Goal: Task Accomplishment & Management: Manage account settings

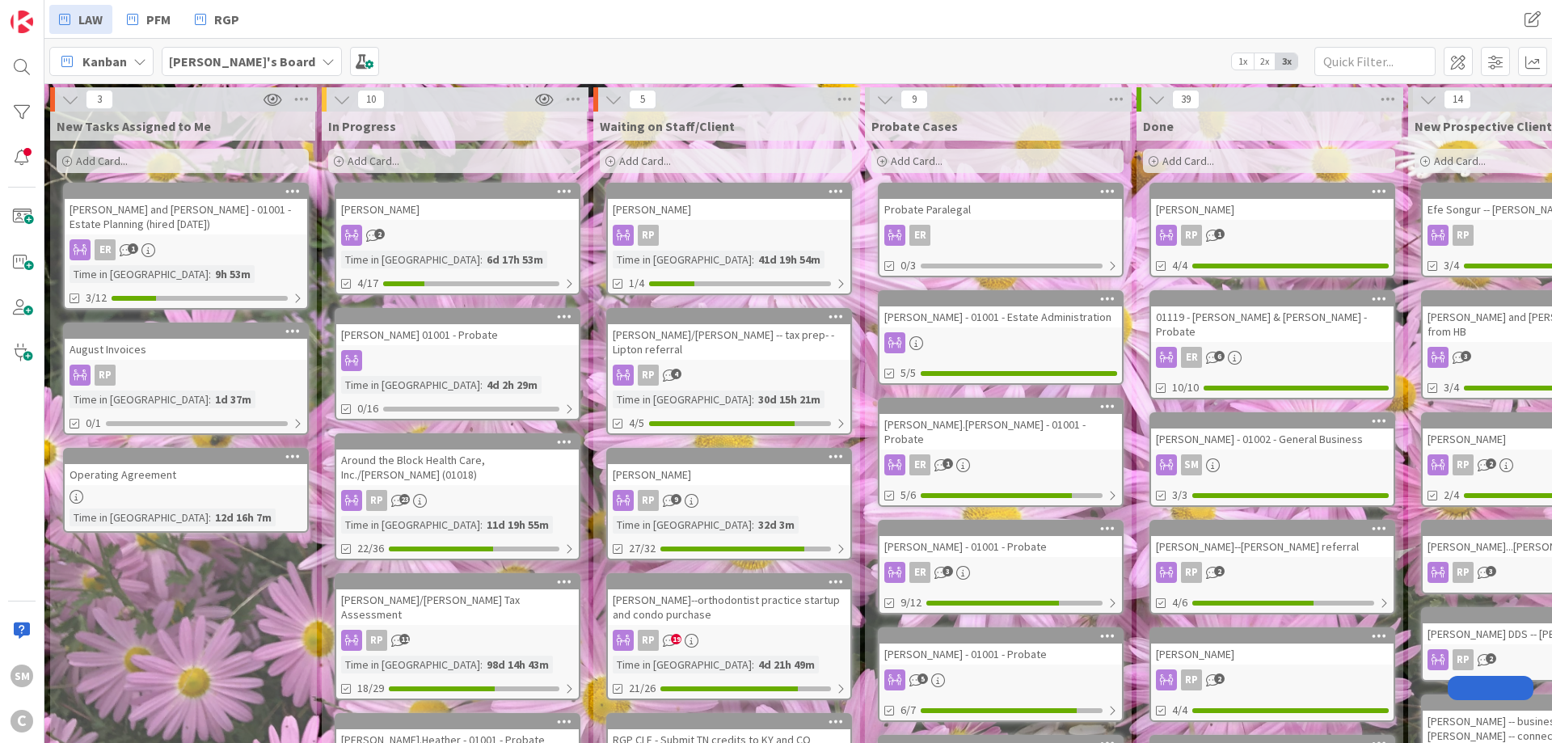
click at [454, 339] on div "[PERSON_NAME] 01001 - Probate" at bounding box center [457, 334] width 242 height 21
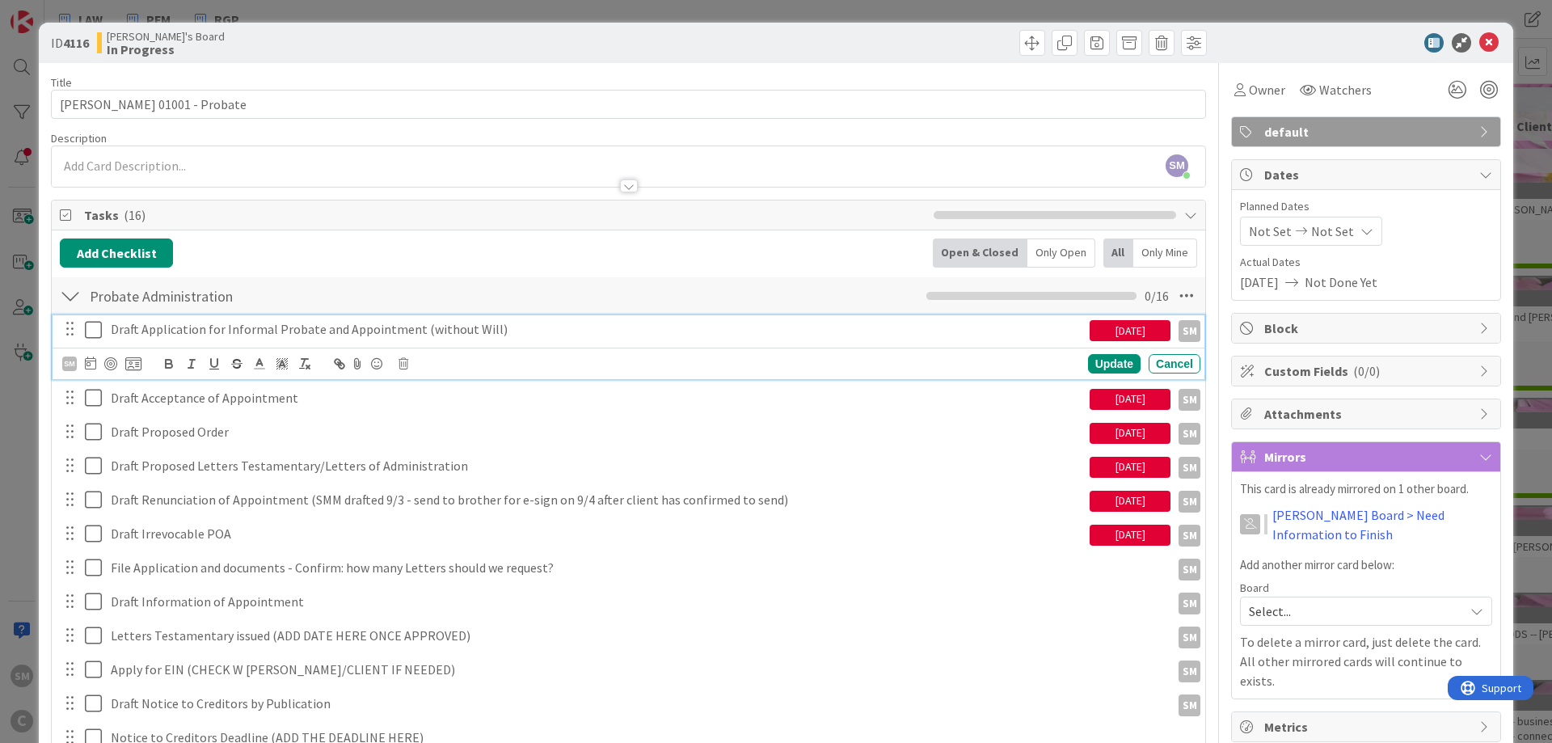
click at [220, 340] on div "Draft Application for Informal Probate and Appointment (without Will)" at bounding box center [596, 329] width 985 height 28
click at [591, 332] on p "Draft Application for Informal Probate and Appointment (without Will)" at bounding box center [597, 329] width 972 height 19
copy p "(SMM drafted 9/5)"
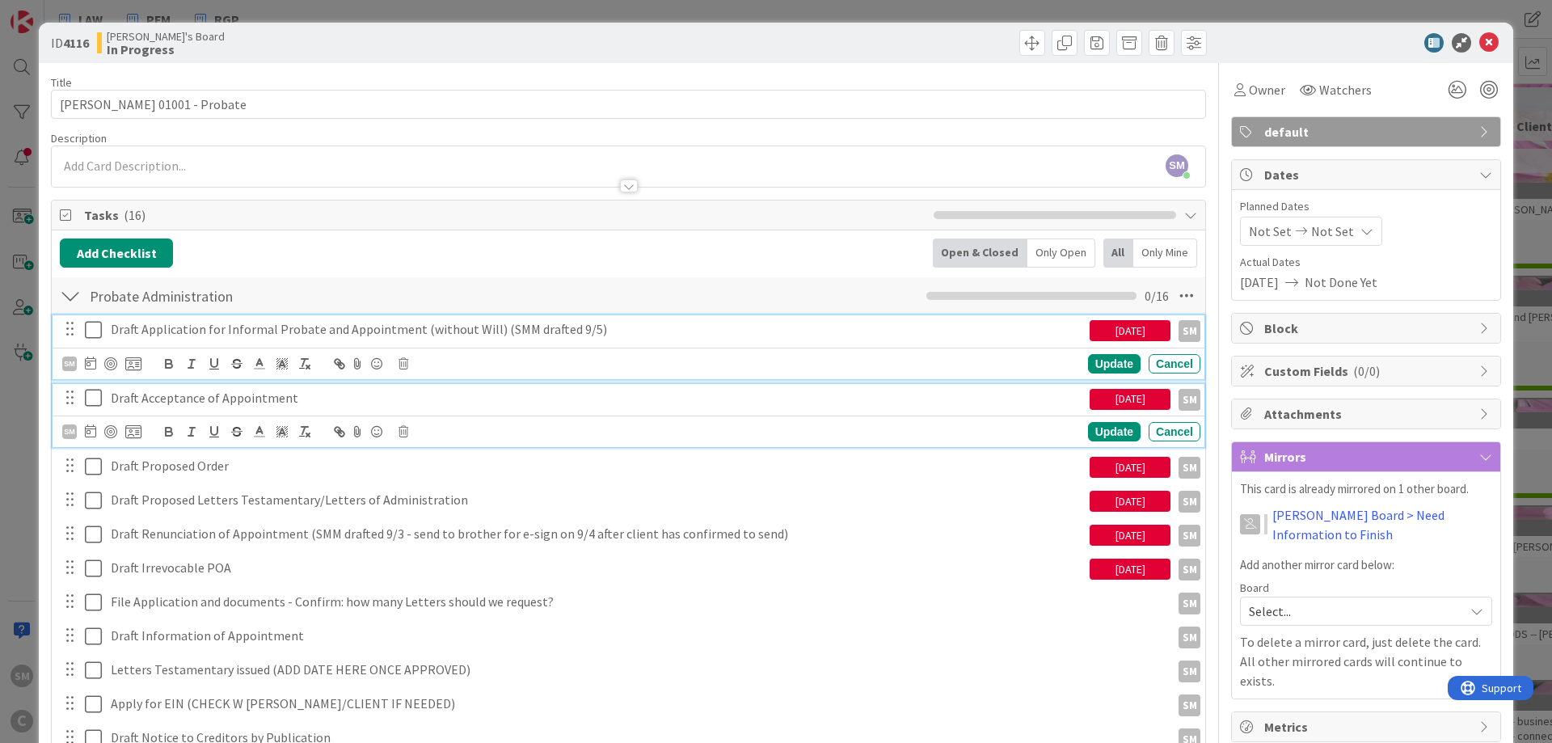
click at [347, 394] on p "Draft Acceptance of Appointment" at bounding box center [597, 398] width 972 height 19
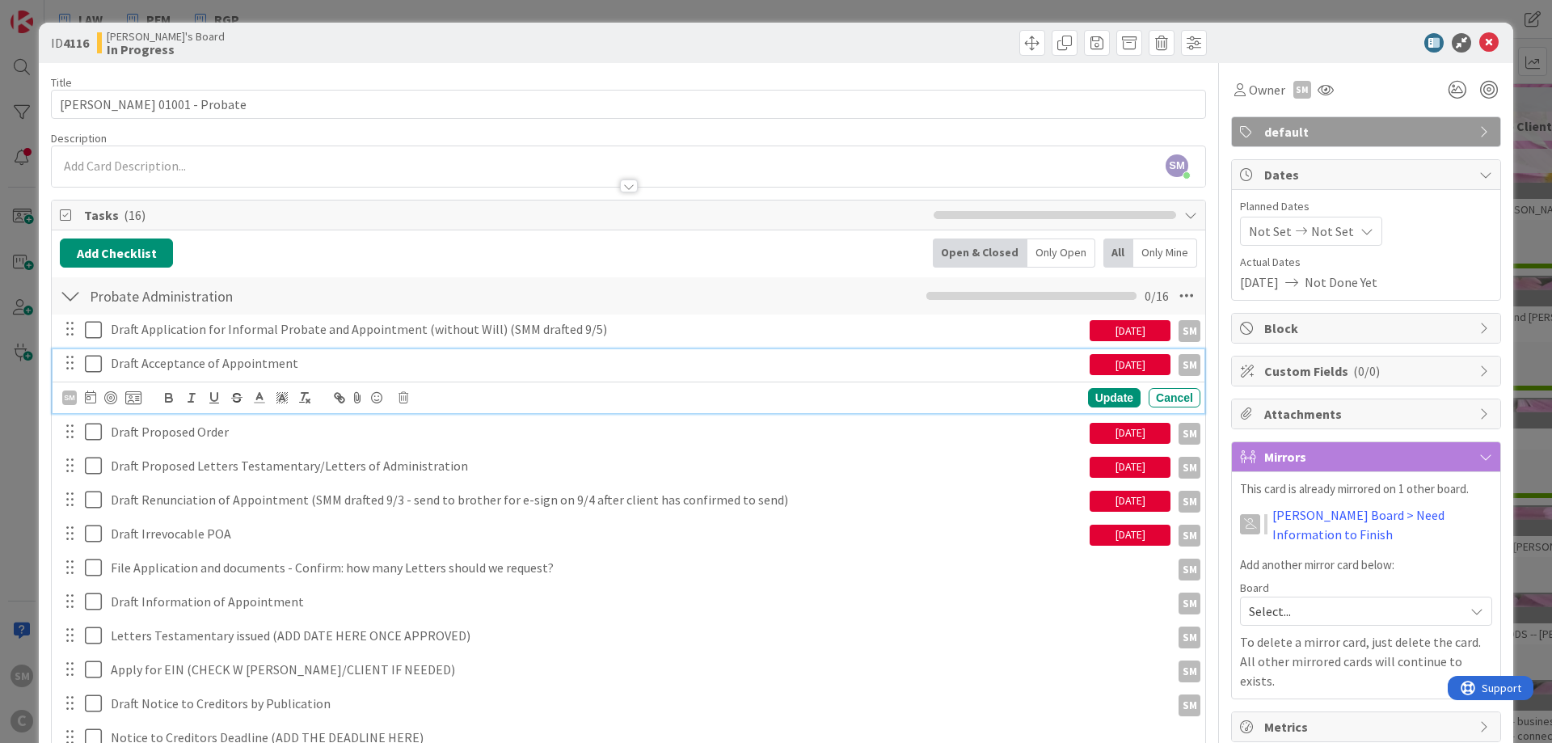
paste div
click at [290, 366] on p "Draft Acceptance of Appointment(SMM drafted 9/5)" at bounding box center [597, 363] width 972 height 19
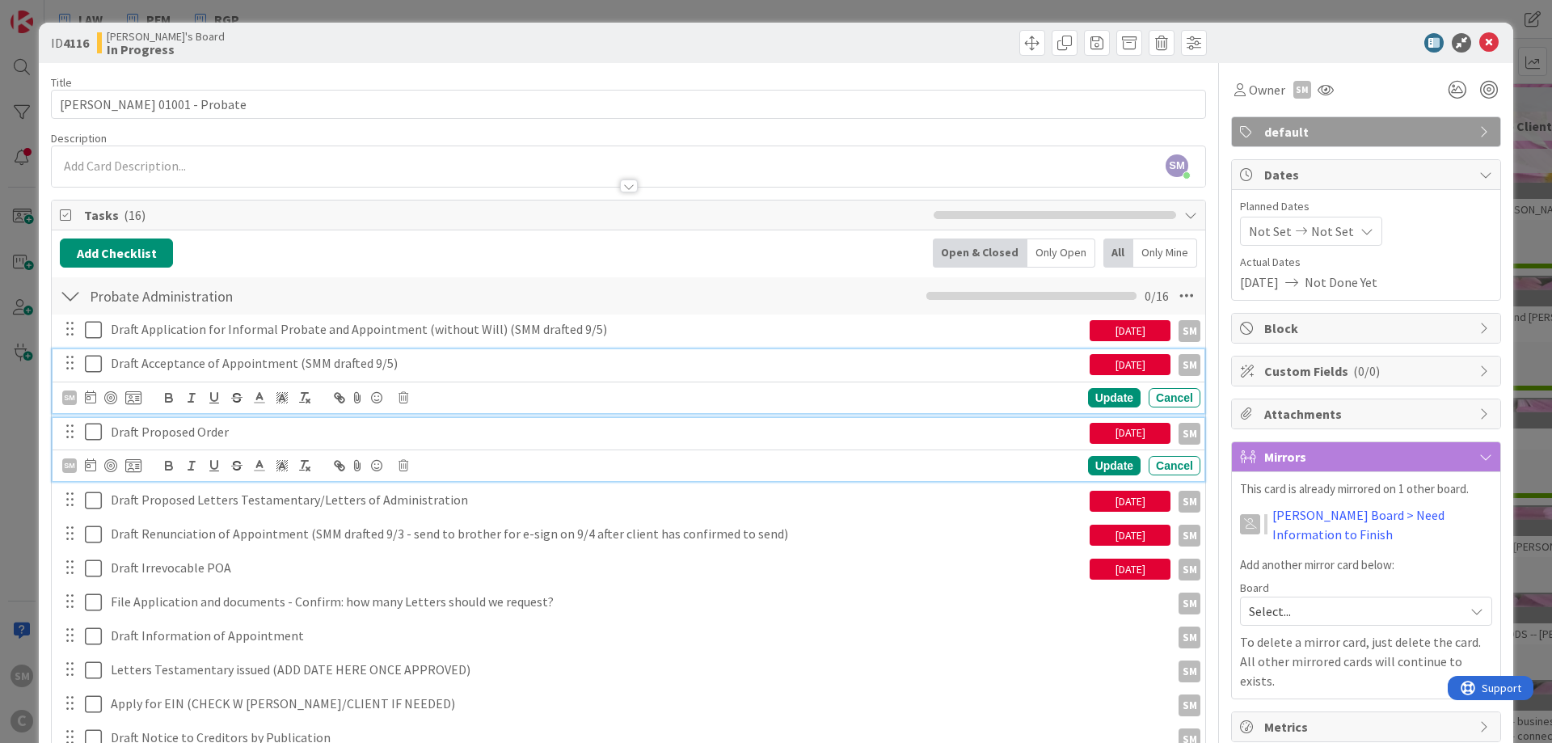
click at [310, 430] on p "Draft Proposed Order" at bounding box center [597, 432] width 972 height 19
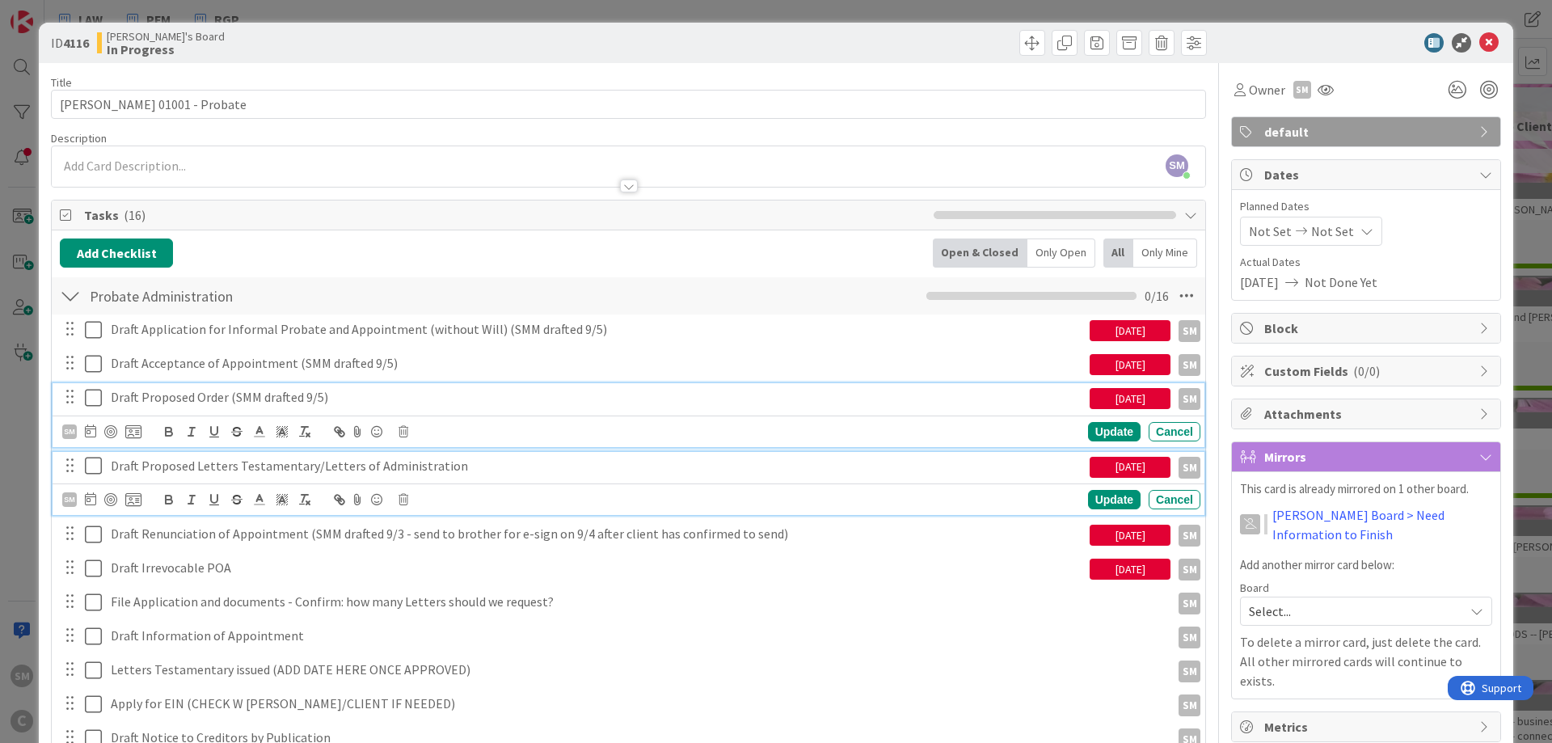
click at [488, 468] on p "Draft Proposed Letters Testamentary/Letters of Administration" at bounding box center [597, 466] width 972 height 19
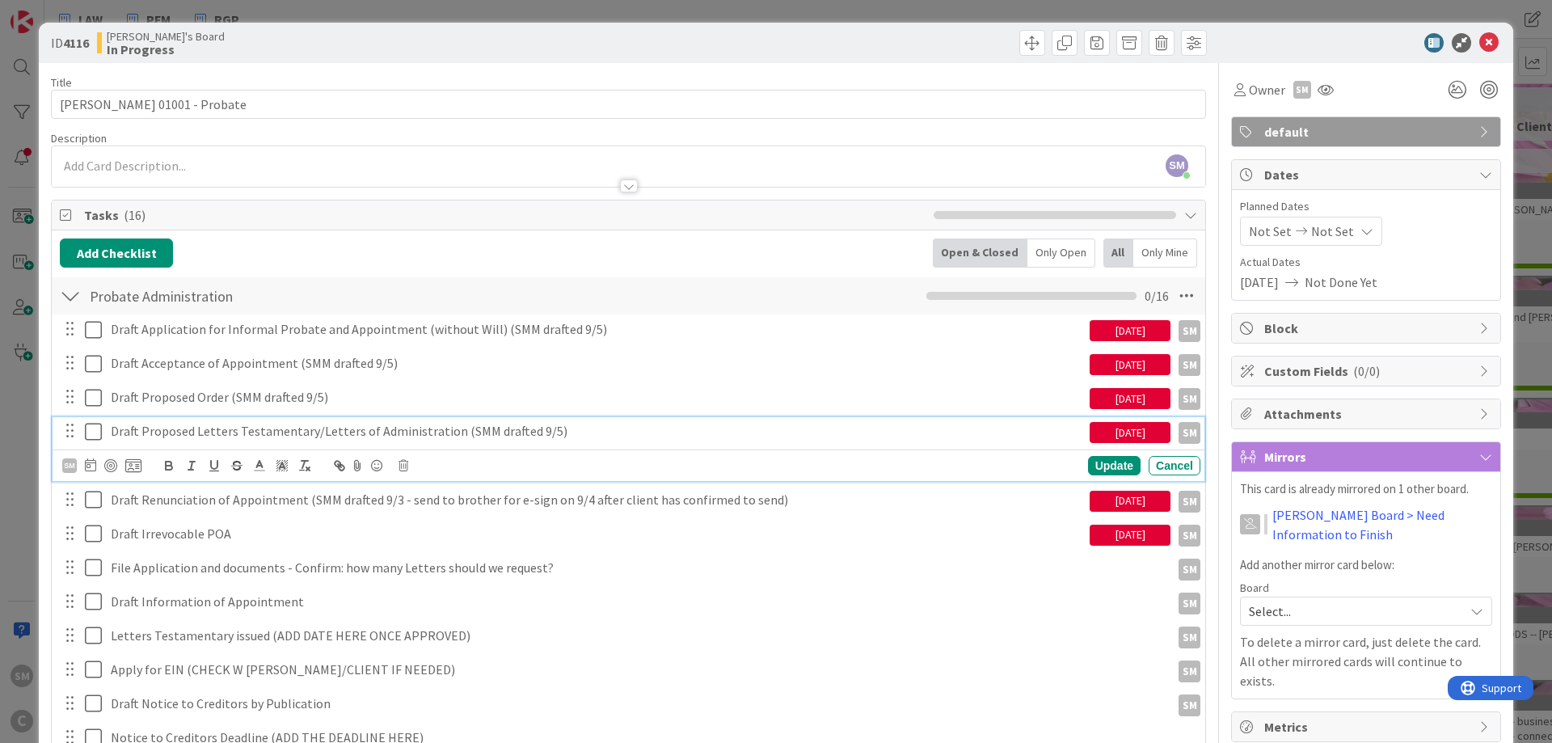
click at [312, 431] on p "Draft Proposed Letters Testamentary/Letters of Administration (SMM drafted 9/5)" at bounding box center [597, 431] width 972 height 19
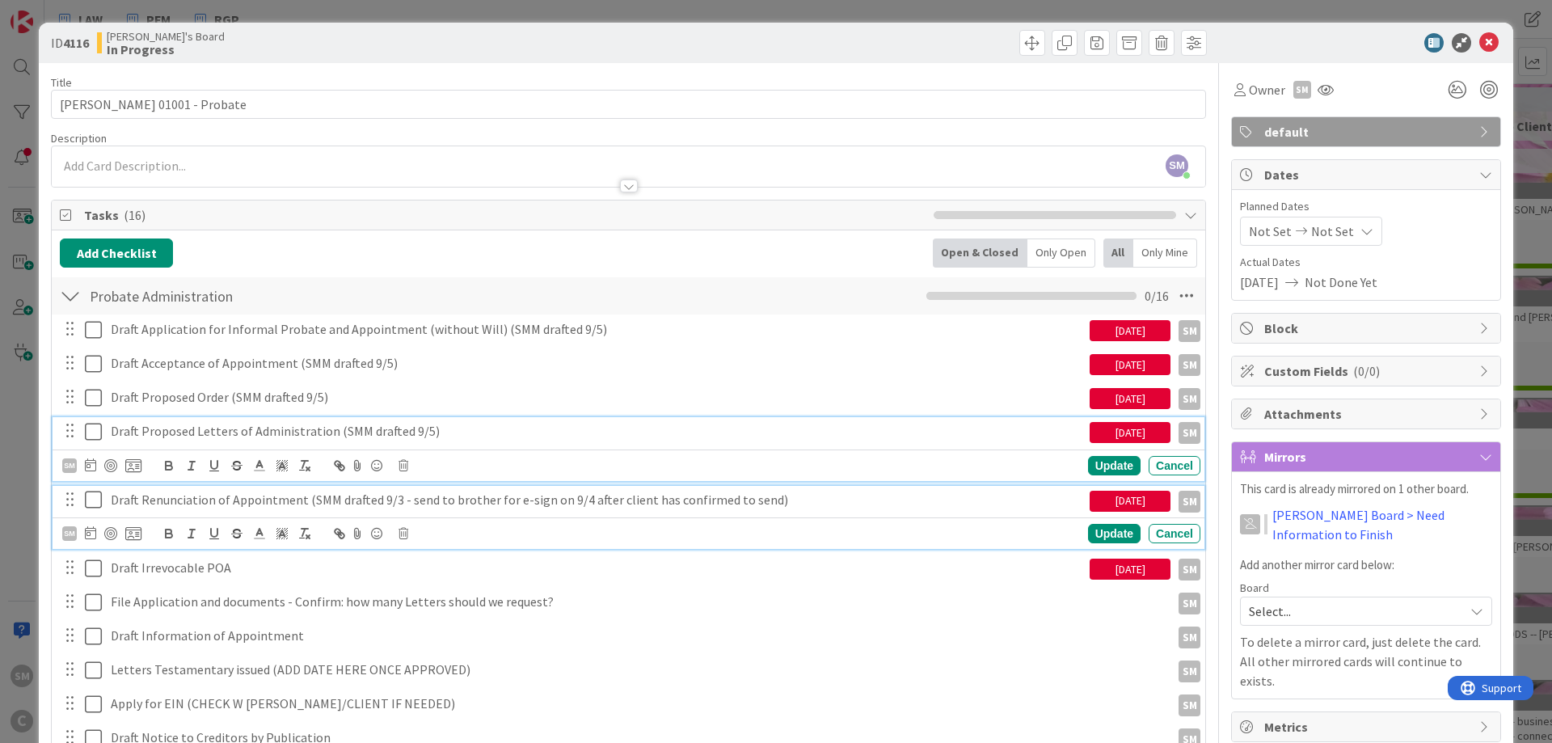
click at [670, 510] on div "Draft Renunciation of Appointment (SMM drafted 9/3 - send to brother for e-sign…" at bounding box center [596, 500] width 985 height 28
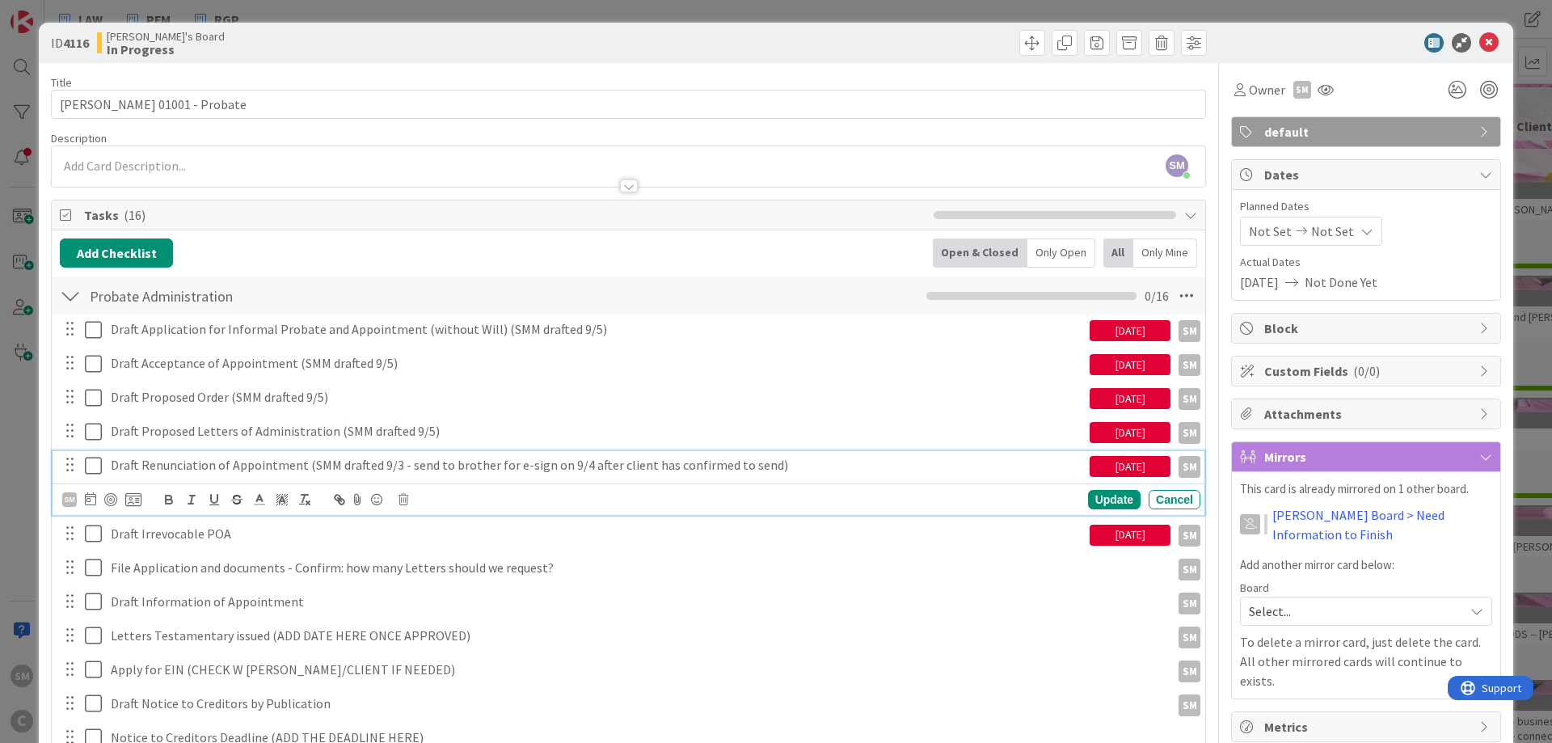
drag, startPoint x: 233, startPoint y: 468, endPoint x: 306, endPoint y: 469, distance: 73.6
click at [234, 468] on p "Draft Renunciation of Appointment (SMM drafted 9/3 - send to brother for e-sign…" at bounding box center [597, 465] width 972 height 19
click at [623, 471] on p "Draft Renunciation of Appointment (SMM drafted 9/3 - send to brother for e-sign…" at bounding box center [597, 465] width 972 height 19
click at [827, 465] on p "Draft Renunciation of Appointment (SMM drafted 9/3 - send to brother for e-sign…" at bounding box center [597, 465] width 972 height 19
drag, startPoint x: 784, startPoint y: 465, endPoint x: 302, endPoint y: 473, distance: 481.7
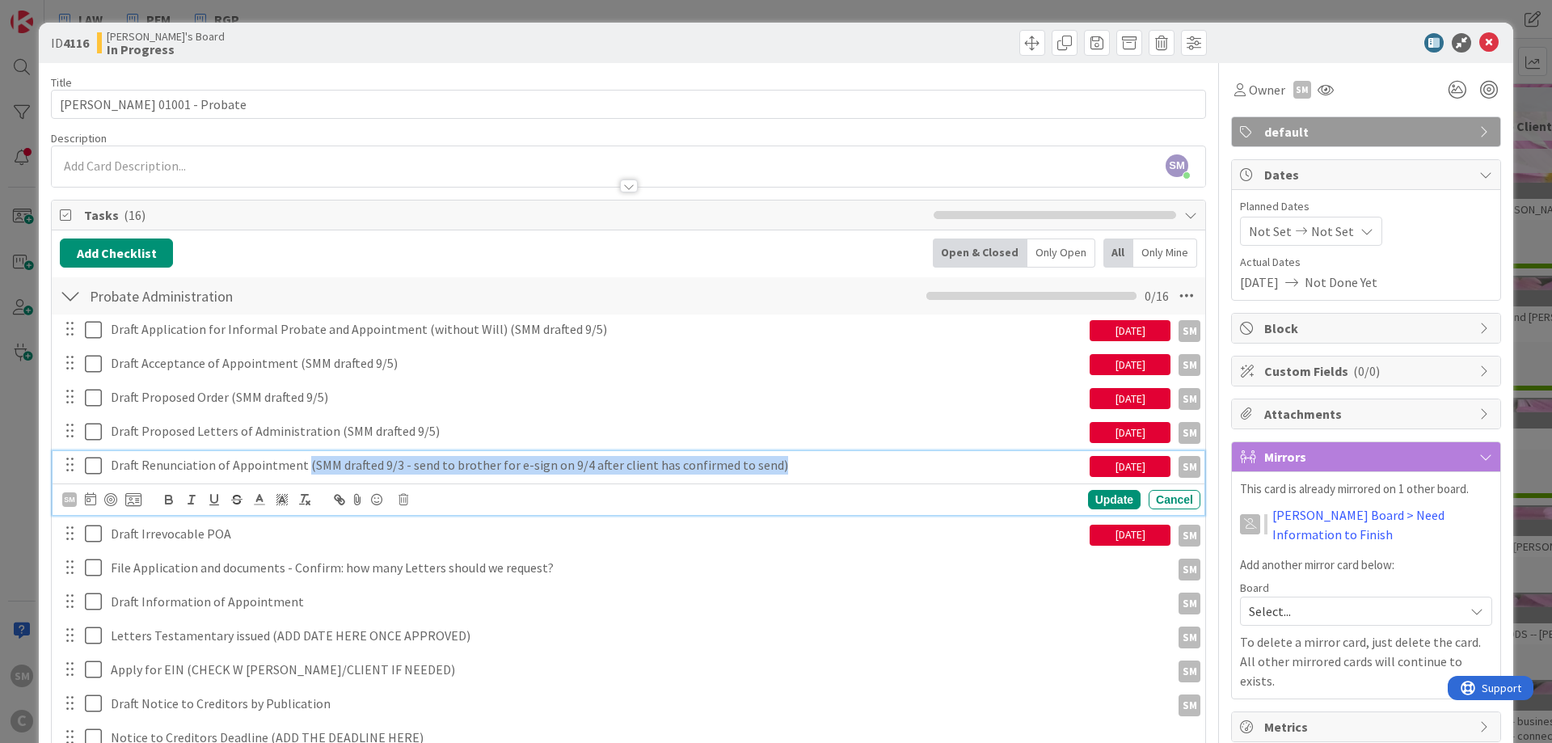
click at [302, 473] on p "Draft Renunciation of Appointment (SMM drafted 9/3 - send to brother for e-sign…" at bounding box center [597, 465] width 972 height 19
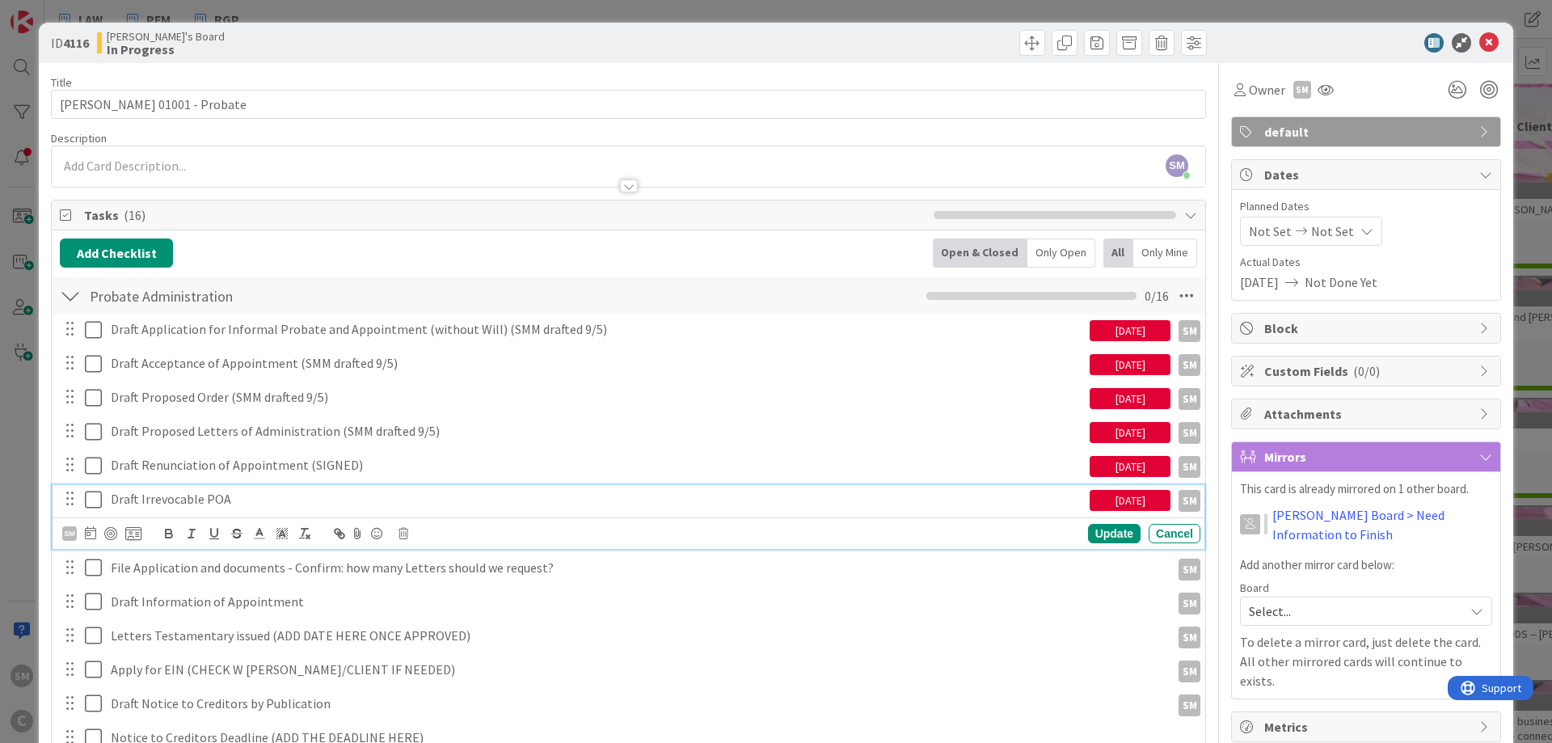
click at [413, 498] on p "Draft Irrevocable POA" at bounding box center [597, 499] width 972 height 19
paste div
click at [228, 499] on p "Draft Irrevocable POA(SMM drafted 9/5)" at bounding box center [597, 499] width 972 height 19
drag, startPoint x: 455, startPoint y: 504, endPoint x: 566, endPoint y: 524, distance: 112.5
click at [456, 504] on p "Draft Irrevocable POA (SMM drafted 9/5)" at bounding box center [597, 499] width 972 height 19
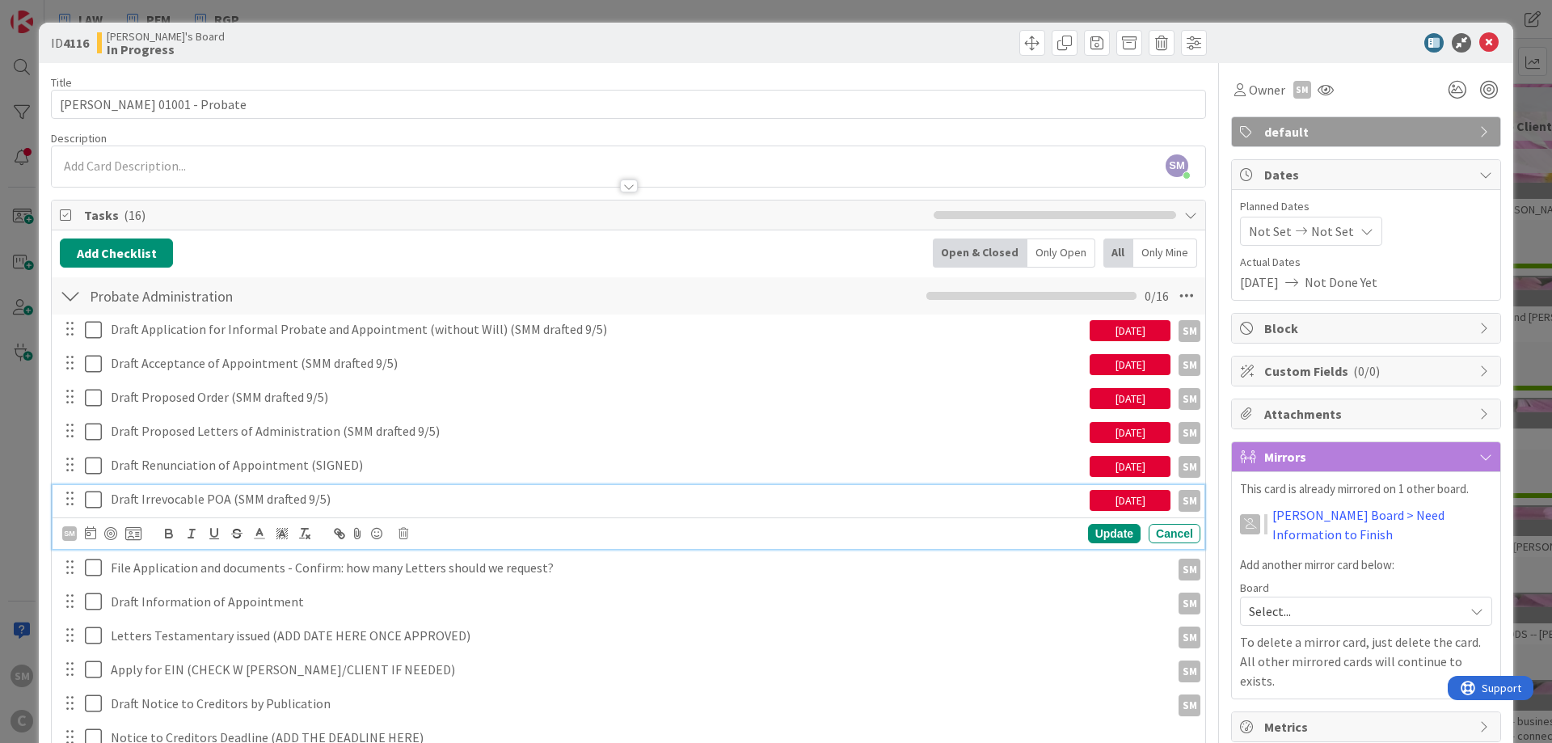
click at [450, 498] on p "Draft Irrevocable POA (SMM drafted 9/5)" at bounding box center [597, 499] width 972 height 19
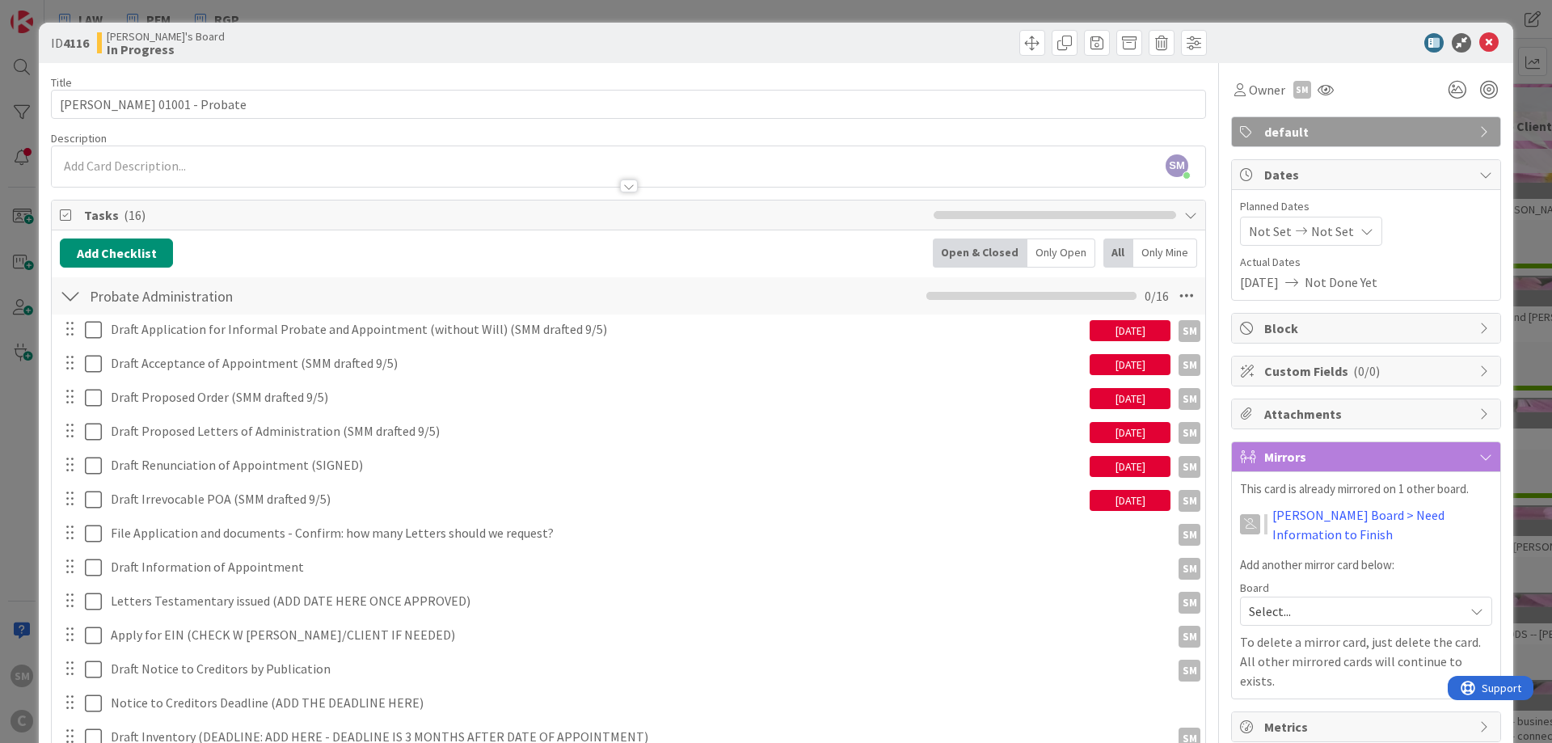
click at [1132, 501] on div "[DATE]" at bounding box center [1129, 500] width 81 height 21
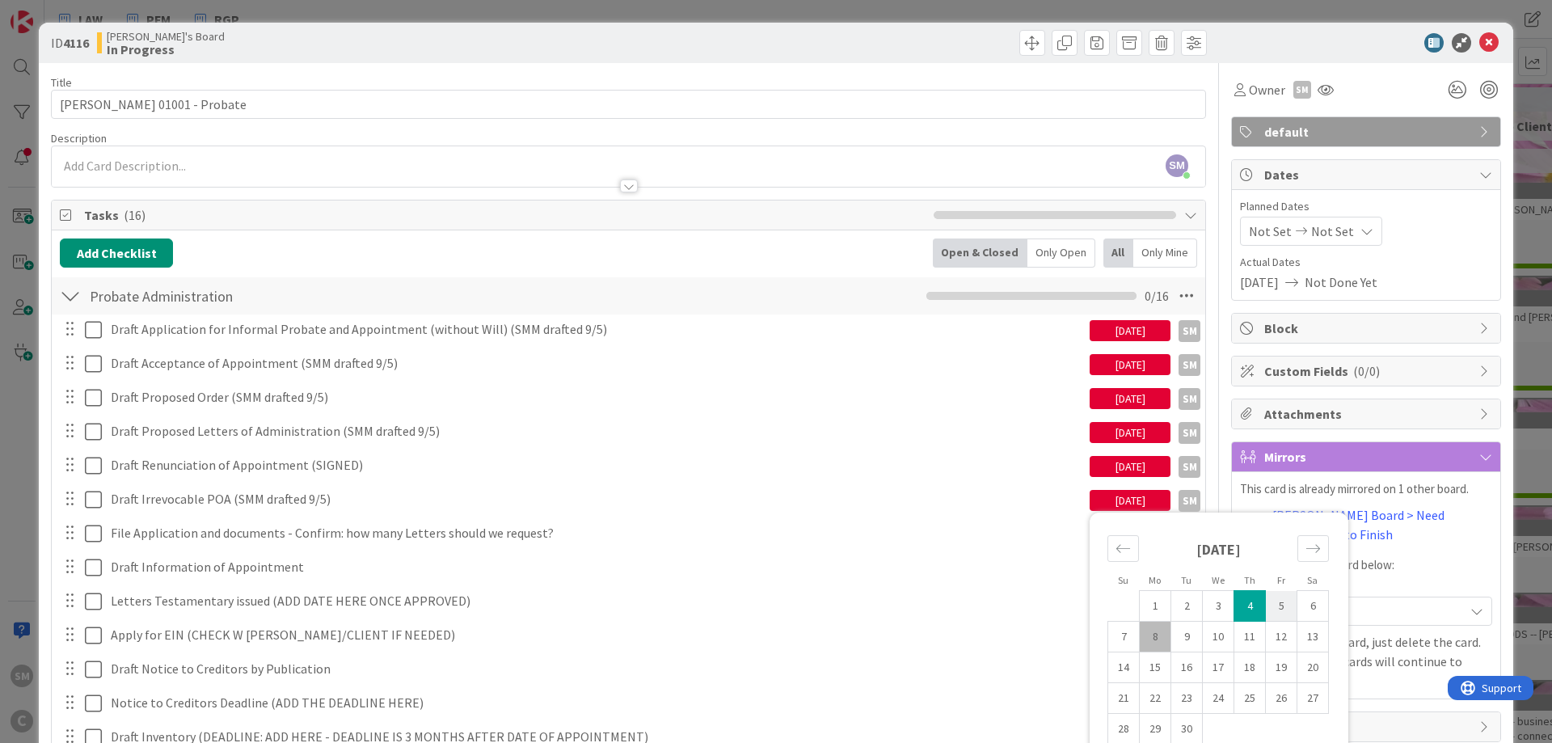
click at [1281, 608] on td "5" at bounding box center [1281, 606] width 32 height 31
type input "[DATE]"
click at [1136, 468] on div "[DATE]" at bounding box center [1129, 466] width 81 height 21
click at [1251, 572] on td "4" at bounding box center [1250, 572] width 32 height 31
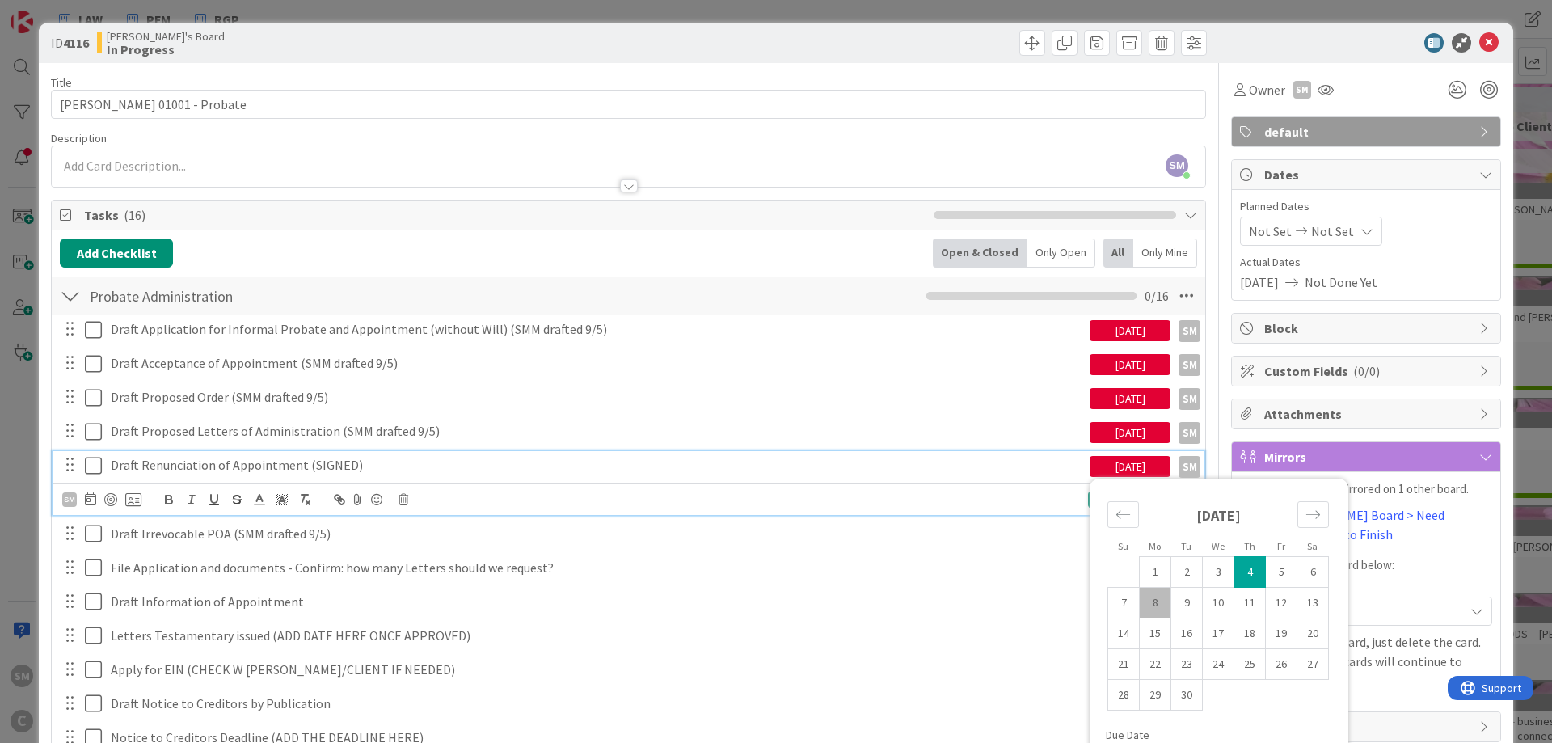
click at [91, 461] on icon at bounding box center [93, 465] width 17 height 19
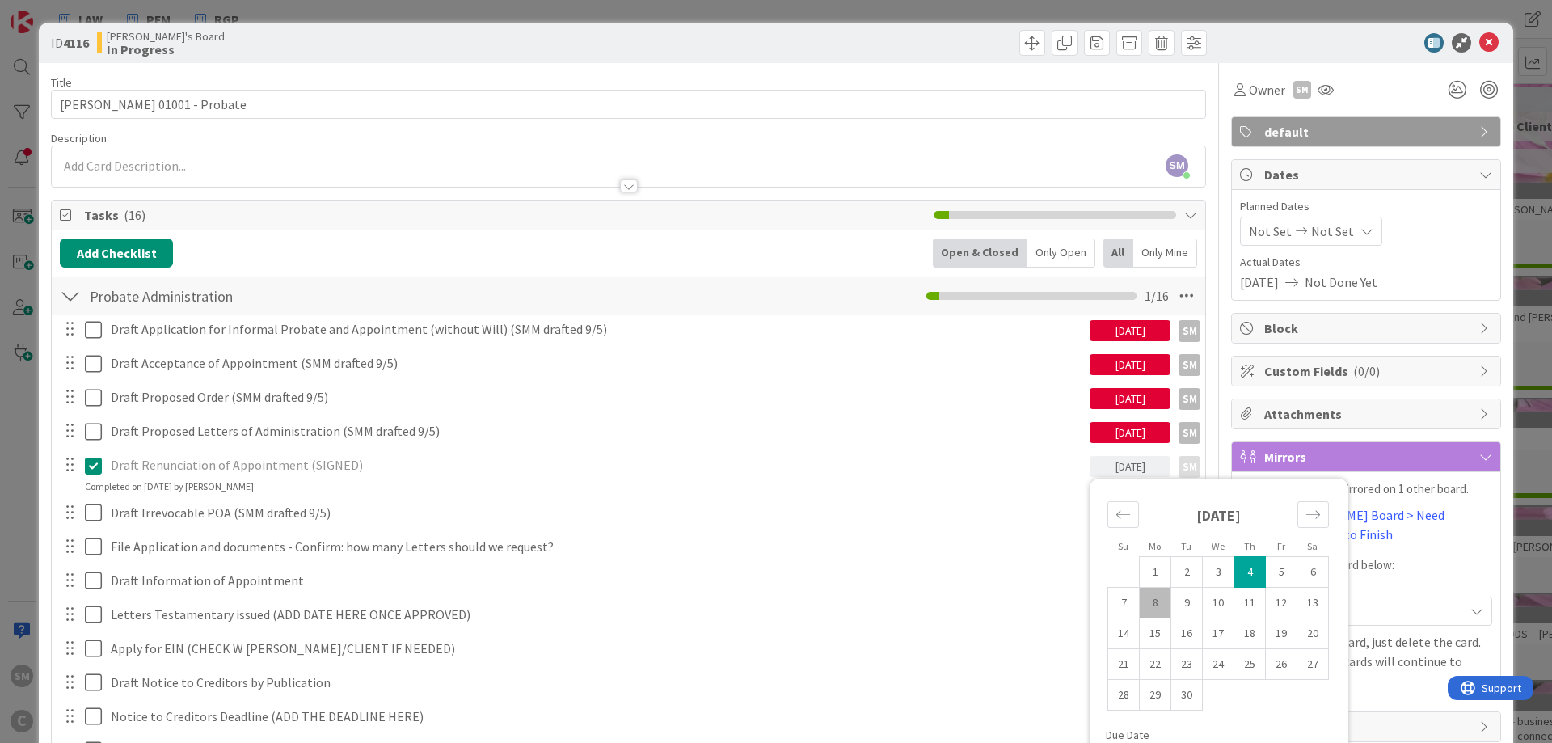
click at [1159, 429] on div "[DATE]" at bounding box center [1129, 432] width 81 height 21
click at [1285, 572] on td "5" at bounding box center [1281, 572] width 32 height 31
click at [1253, 566] on td "4" at bounding box center [1250, 572] width 32 height 31
type input "[DATE]"
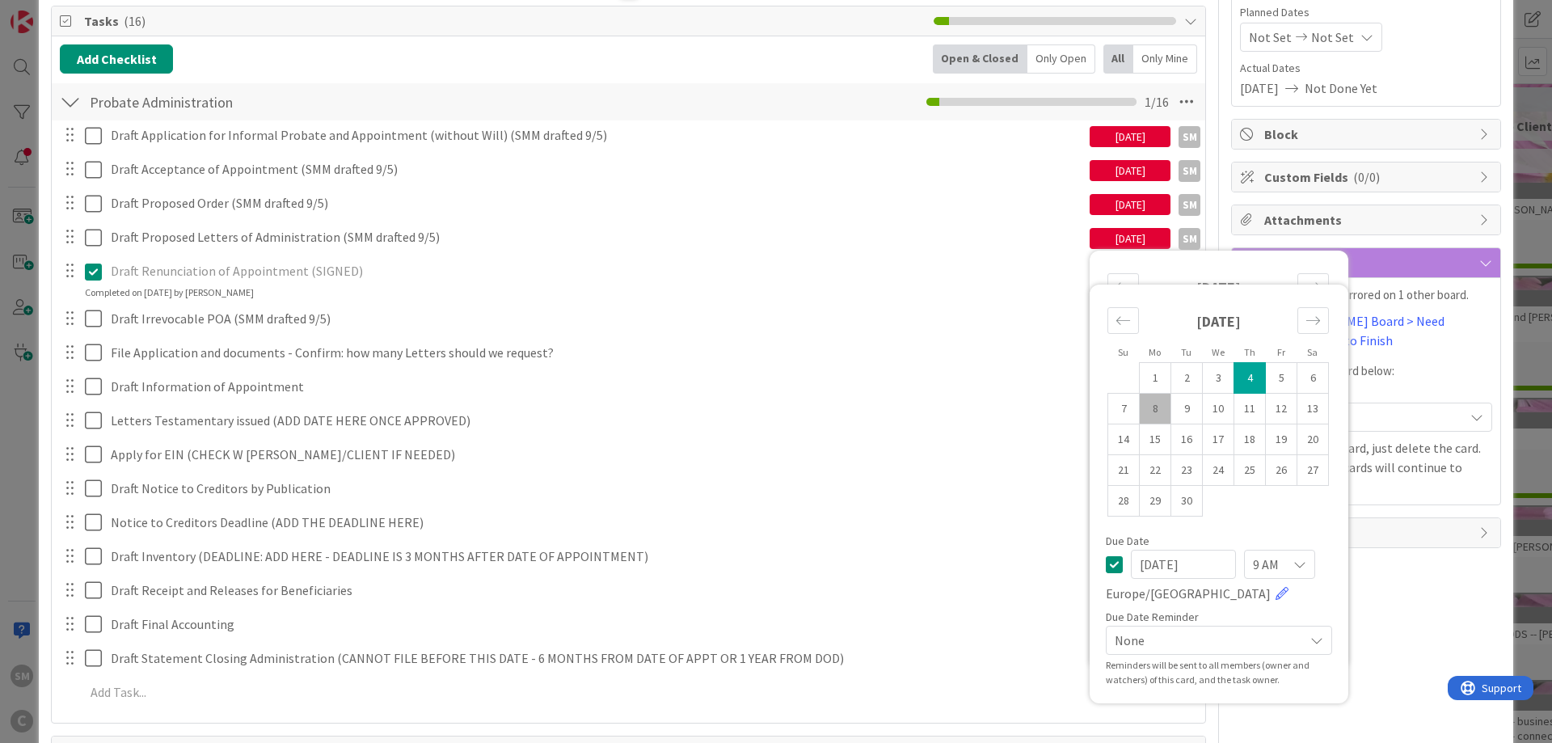
click at [1430, 608] on div "Owner SM default Dates Planned Dates Not Set Not Set Actual Dates [DATE] Not Do…" at bounding box center [1366, 584] width 270 height 1430
click at [1427, 606] on div "Owner SM default Dates Planned Dates Not Set Not Set Actual Dates [DATE] Not Do…" at bounding box center [1366, 584] width 270 height 1430
click at [92, 270] on icon at bounding box center [93, 271] width 17 height 19
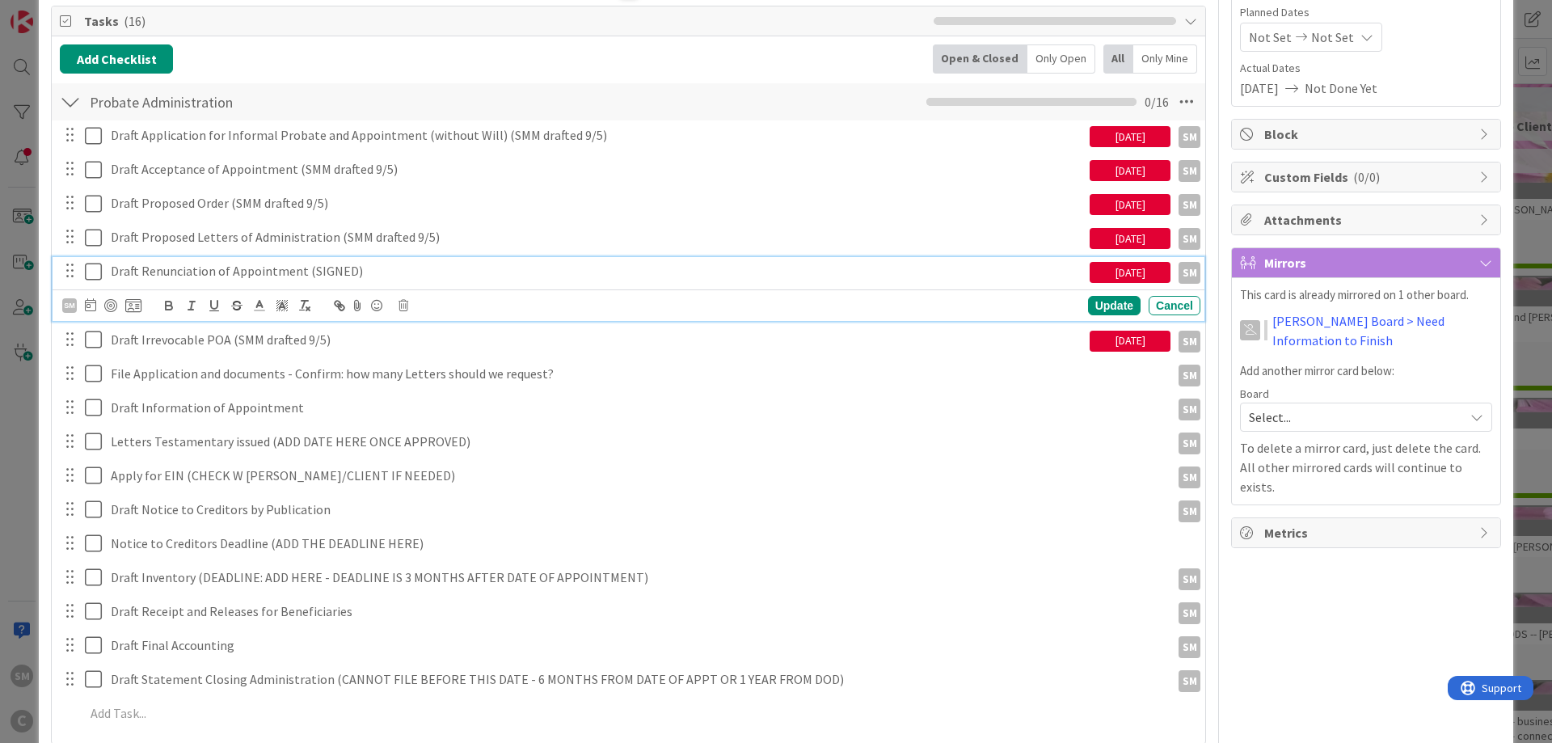
click at [92, 270] on icon at bounding box center [93, 271] width 17 height 19
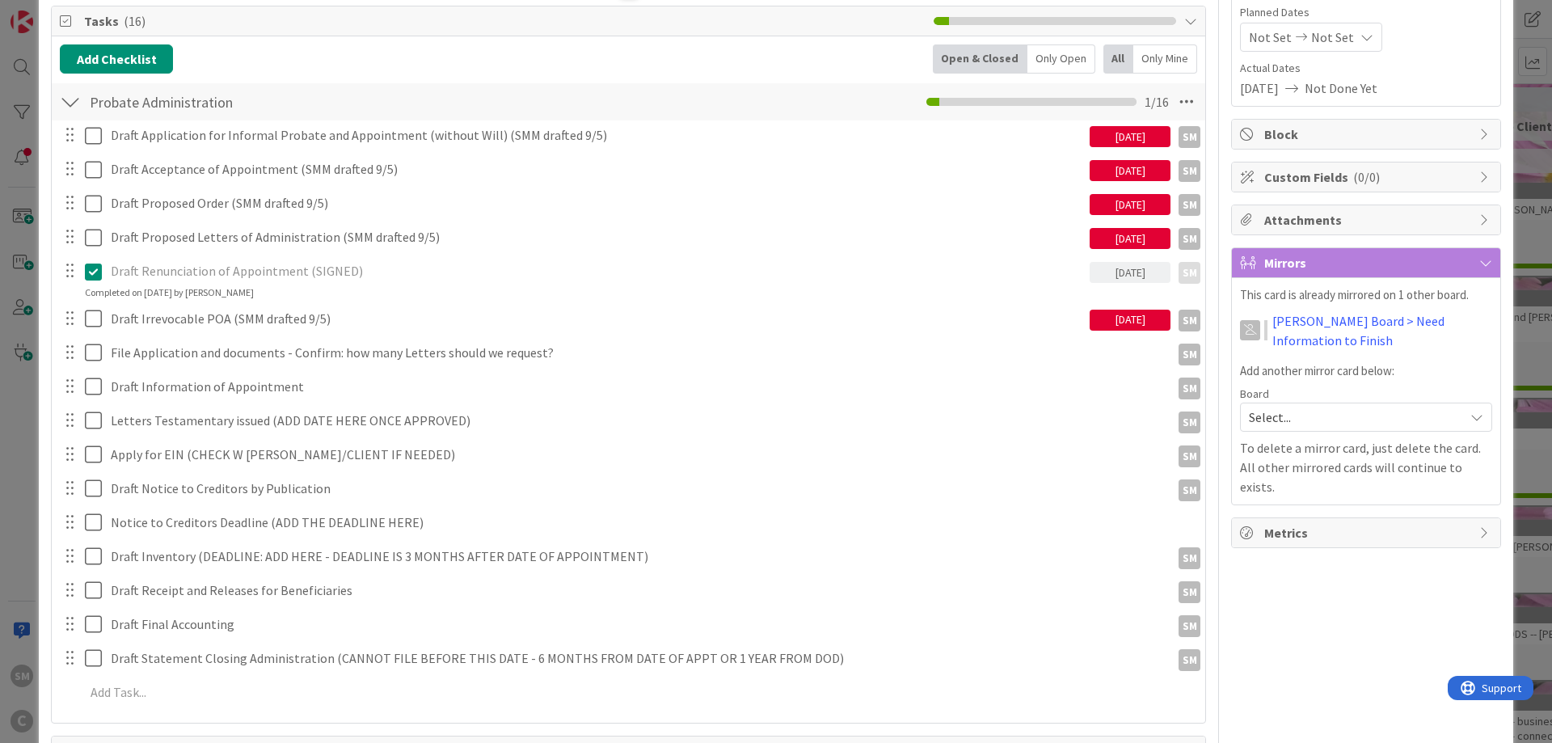
click at [1138, 243] on div "[DATE]" at bounding box center [1129, 238] width 81 height 21
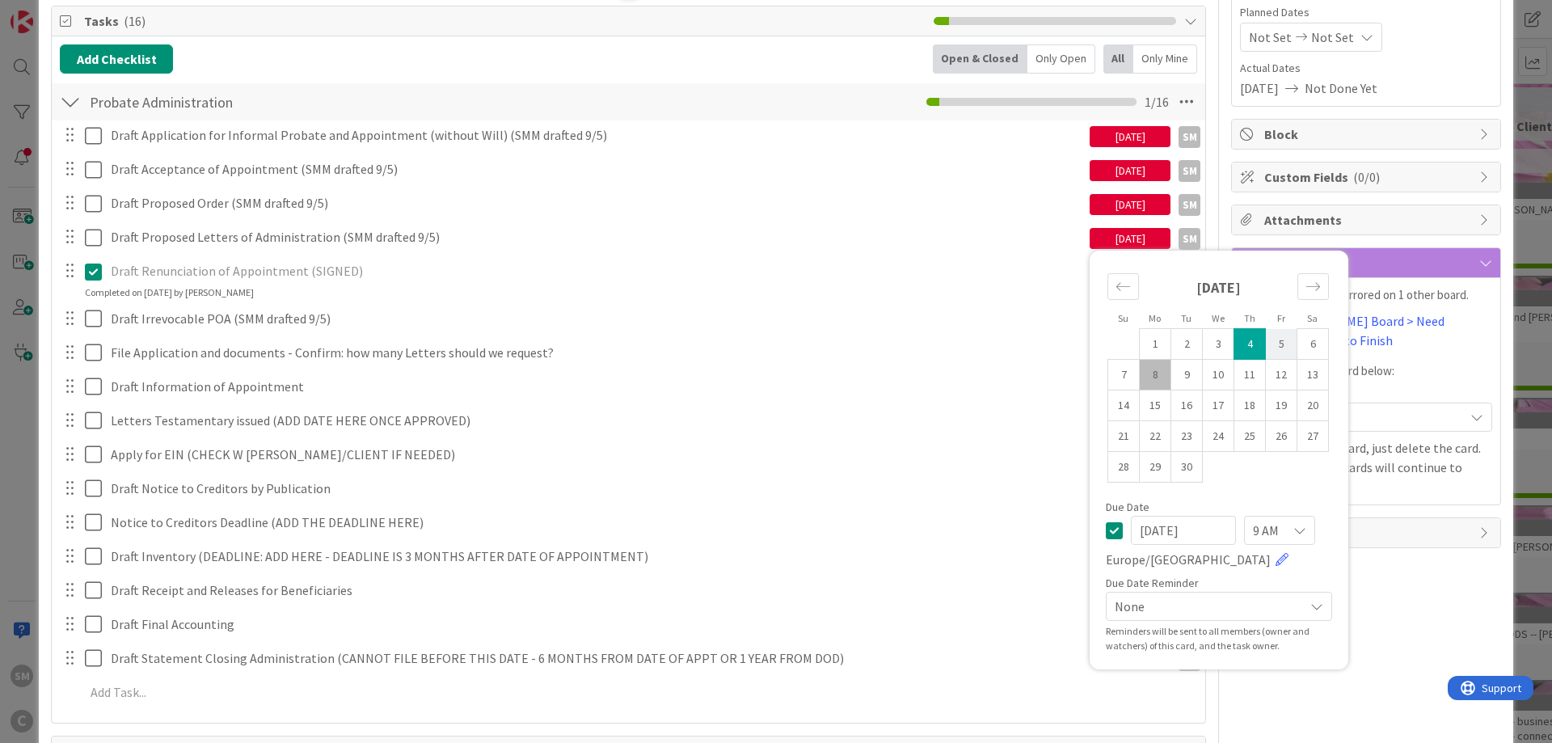
click at [1274, 344] on td "5" at bounding box center [1281, 344] width 32 height 31
type input "[DATE]"
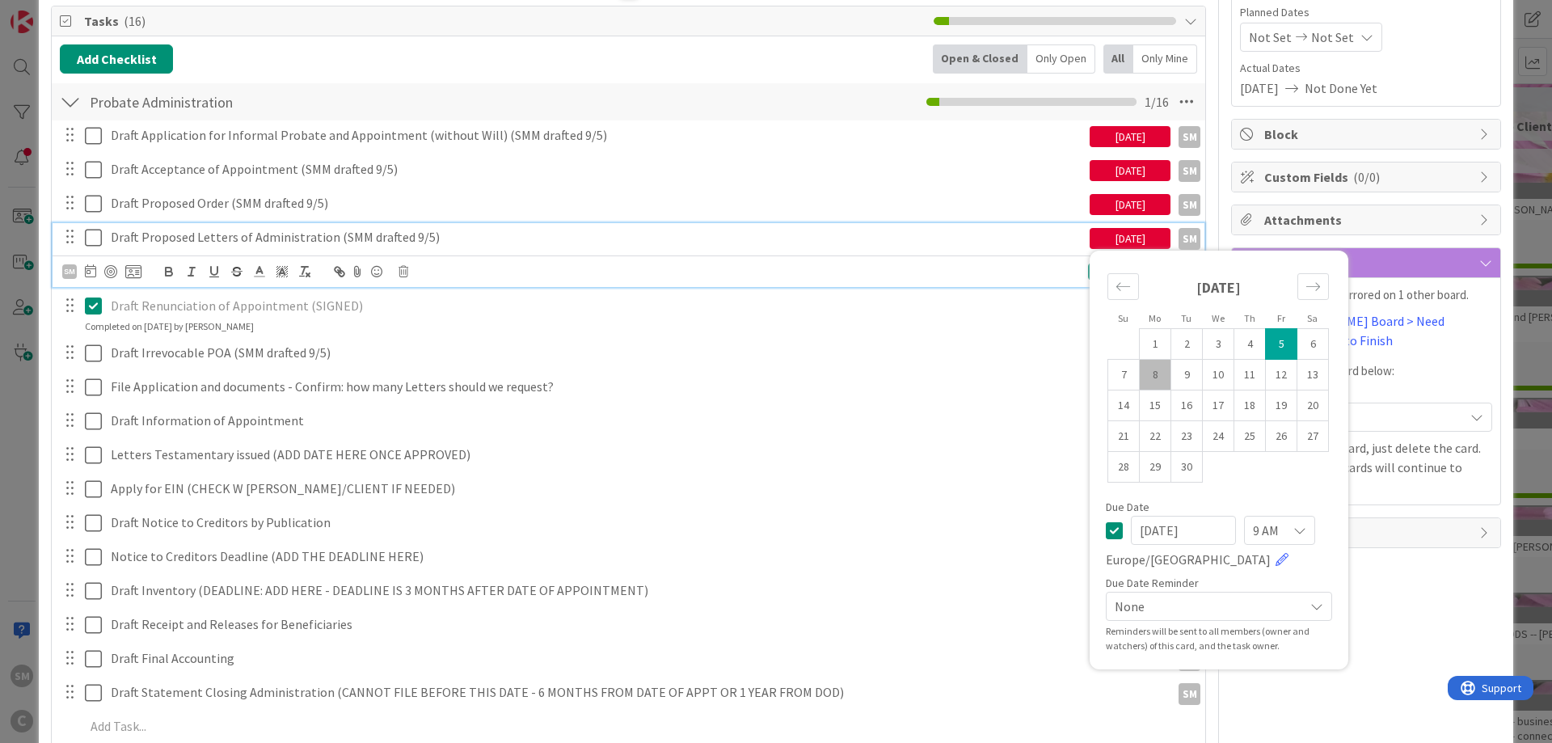
click at [569, 249] on div "Draft Proposed Letters of Administration (SMM drafted 9/5)" at bounding box center [596, 237] width 985 height 28
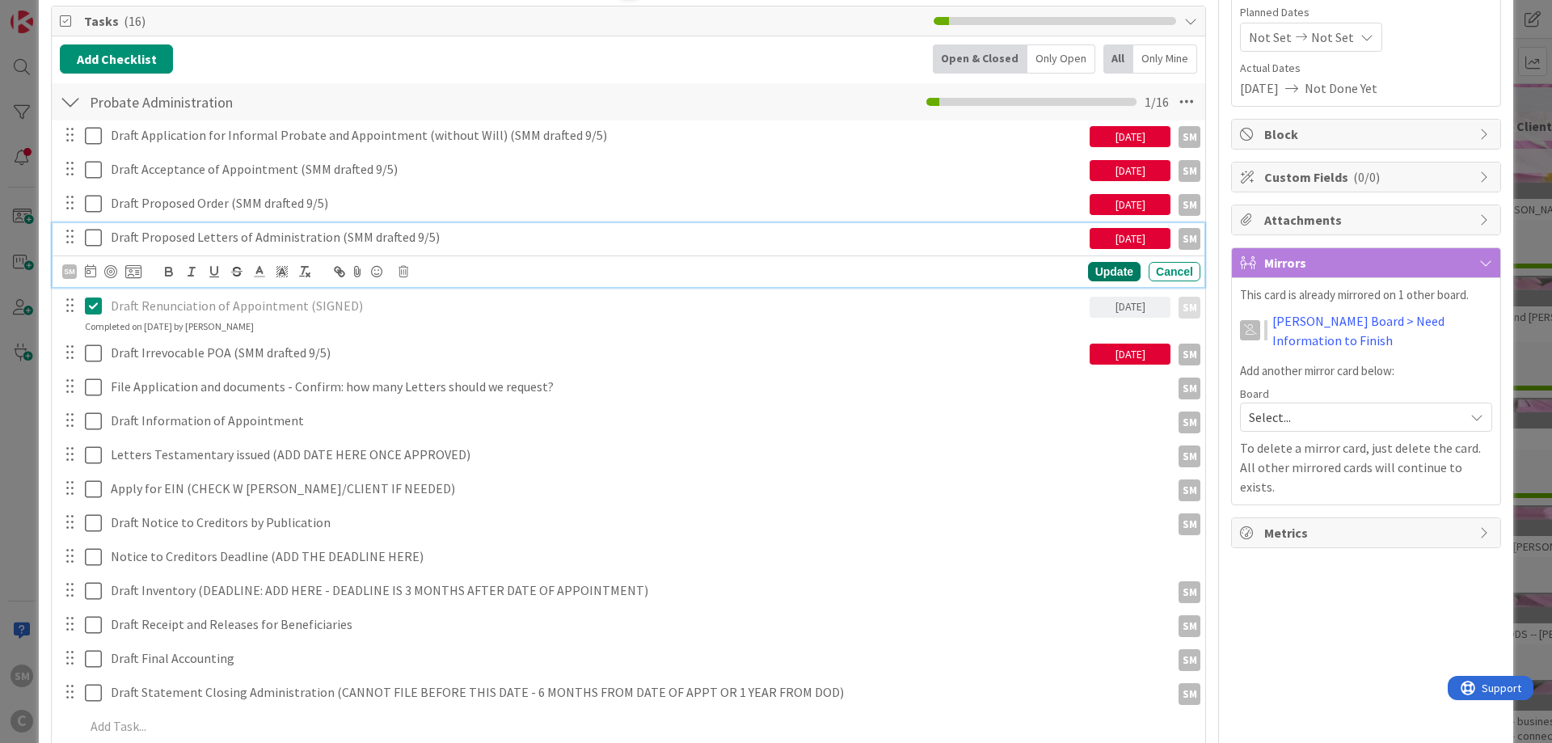
click at [1108, 268] on div "Update" at bounding box center [1114, 271] width 53 height 19
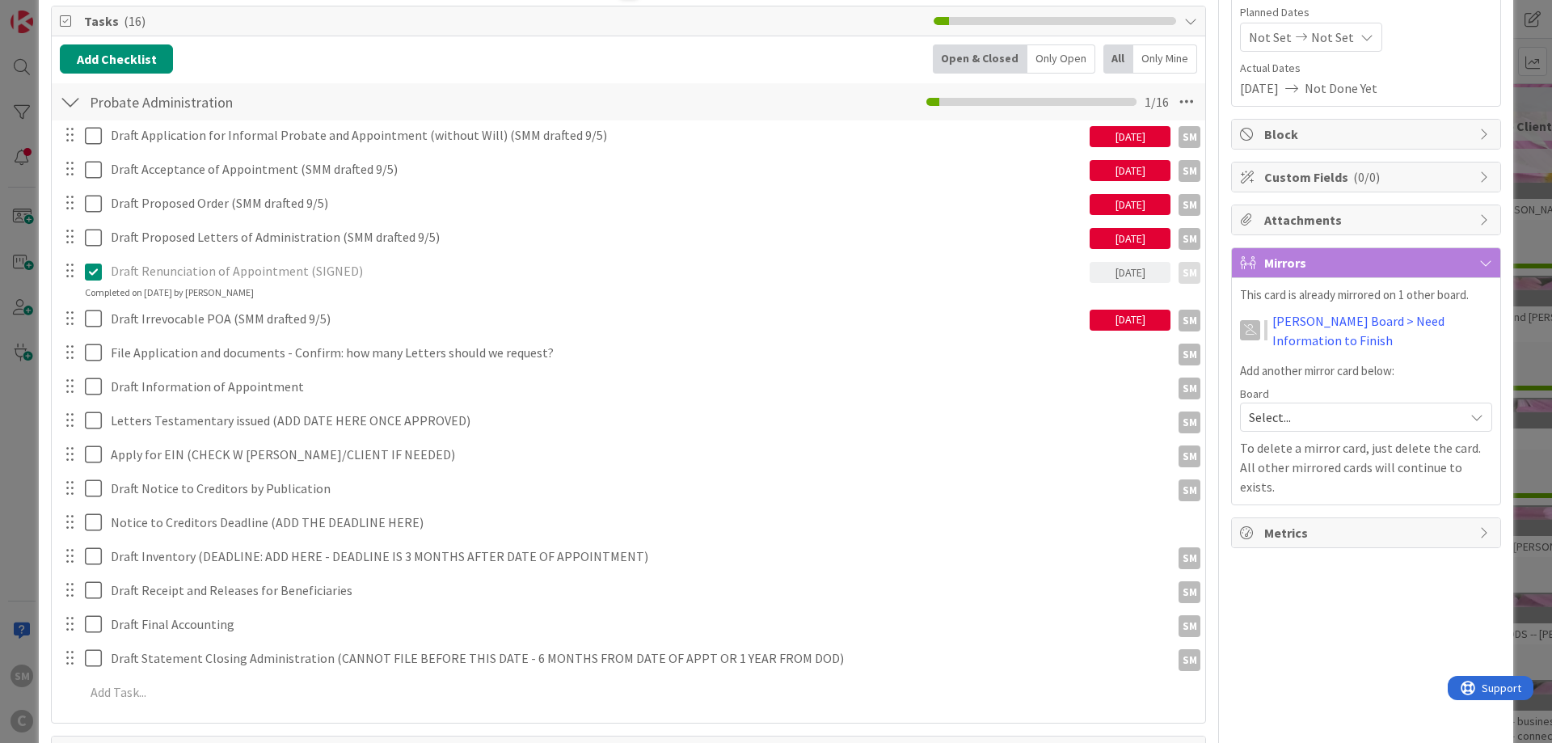
click at [1136, 193] on div "[DATE]" at bounding box center [1129, 202] width 81 height 26
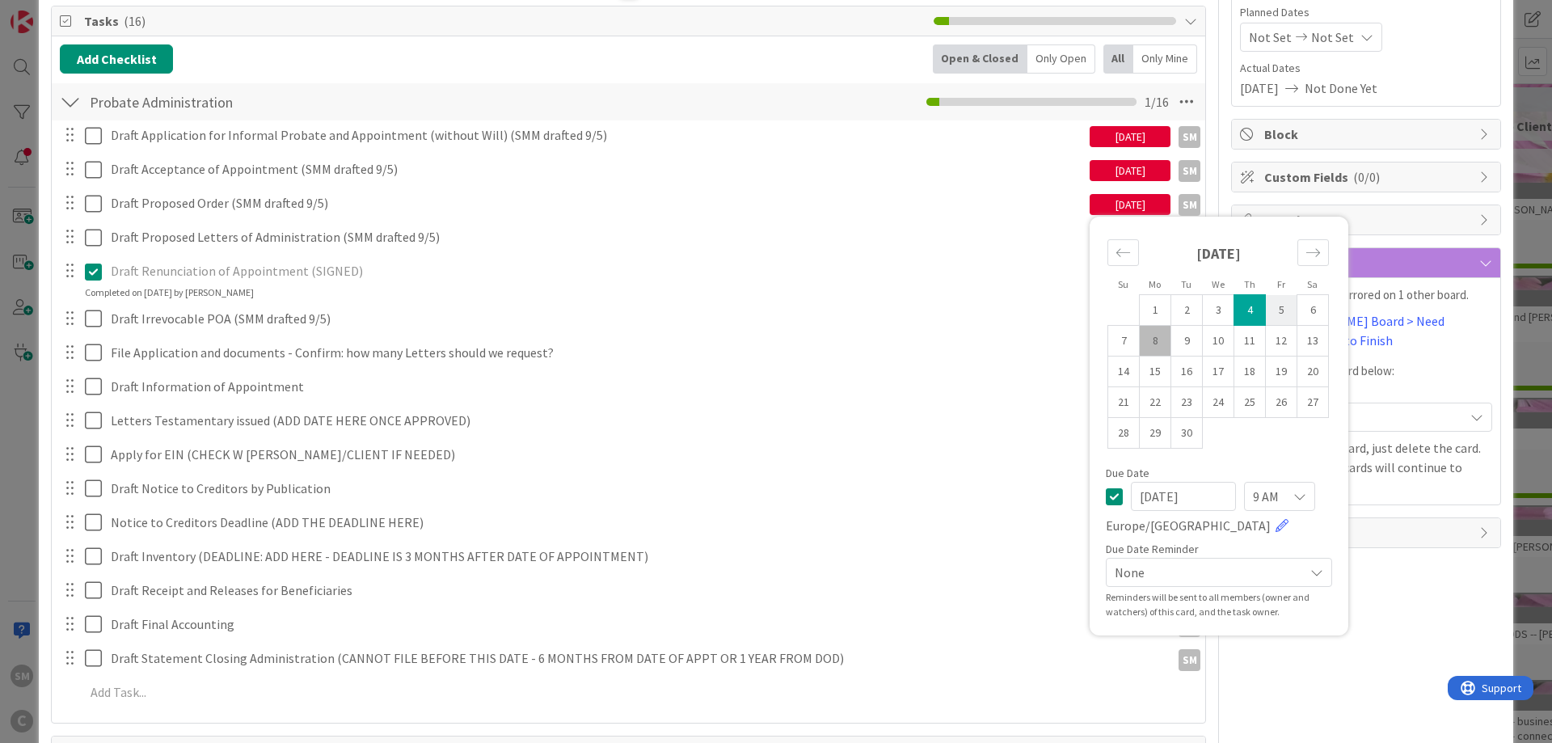
click at [1282, 300] on td "5" at bounding box center [1281, 310] width 32 height 31
type input "[DATE]"
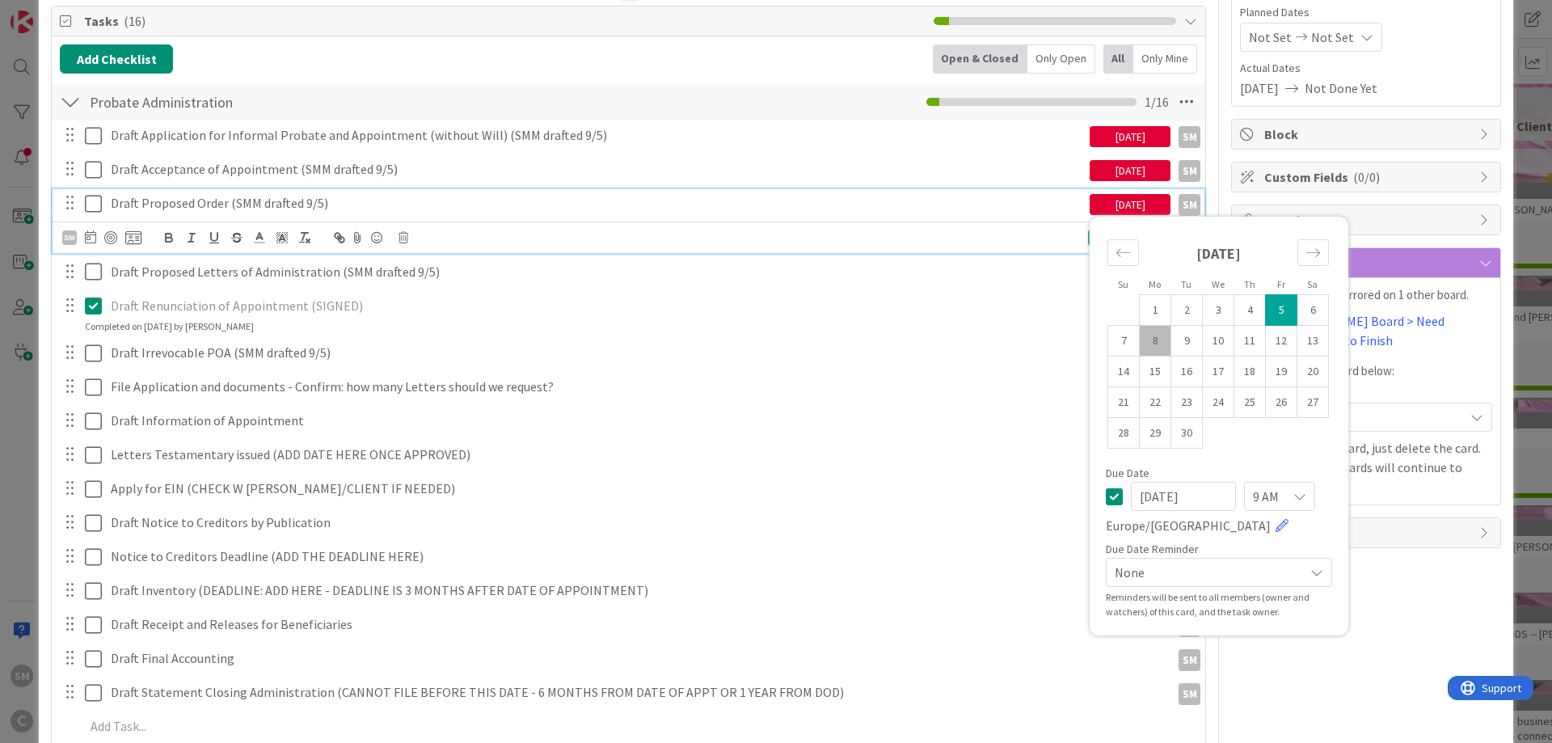
click at [944, 206] on p "Draft Proposed Order (SMM drafted 9/5)" at bounding box center [597, 203] width 972 height 19
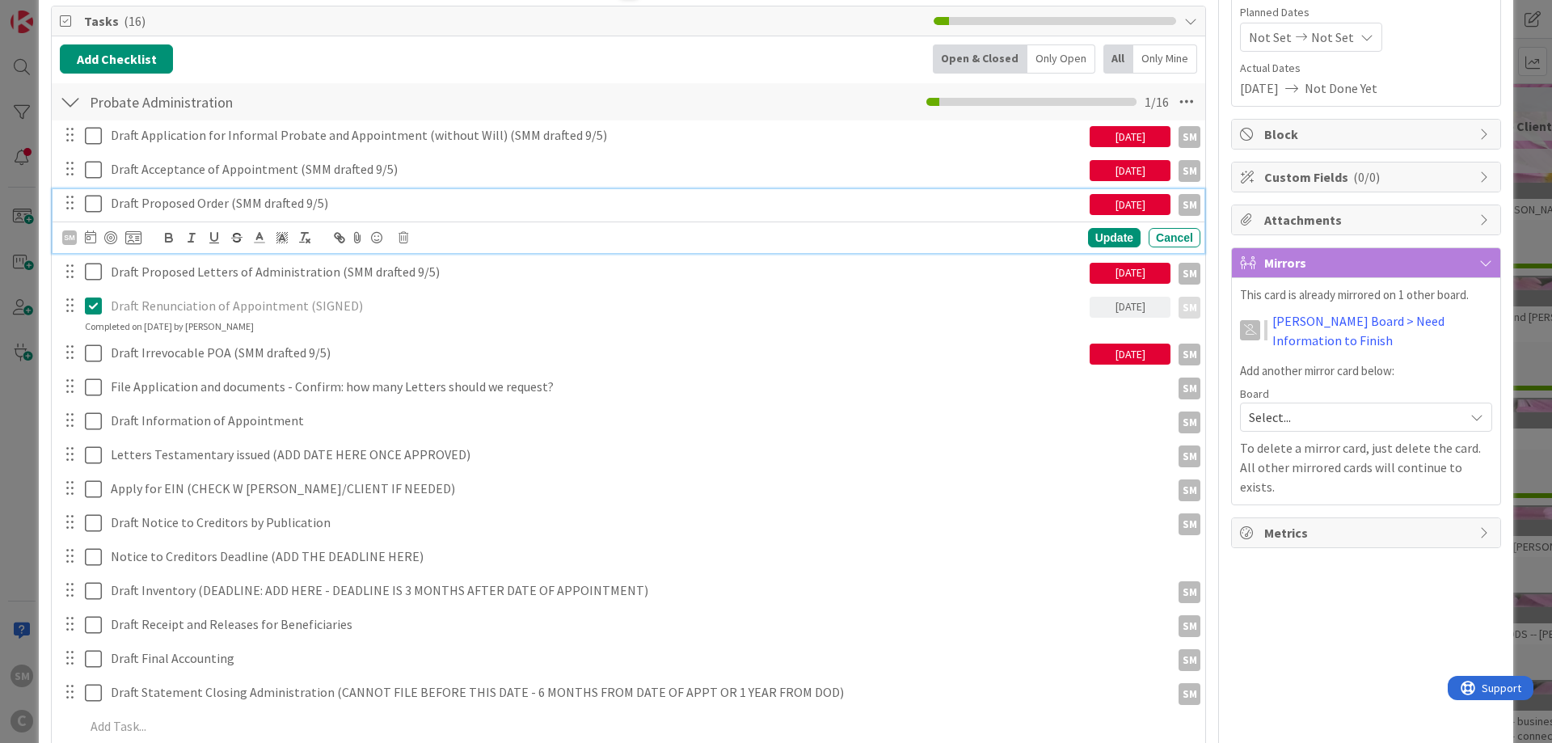
click at [1112, 157] on div "[DATE]" at bounding box center [1129, 168] width 81 height 26
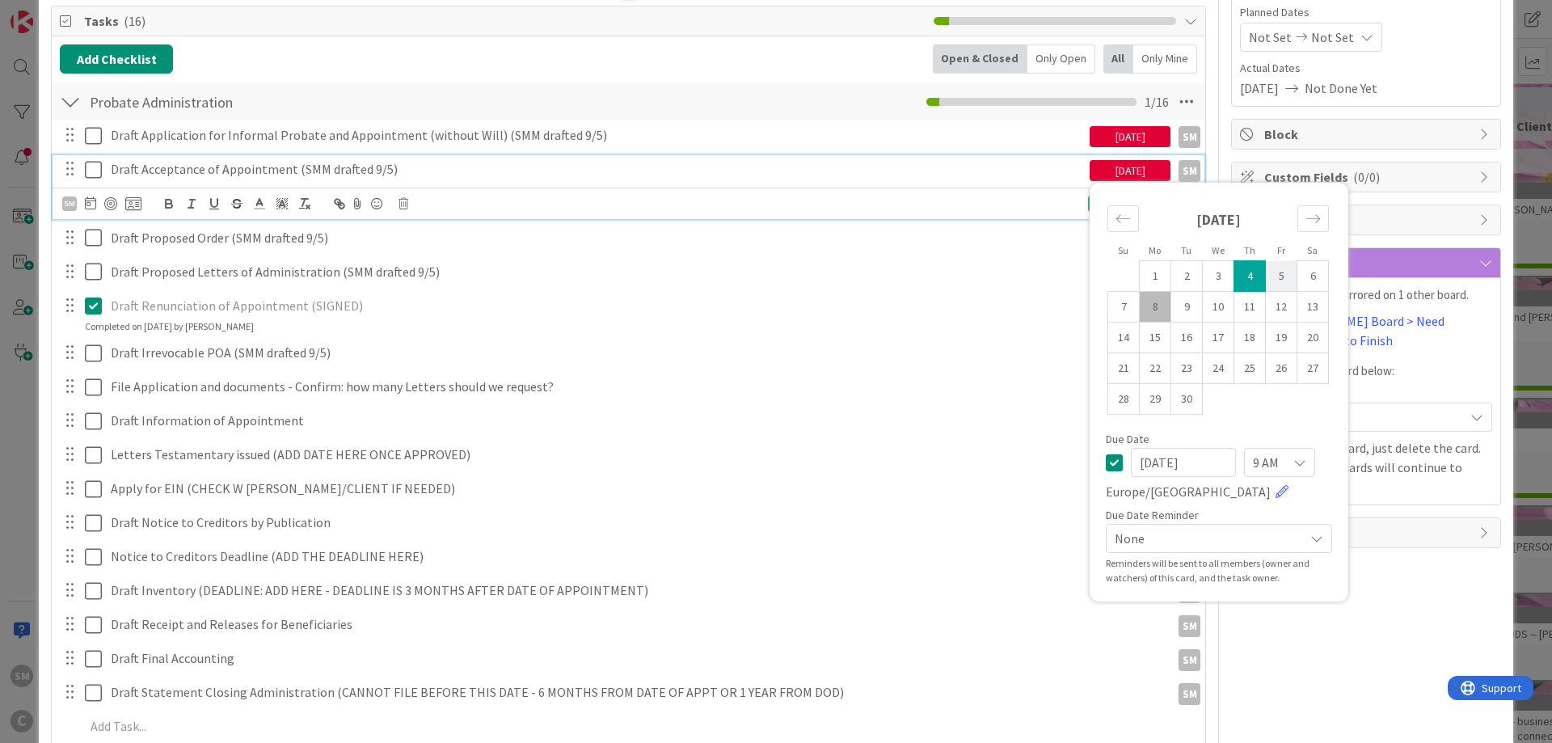
drag, startPoint x: 1287, startPoint y: 276, endPoint x: 1002, endPoint y: 219, distance: 291.0
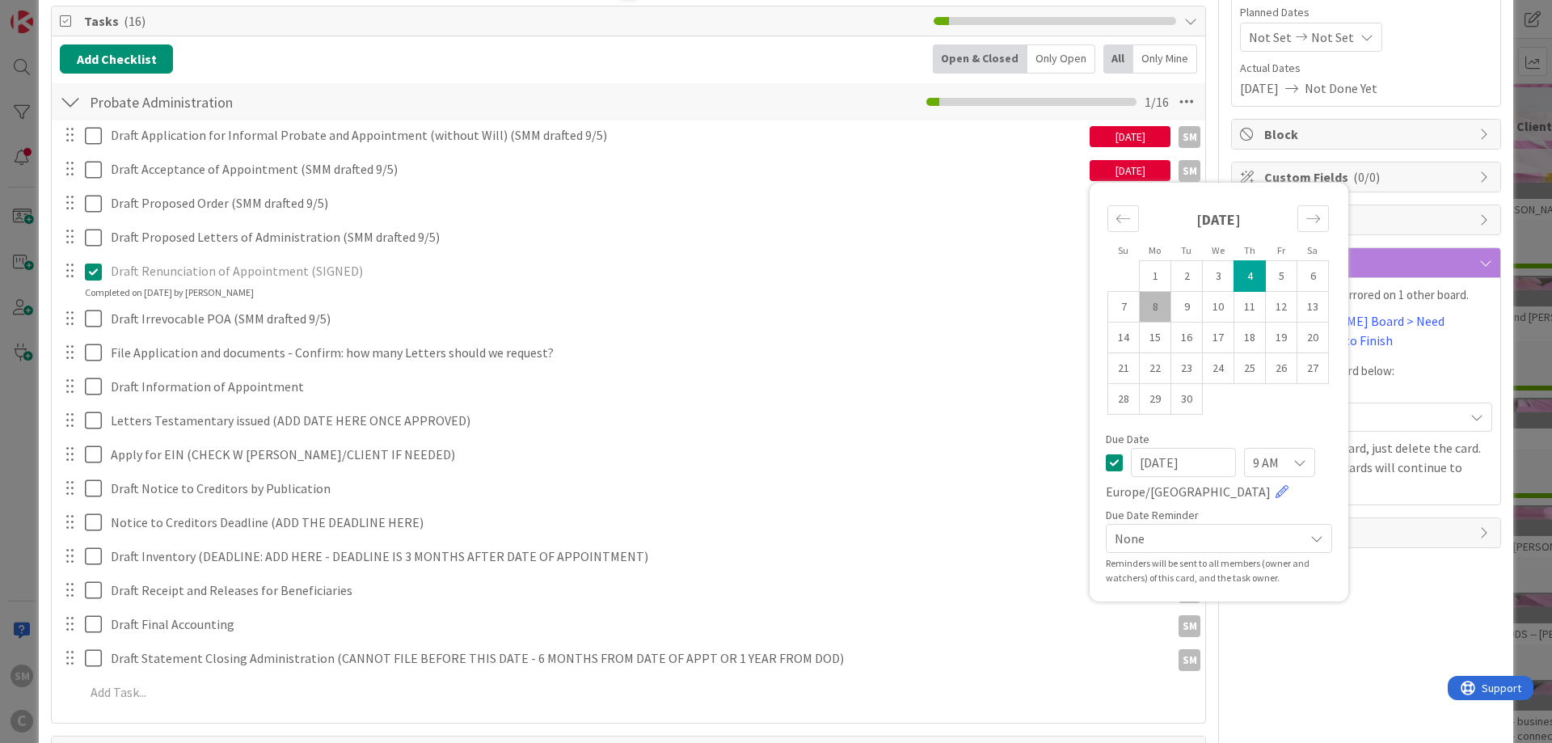
click at [1286, 276] on td "5" at bounding box center [1281, 276] width 32 height 31
type input "[DATE]"
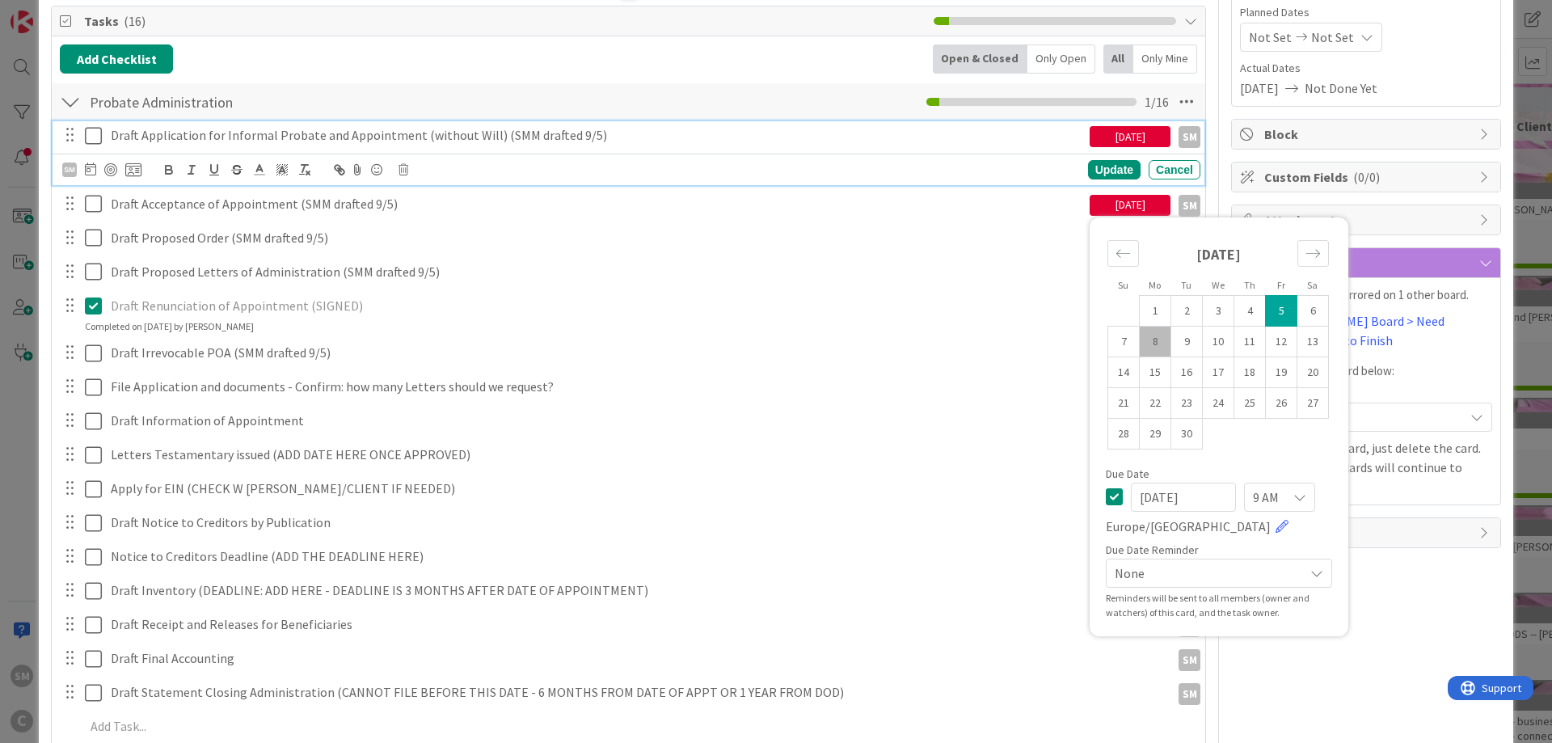
click at [883, 143] on p "Draft Application for Informal Probate and Appointment (without Will) (SMM draf…" at bounding box center [597, 135] width 972 height 19
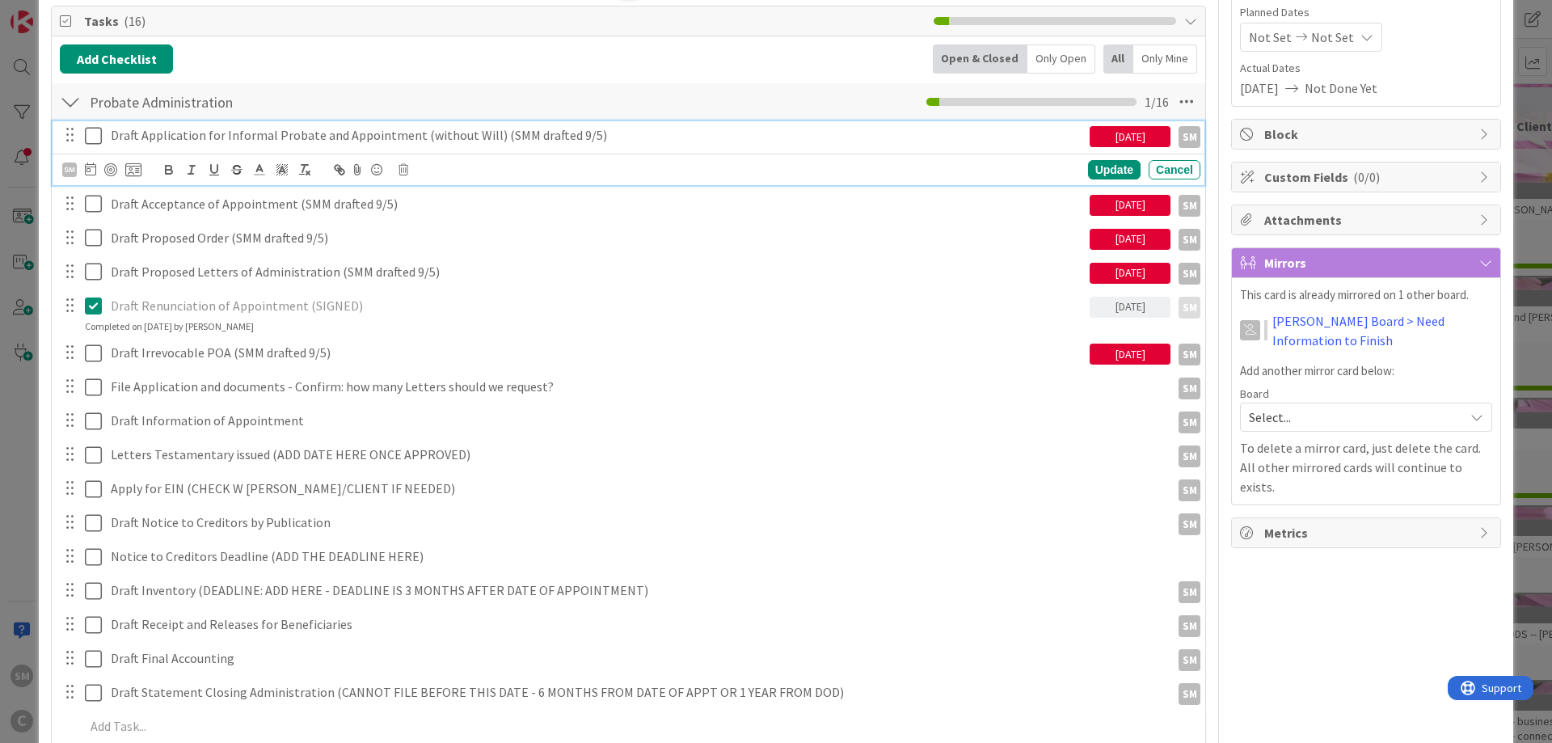
drag, startPoint x: 1131, startPoint y: 128, endPoint x: 1219, endPoint y: 145, distance: 90.3
click at [1132, 128] on div "[DATE]" at bounding box center [1129, 136] width 81 height 21
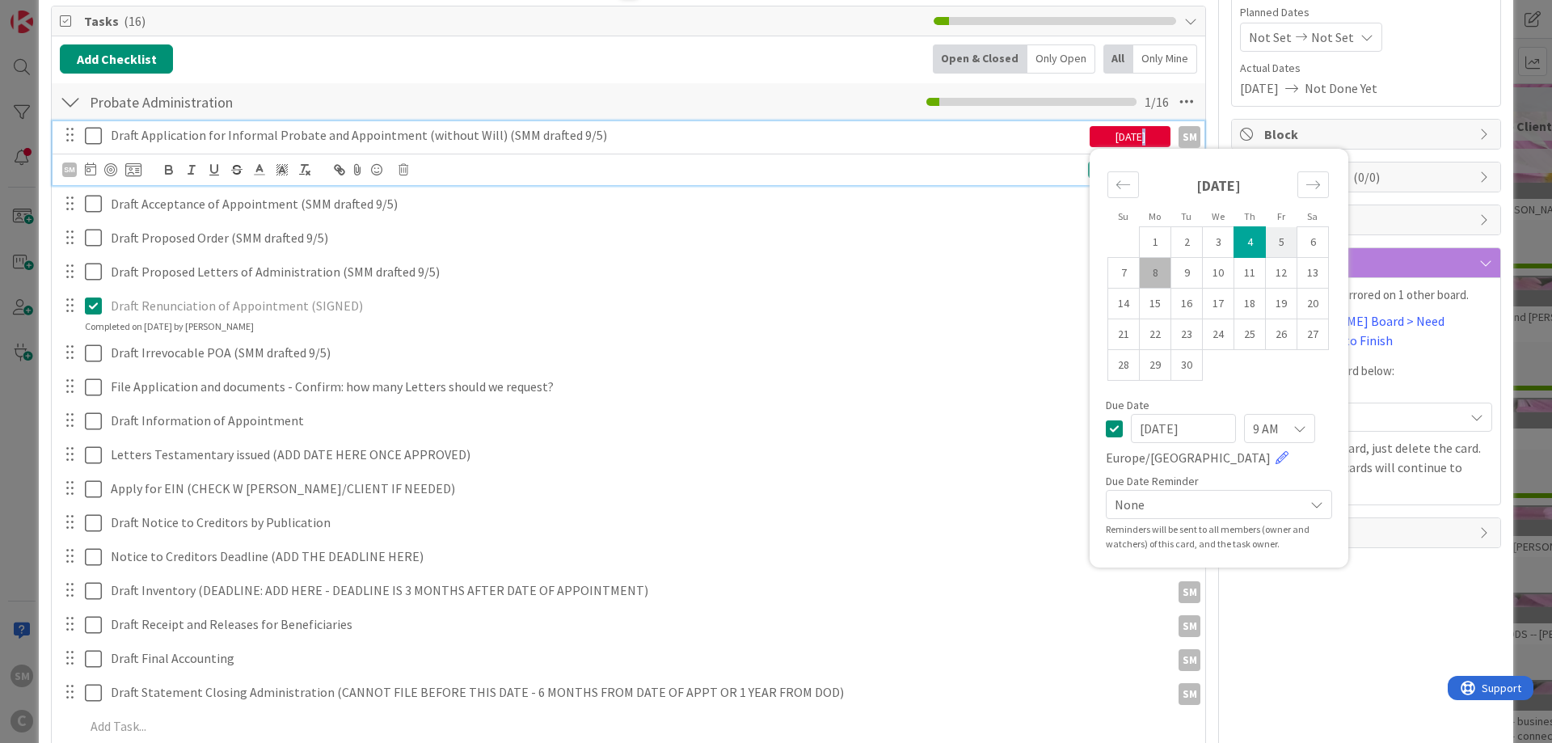
click at [1281, 246] on td "5" at bounding box center [1281, 242] width 32 height 31
type input "[DATE]"
click at [1005, 132] on p "Draft Application for Informal Probate and Appointment (without Will) (SMM draf…" at bounding box center [597, 135] width 972 height 19
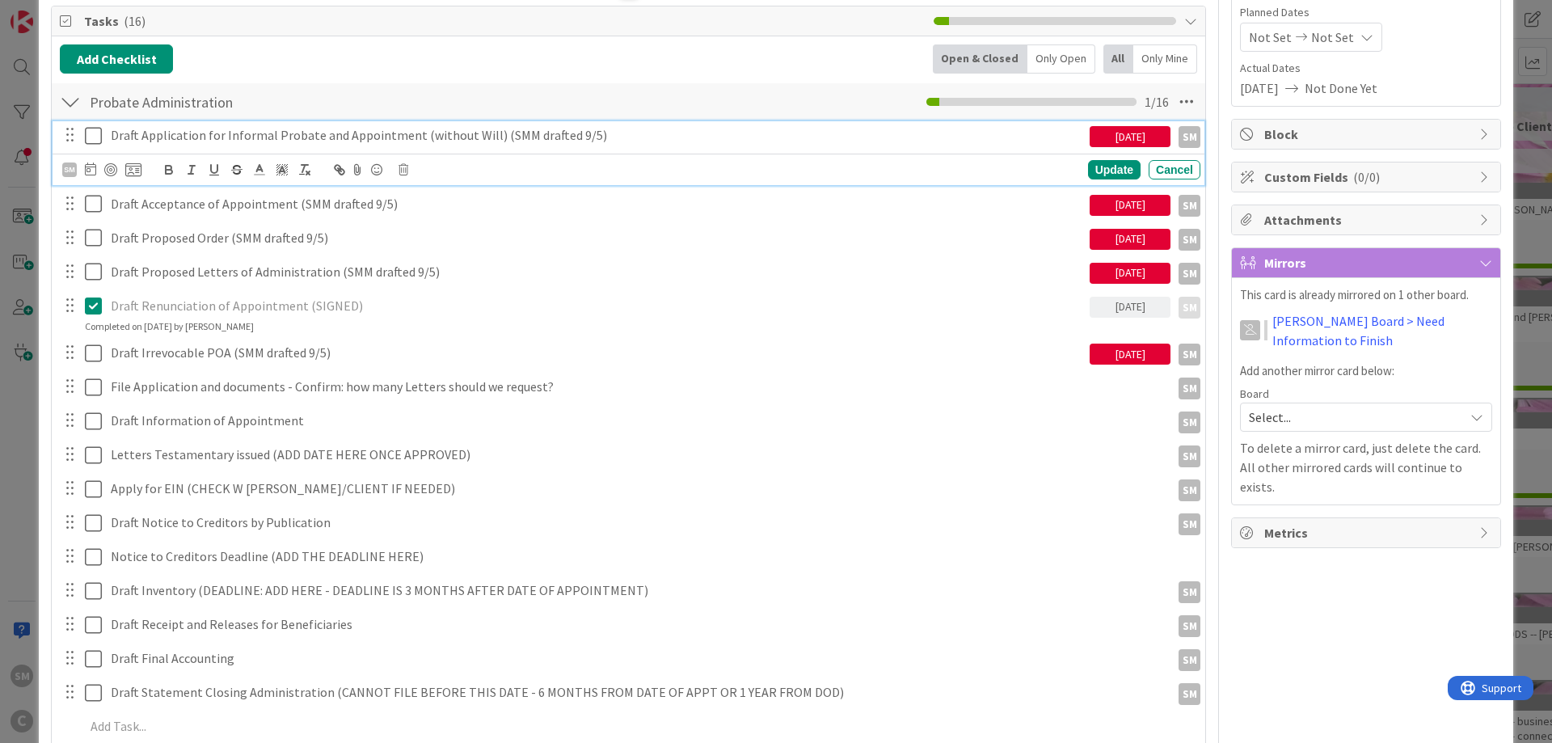
click at [1405, 569] on div "Owner SM default Dates Planned Dates Not Set Not Set Actual Dates [DATE] Not Do…" at bounding box center [1366, 601] width 270 height 1464
click at [96, 140] on icon at bounding box center [93, 135] width 17 height 19
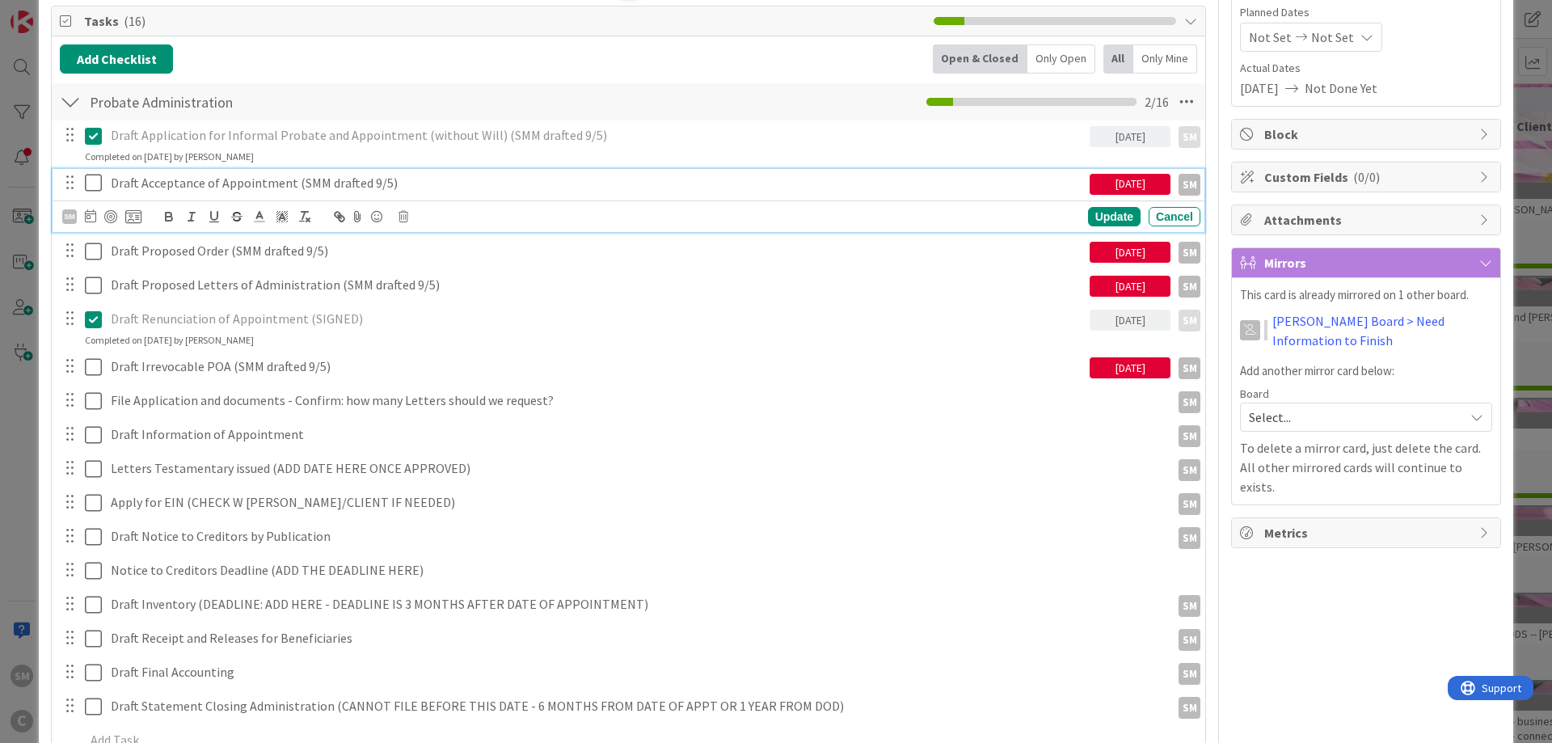
drag, startPoint x: 88, startPoint y: 180, endPoint x: 91, endPoint y: 193, distance: 13.2
click at [88, 181] on icon at bounding box center [93, 182] width 17 height 19
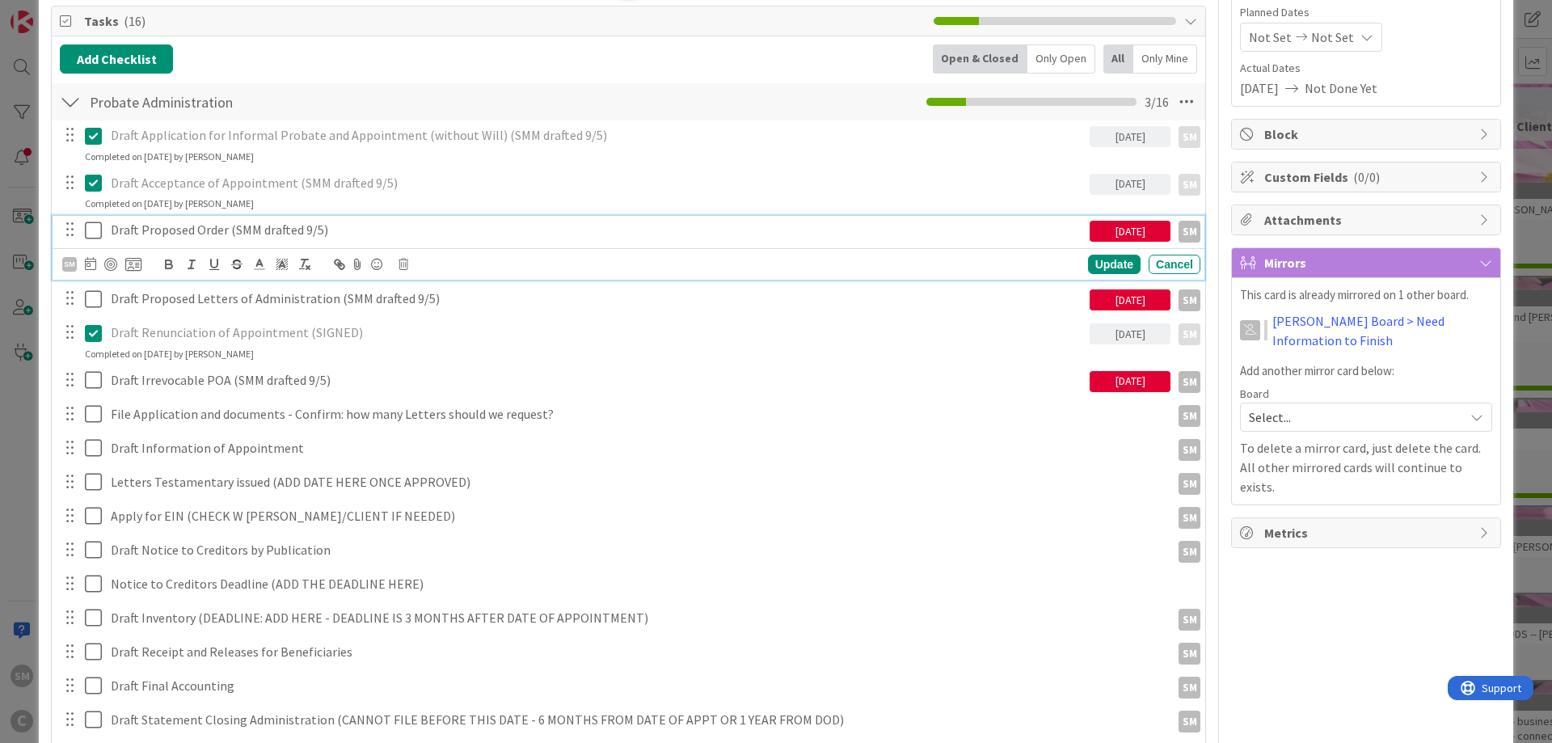
click at [92, 231] on icon at bounding box center [93, 230] width 17 height 19
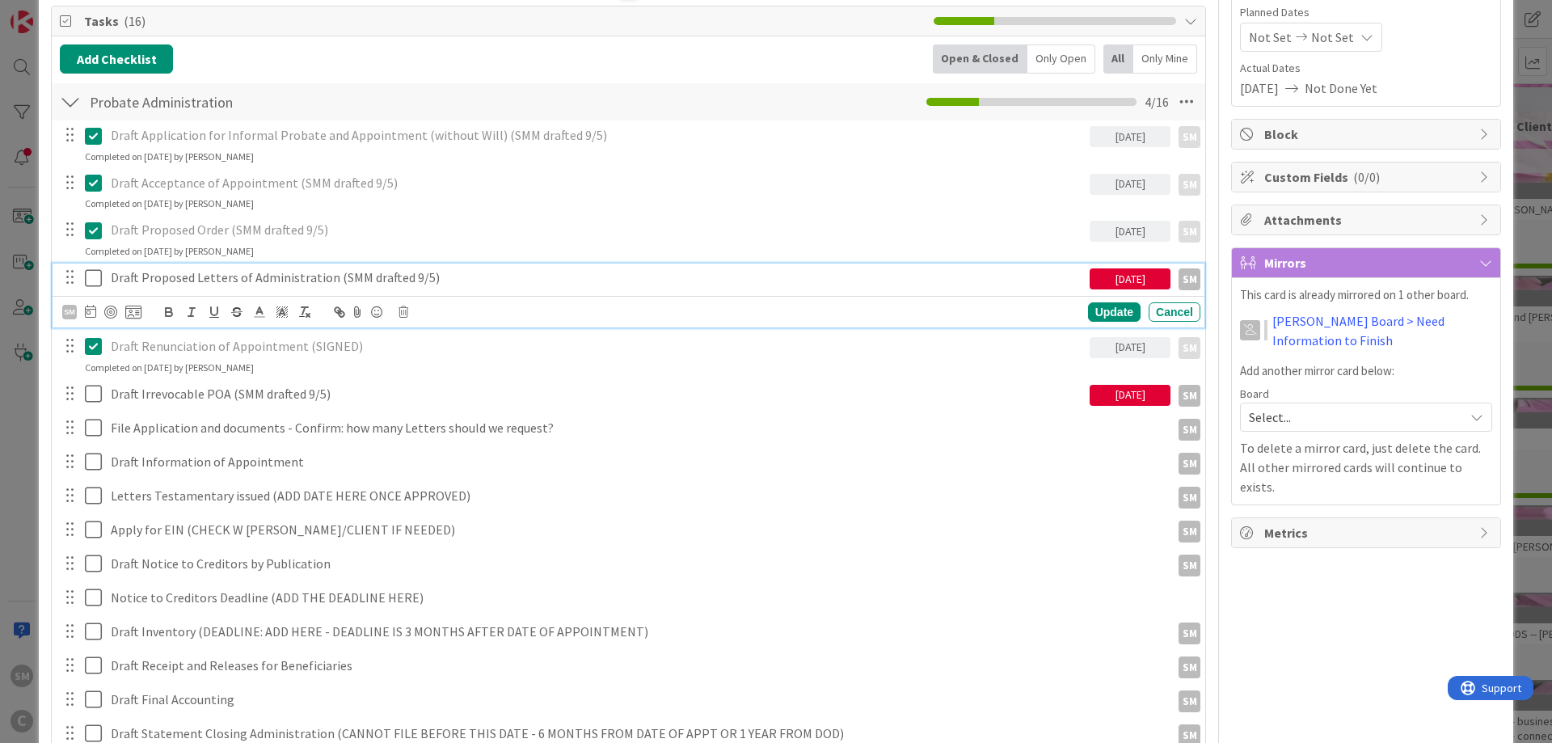
click at [86, 290] on button at bounding box center [94, 278] width 19 height 26
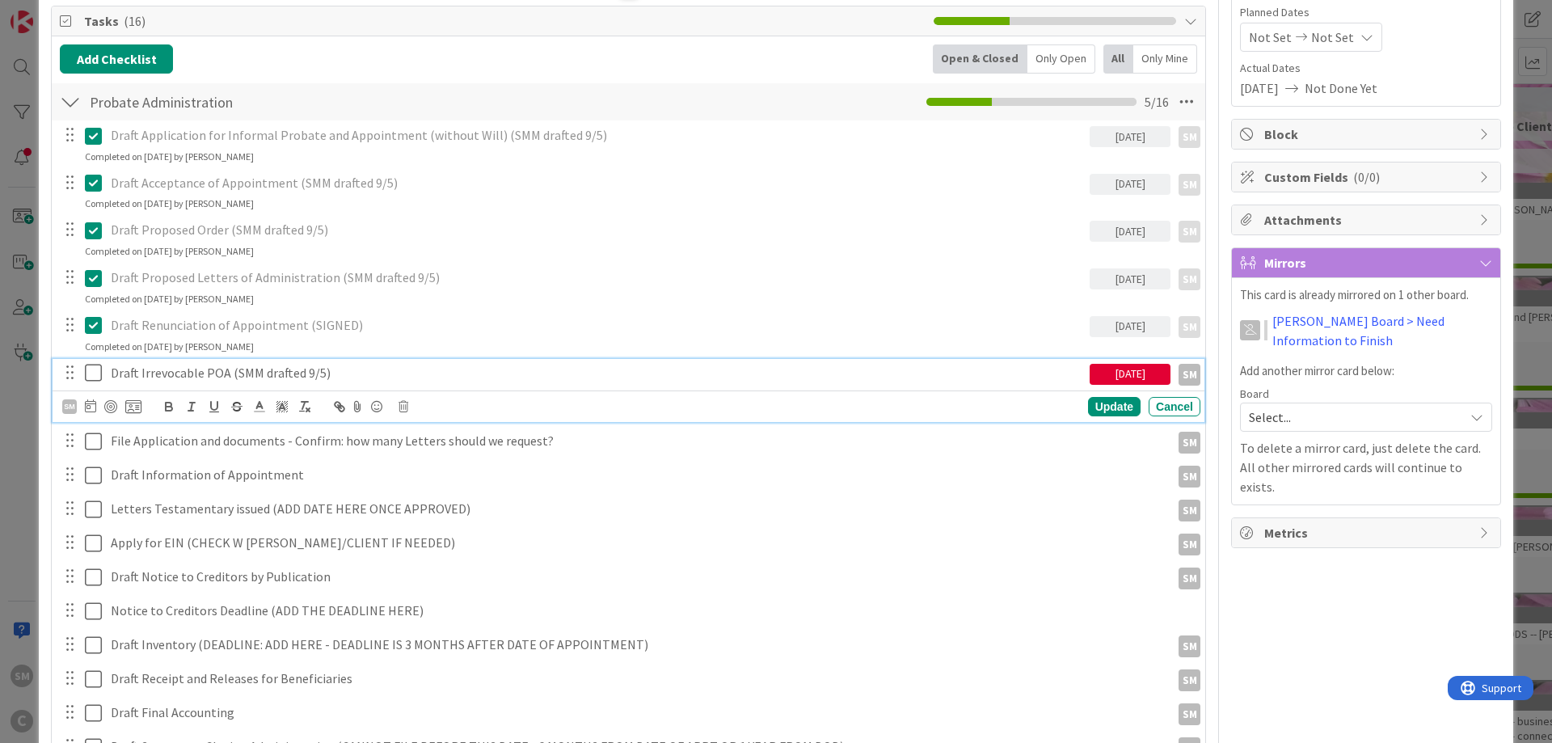
click at [94, 373] on icon at bounding box center [93, 372] width 17 height 19
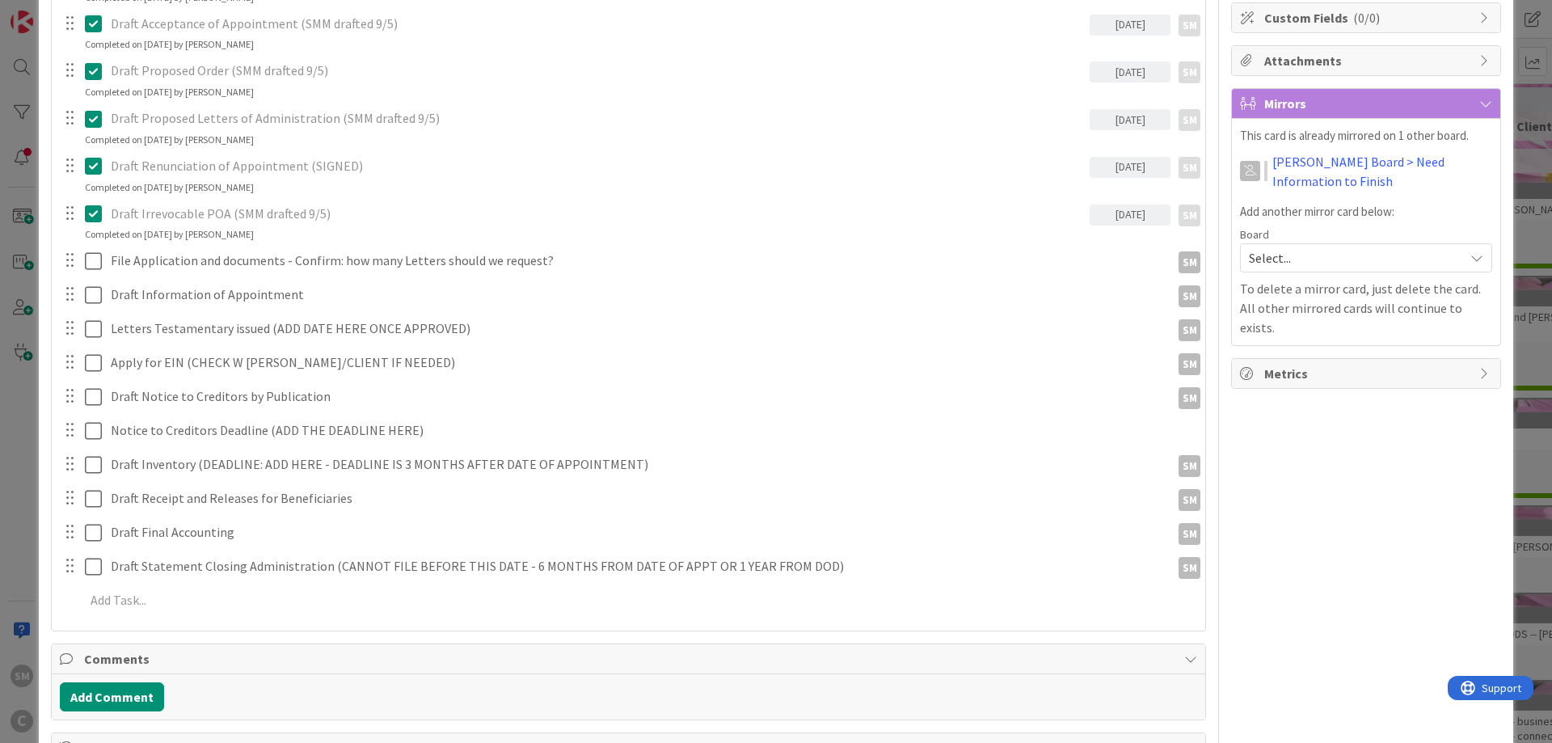
scroll to position [388, 0]
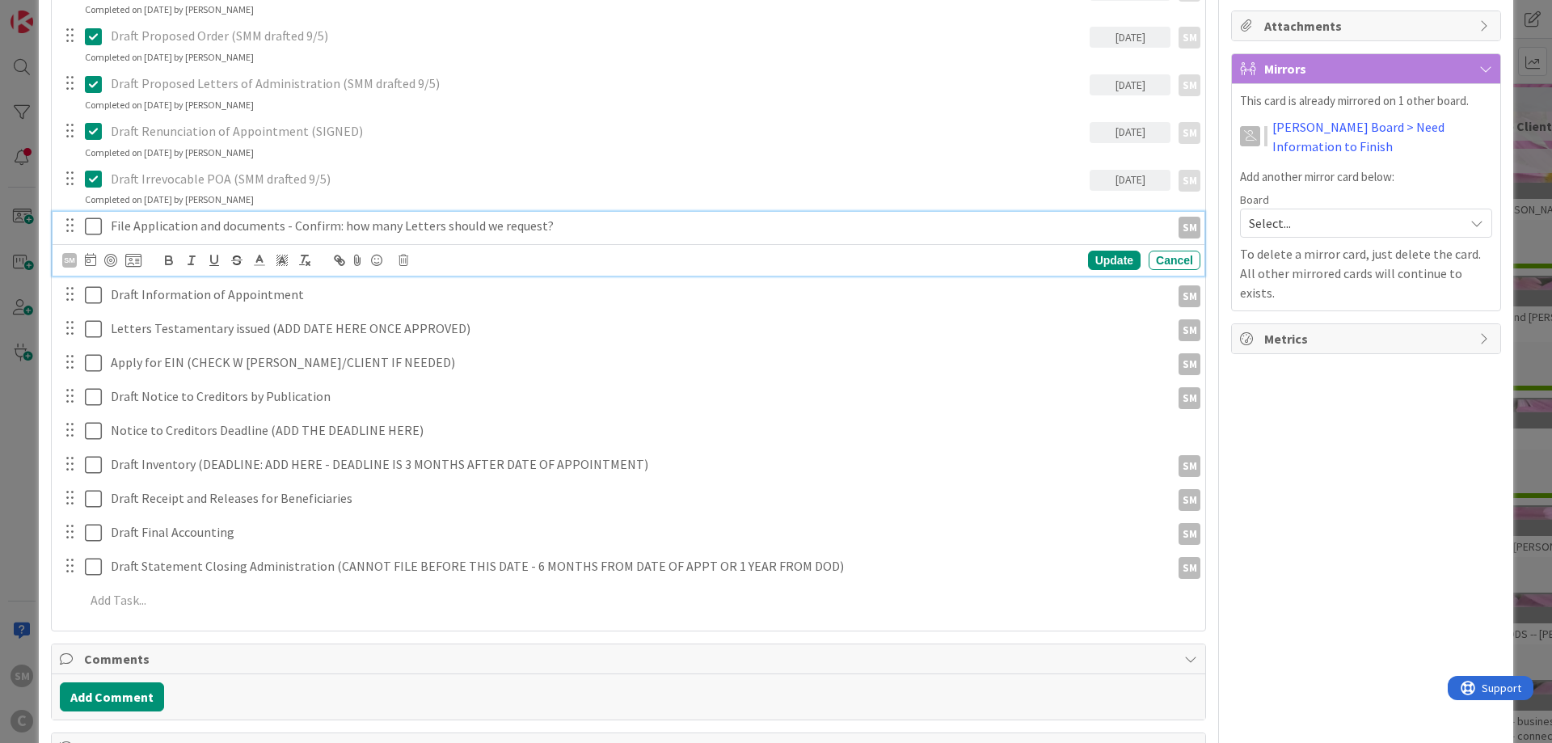
click at [151, 228] on p "File Application and documents - Confirm: how many Letters should we request?" at bounding box center [637, 226] width 1053 height 19
click at [589, 219] on p "File Application and documents - Confirm: how many Letters should we request?" at bounding box center [637, 226] width 1053 height 19
click at [288, 222] on p "File Application and documents - Confirm: how many Letters should we request?" at bounding box center [637, 226] width 1053 height 19
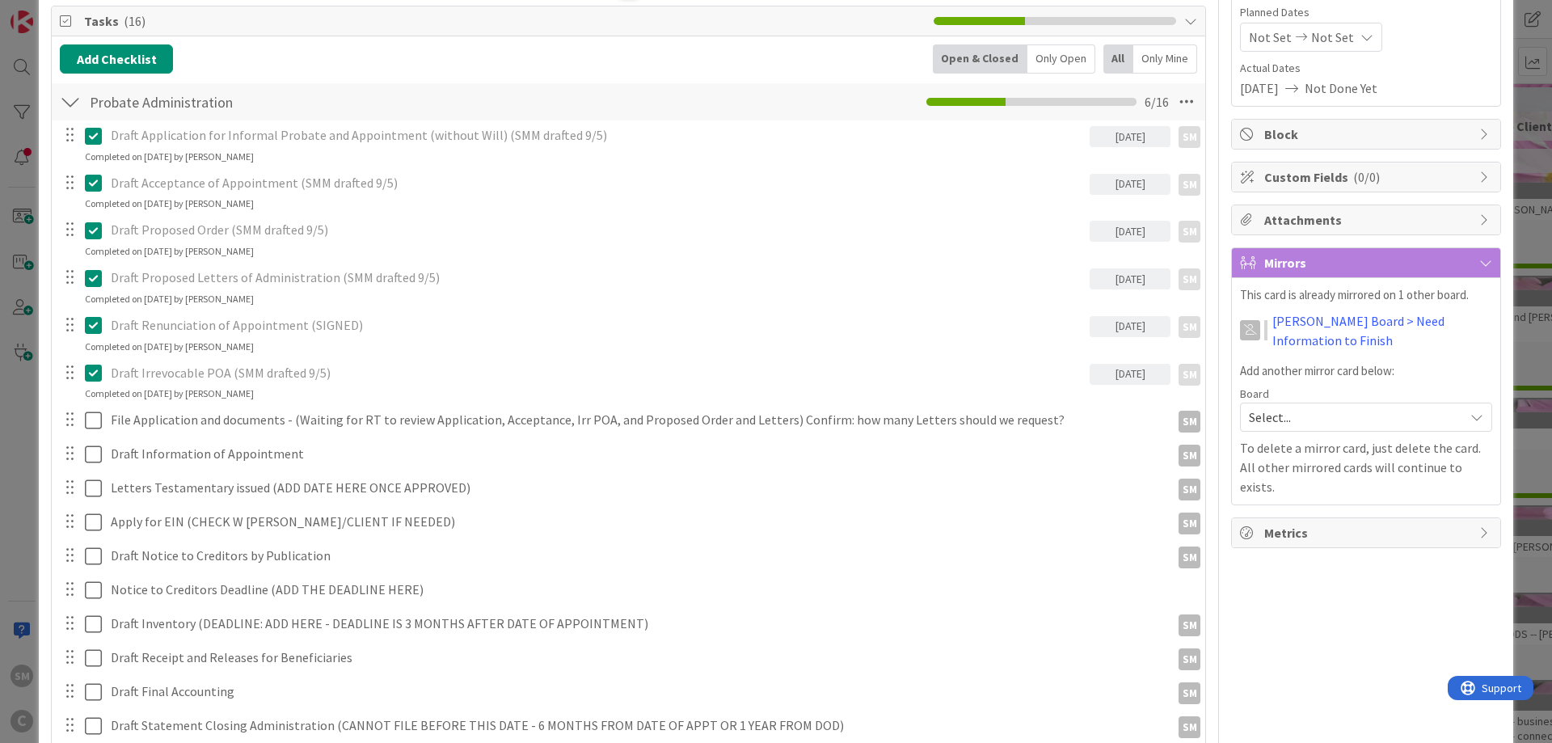
scroll to position [0, 0]
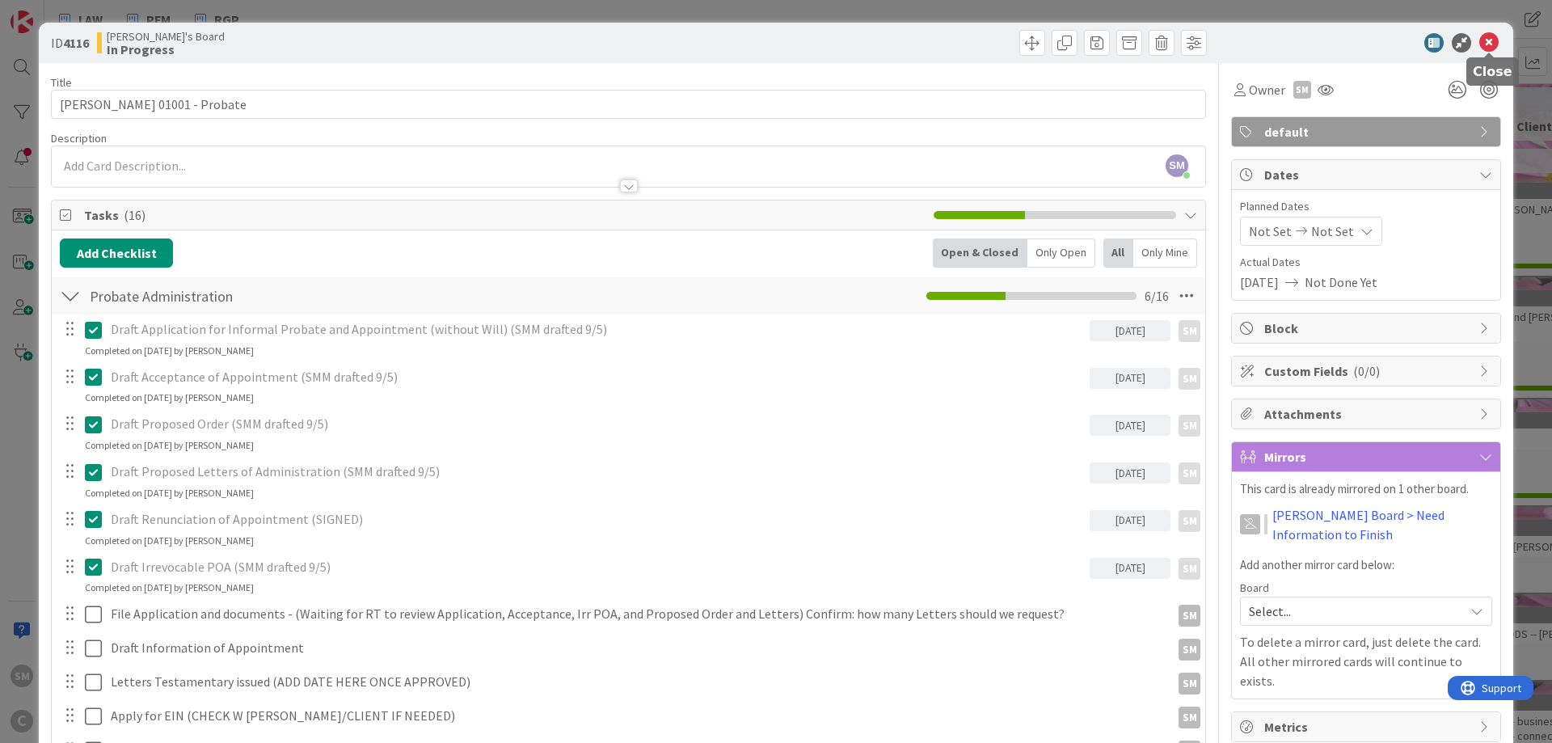
click at [1485, 39] on icon at bounding box center [1488, 42] width 19 height 19
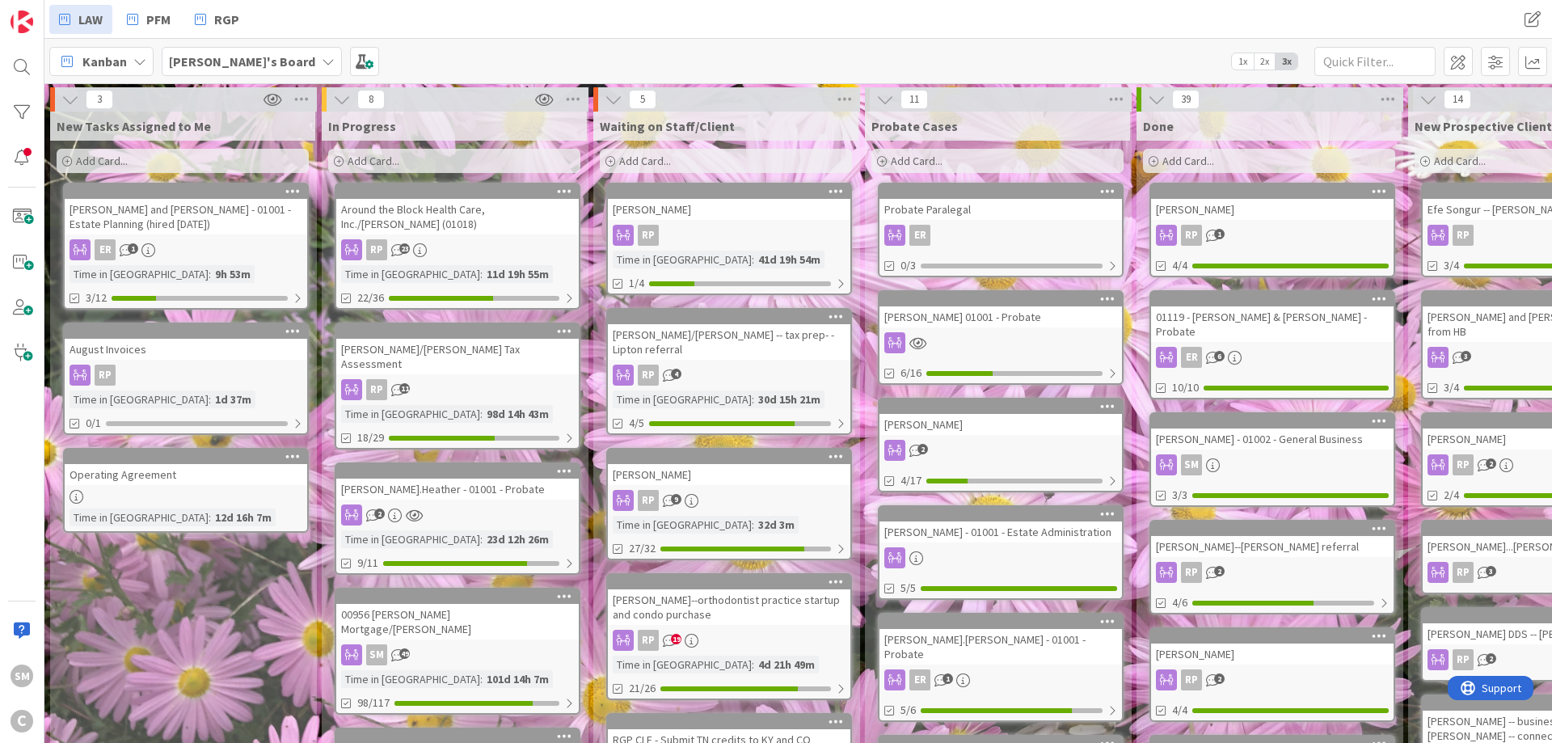
click at [447, 482] on div "[PERSON_NAME].Heather - 01001 - Probate" at bounding box center [457, 488] width 242 height 21
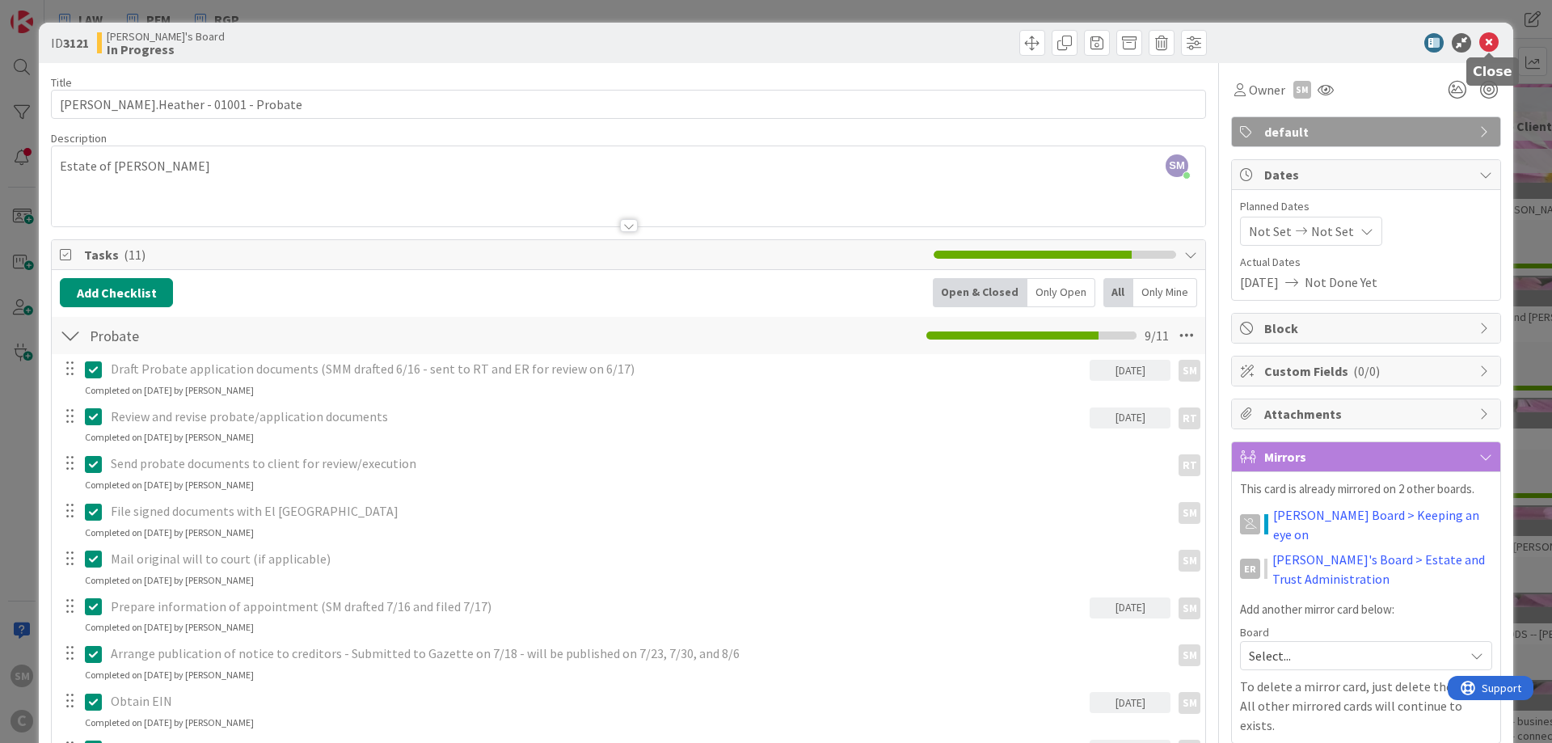
click at [1487, 36] on icon at bounding box center [1488, 42] width 19 height 19
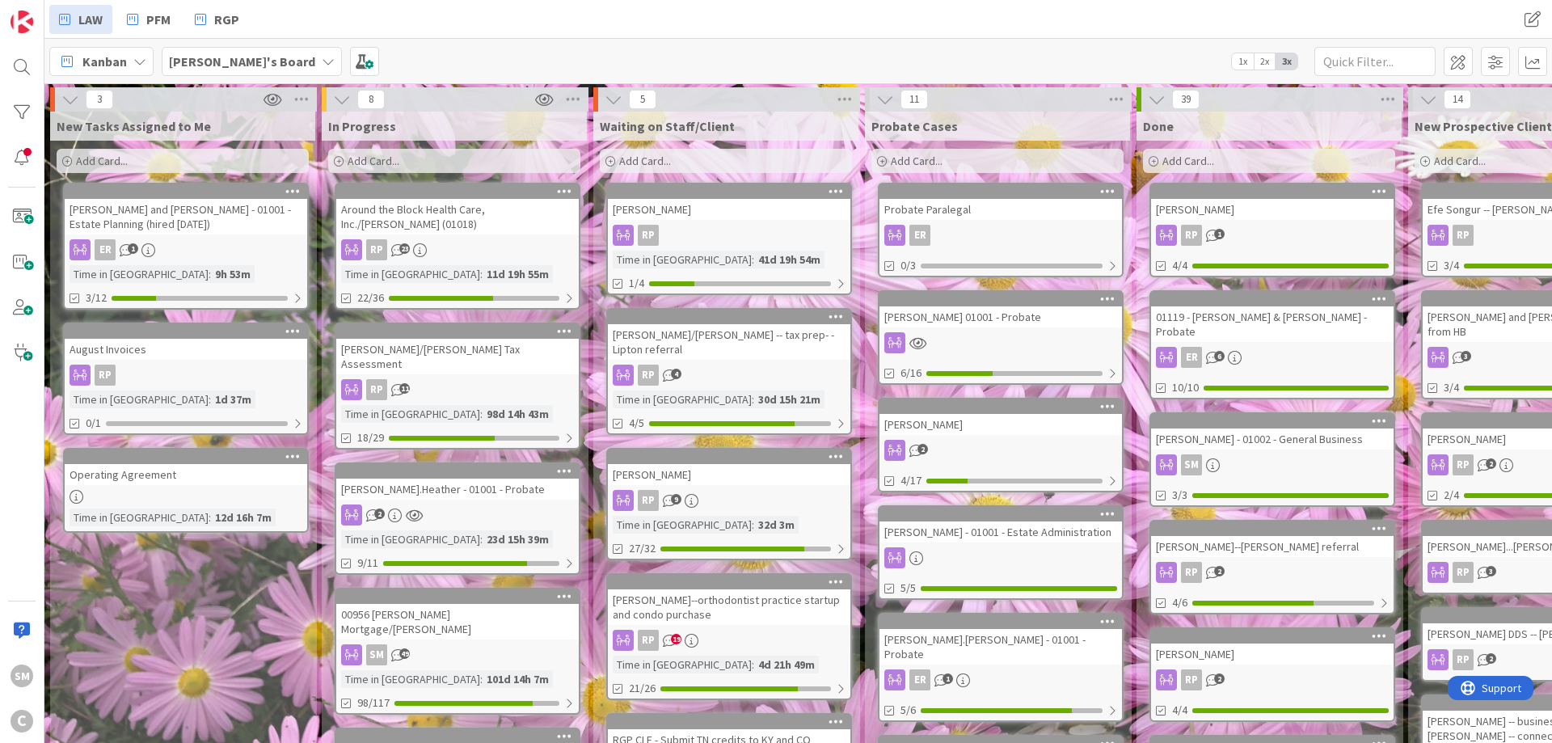
click at [758, 619] on div "[PERSON_NAME]--orthodontist practice startup and condo purchase" at bounding box center [729, 607] width 242 height 36
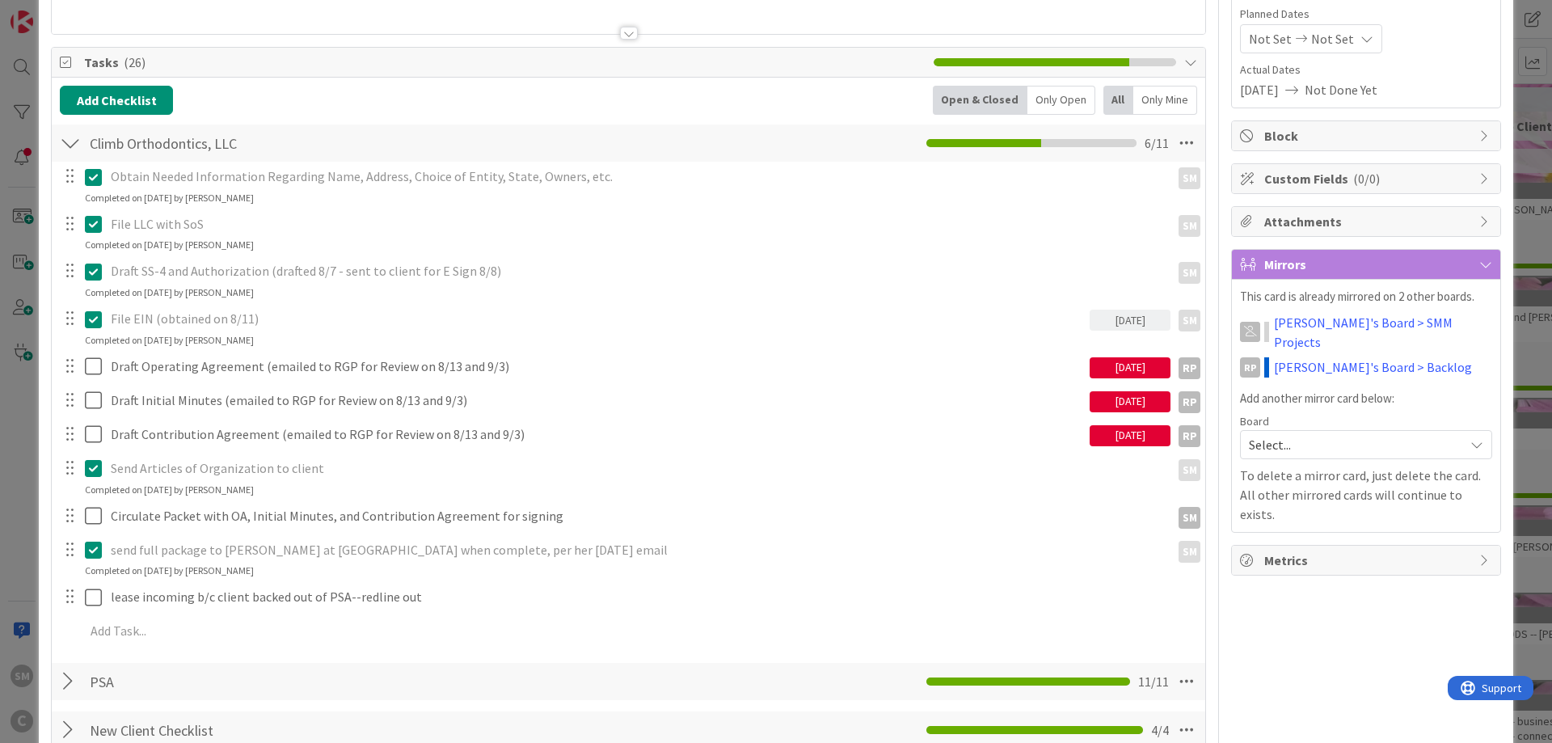
scroll to position [194, 0]
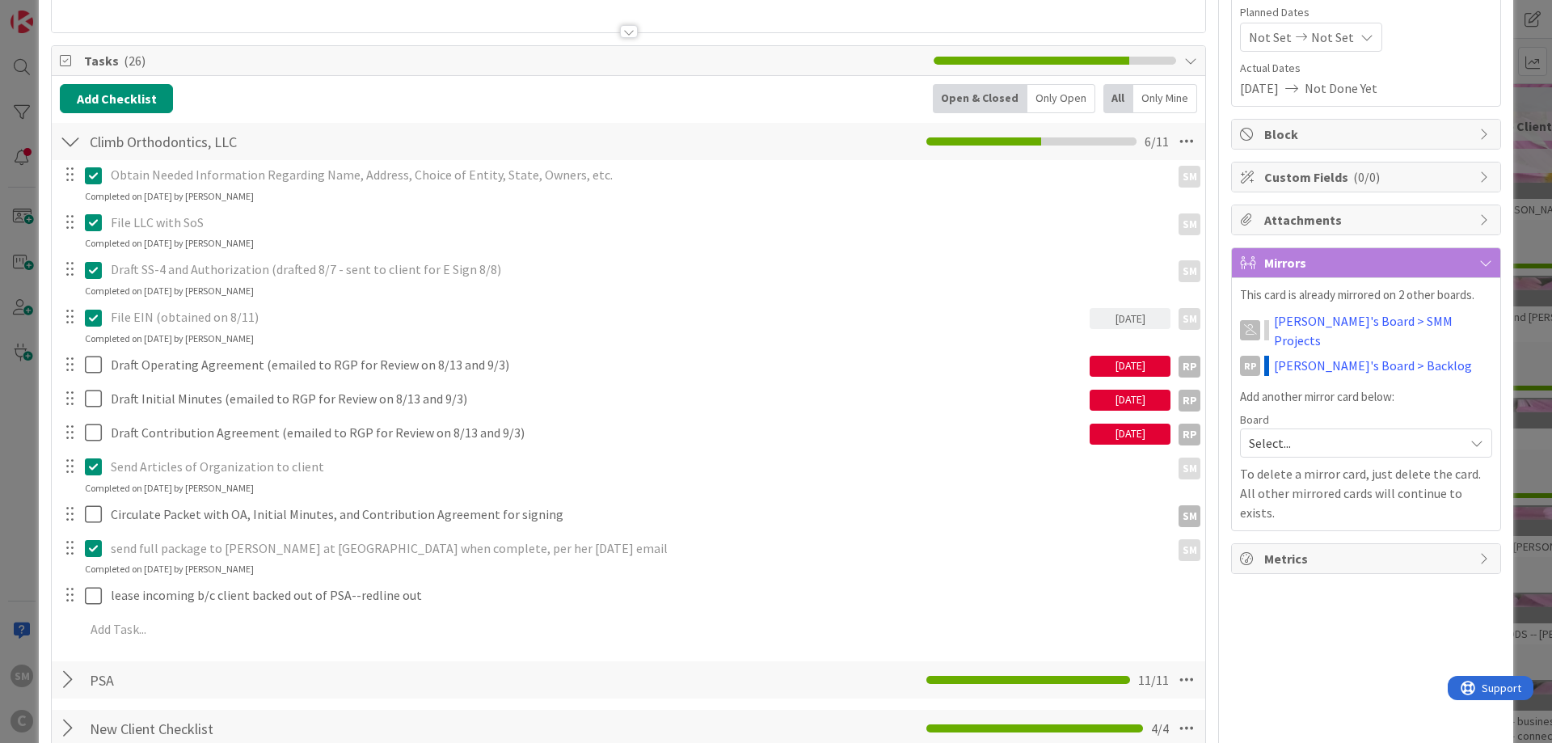
click at [1140, 368] on div "[DATE]" at bounding box center [1129, 366] width 81 height 21
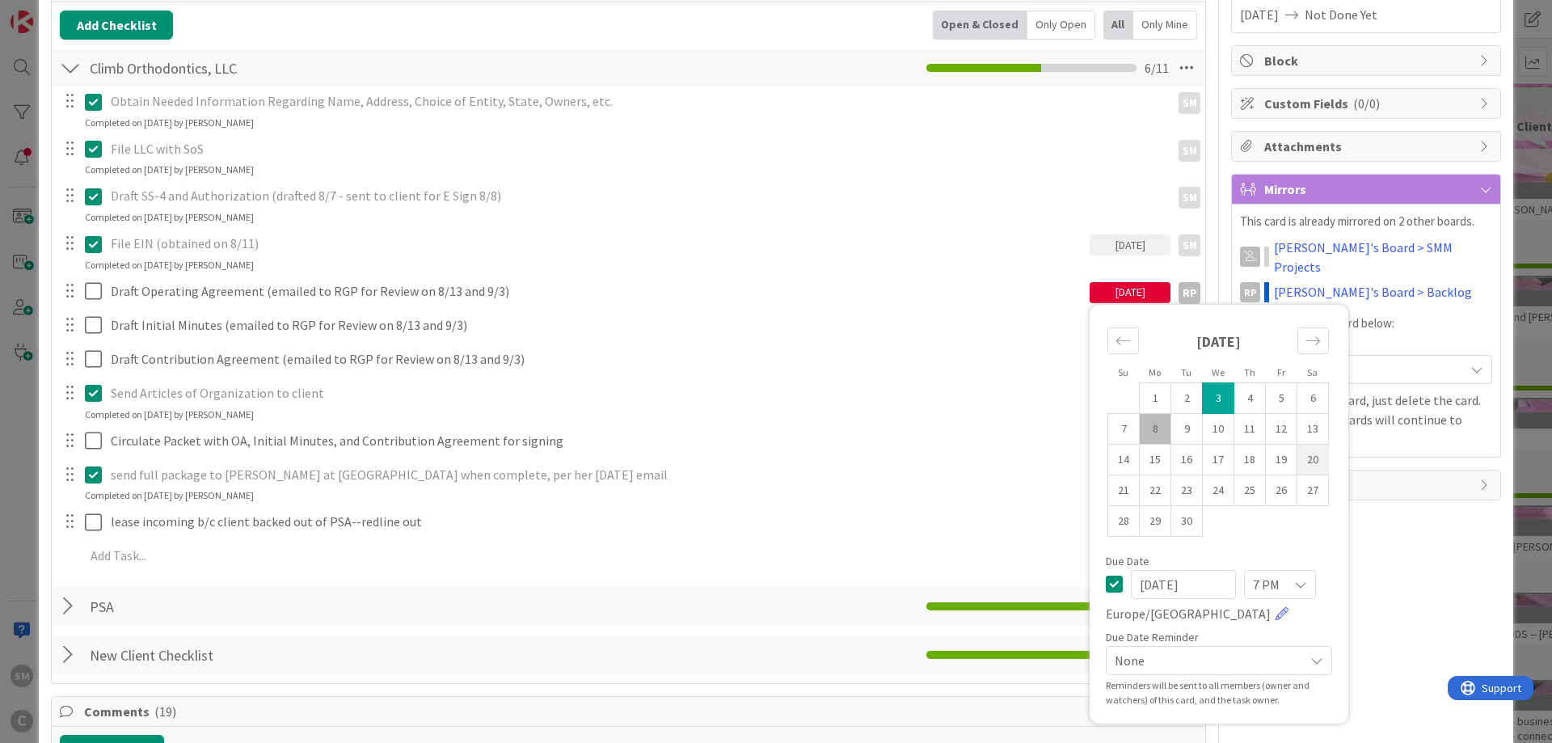
scroll to position [291, 0]
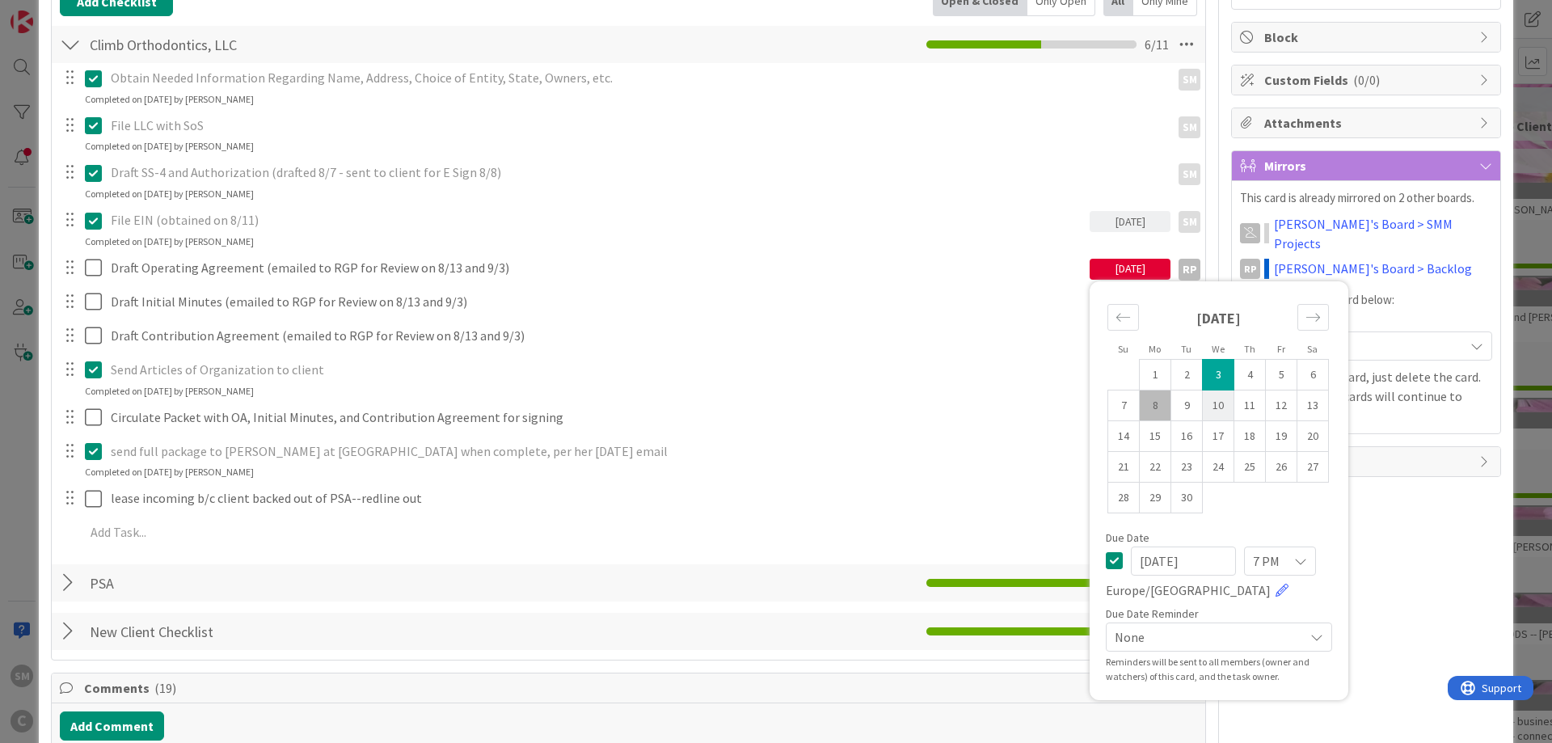
click at [1218, 411] on td "10" at bounding box center [1218, 404] width 32 height 31
type input "[DATE]"
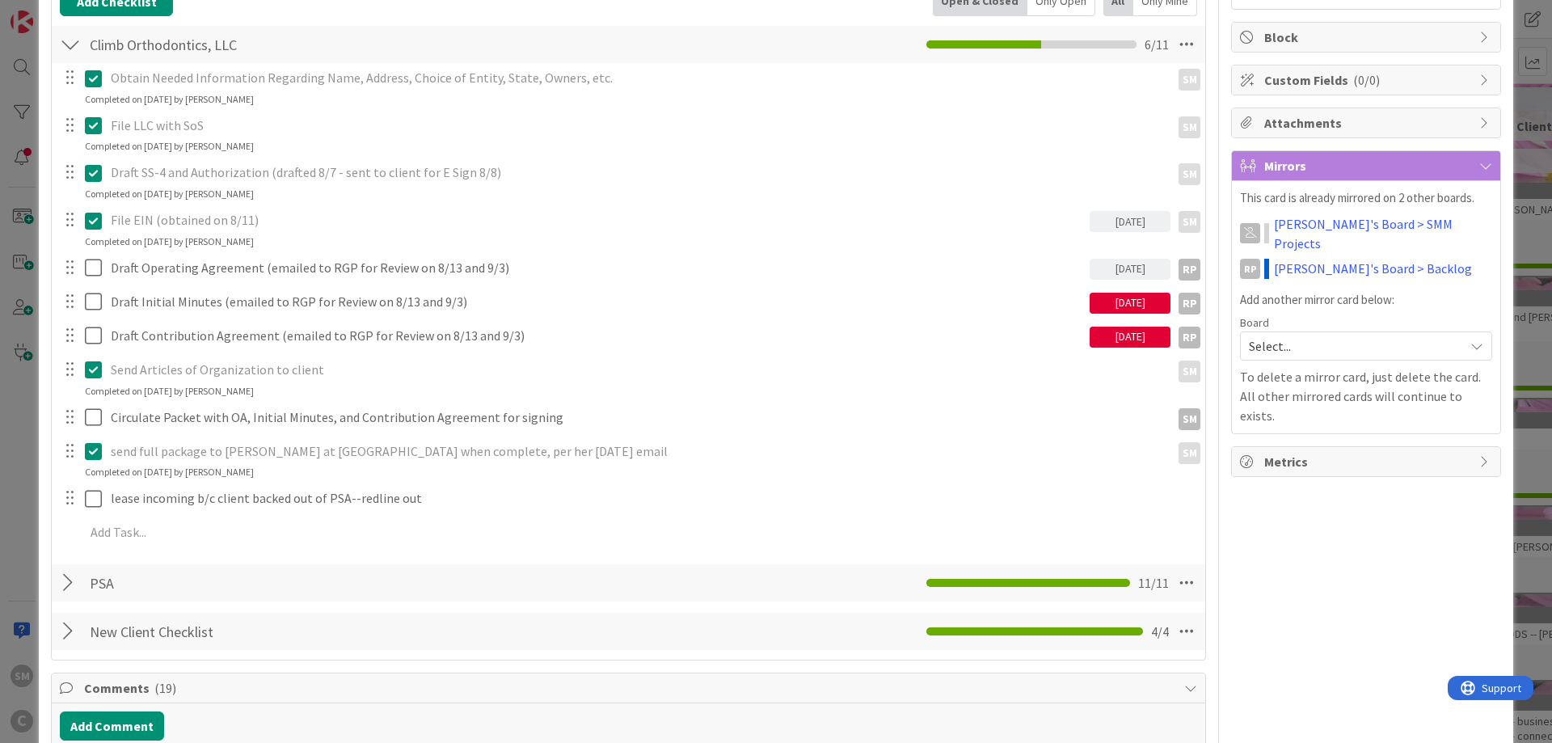
click at [1110, 295] on div "[DATE]" at bounding box center [1129, 303] width 81 height 21
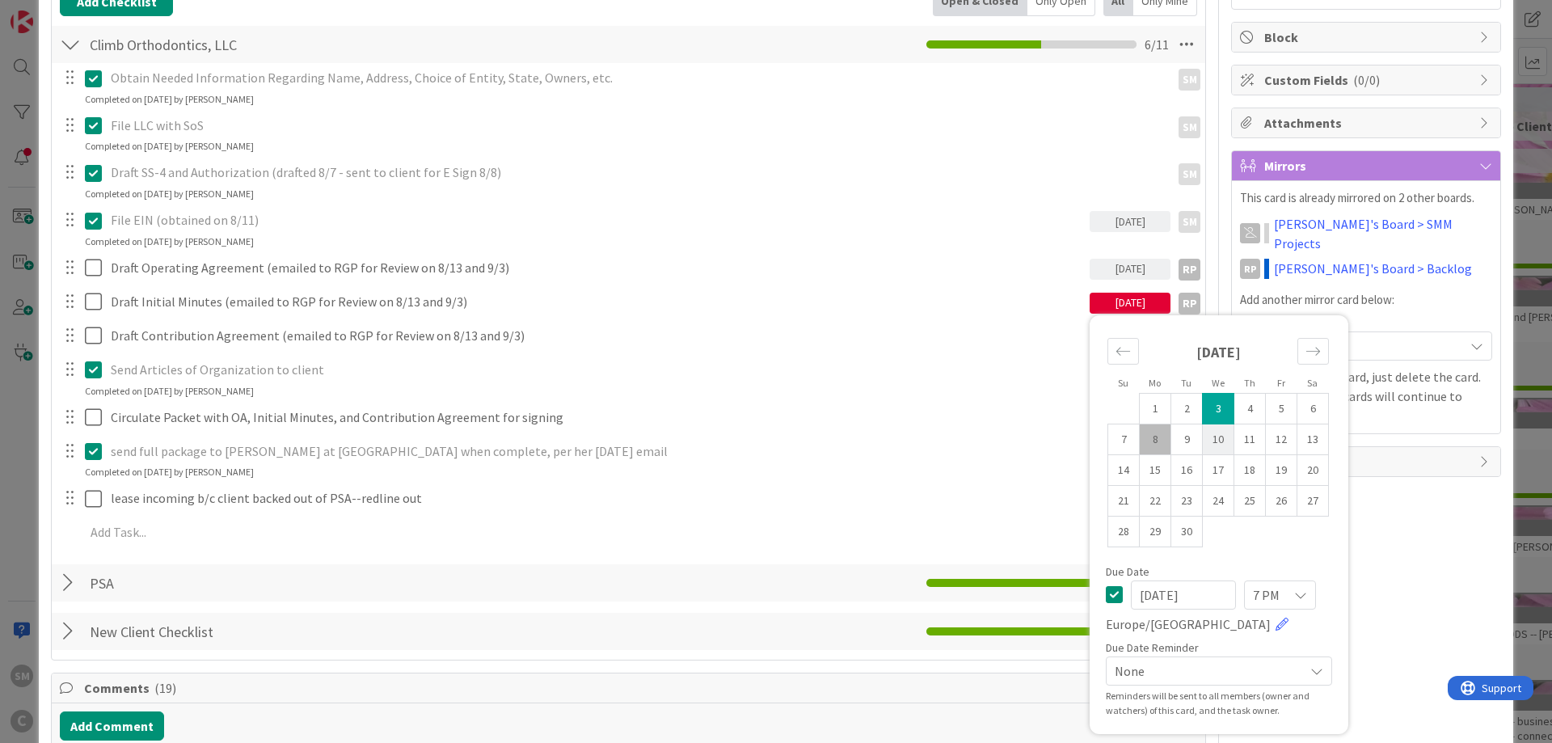
click at [1216, 444] on td "10" at bounding box center [1218, 438] width 32 height 31
type input "[DATE]"
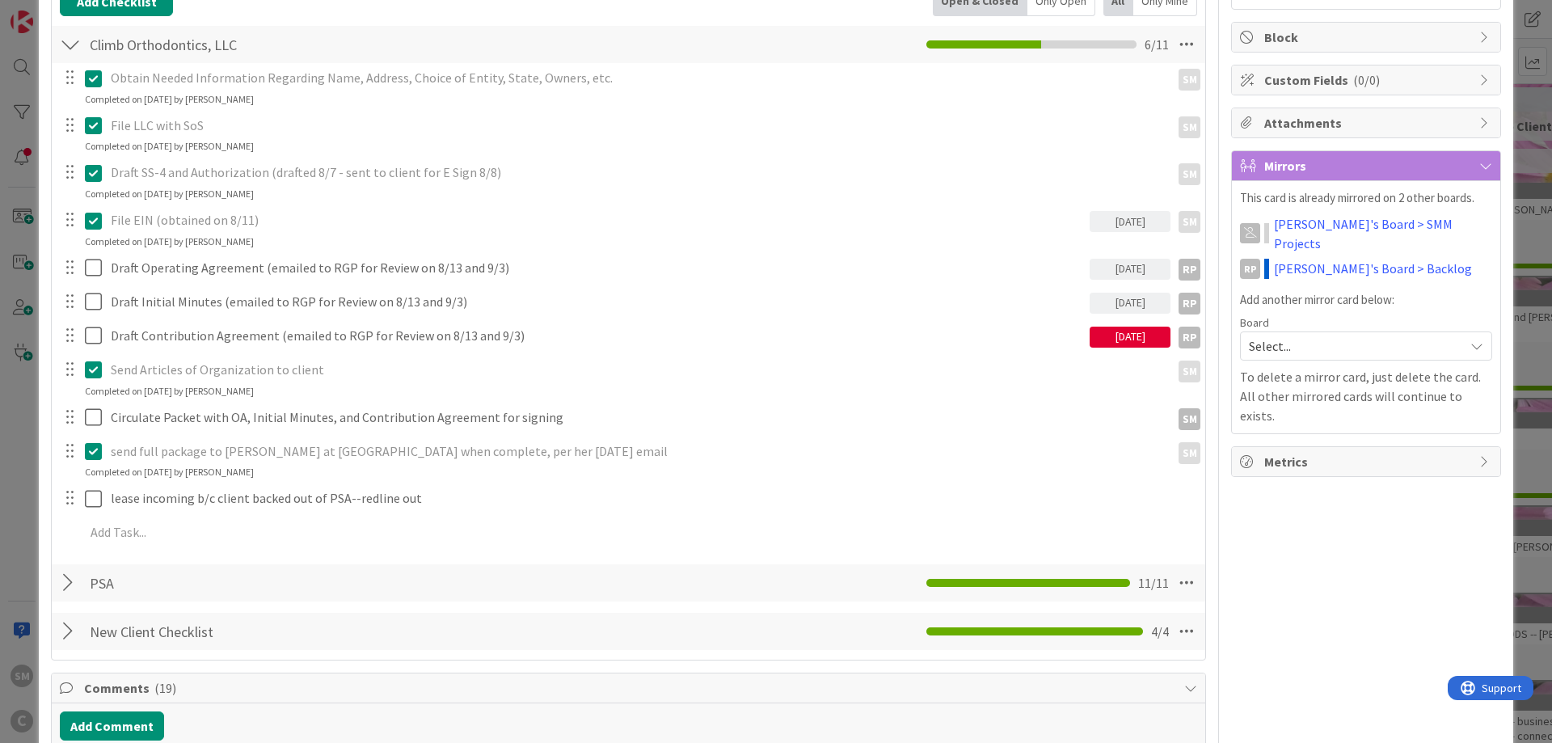
click at [1126, 338] on div "[DATE]" at bounding box center [1129, 336] width 81 height 21
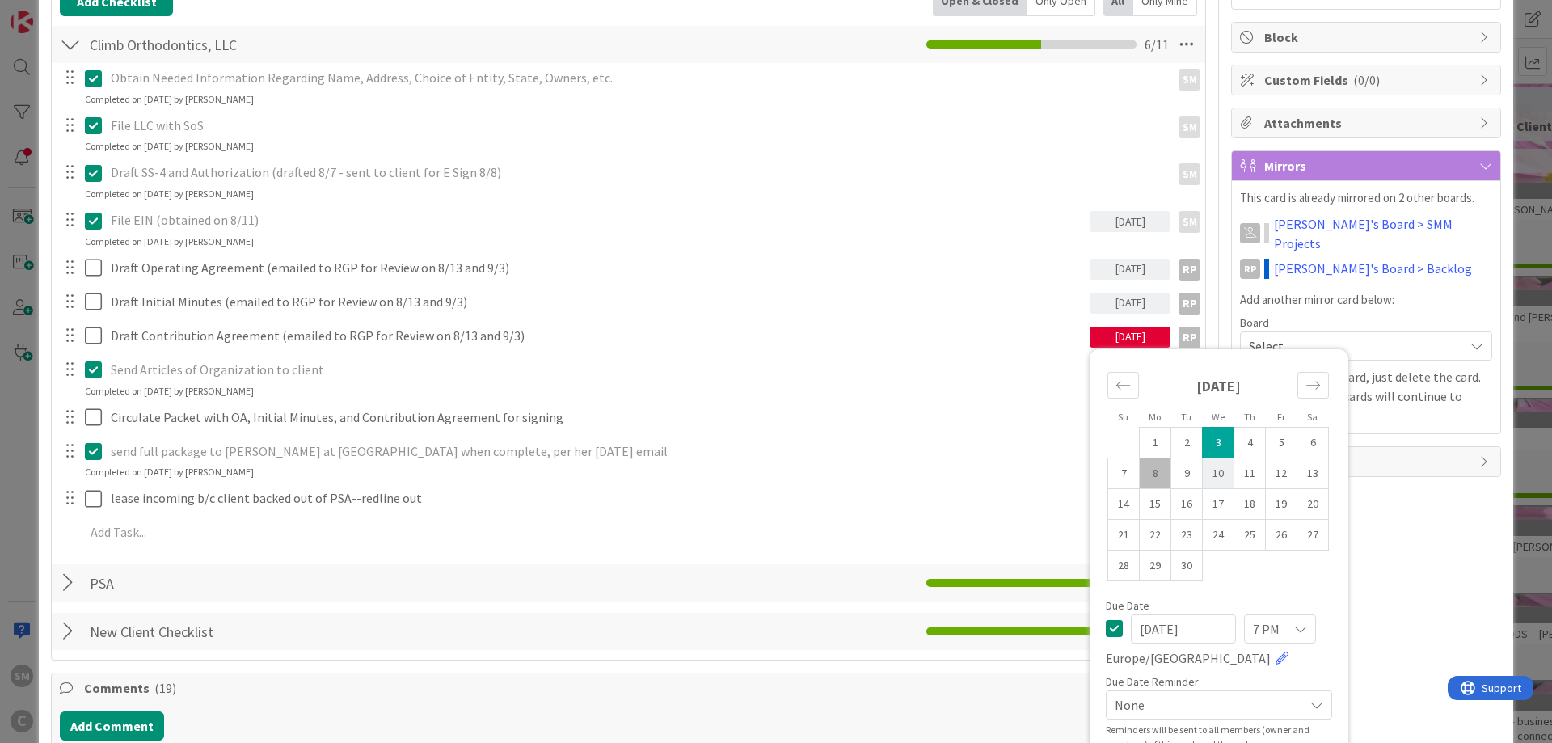
click at [1226, 474] on td "10" at bounding box center [1218, 472] width 32 height 31
type input "[DATE]"
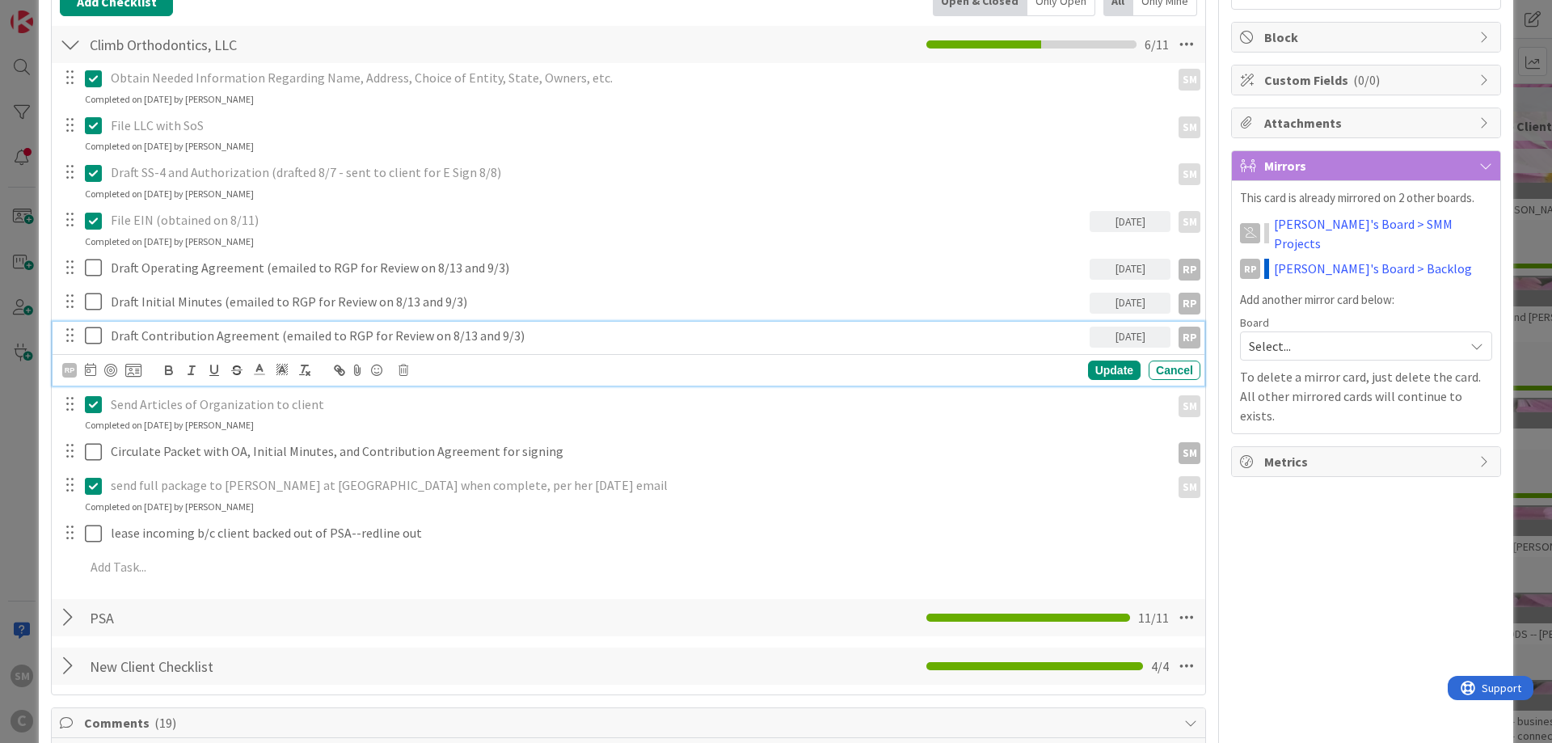
click at [95, 339] on icon at bounding box center [93, 335] width 17 height 19
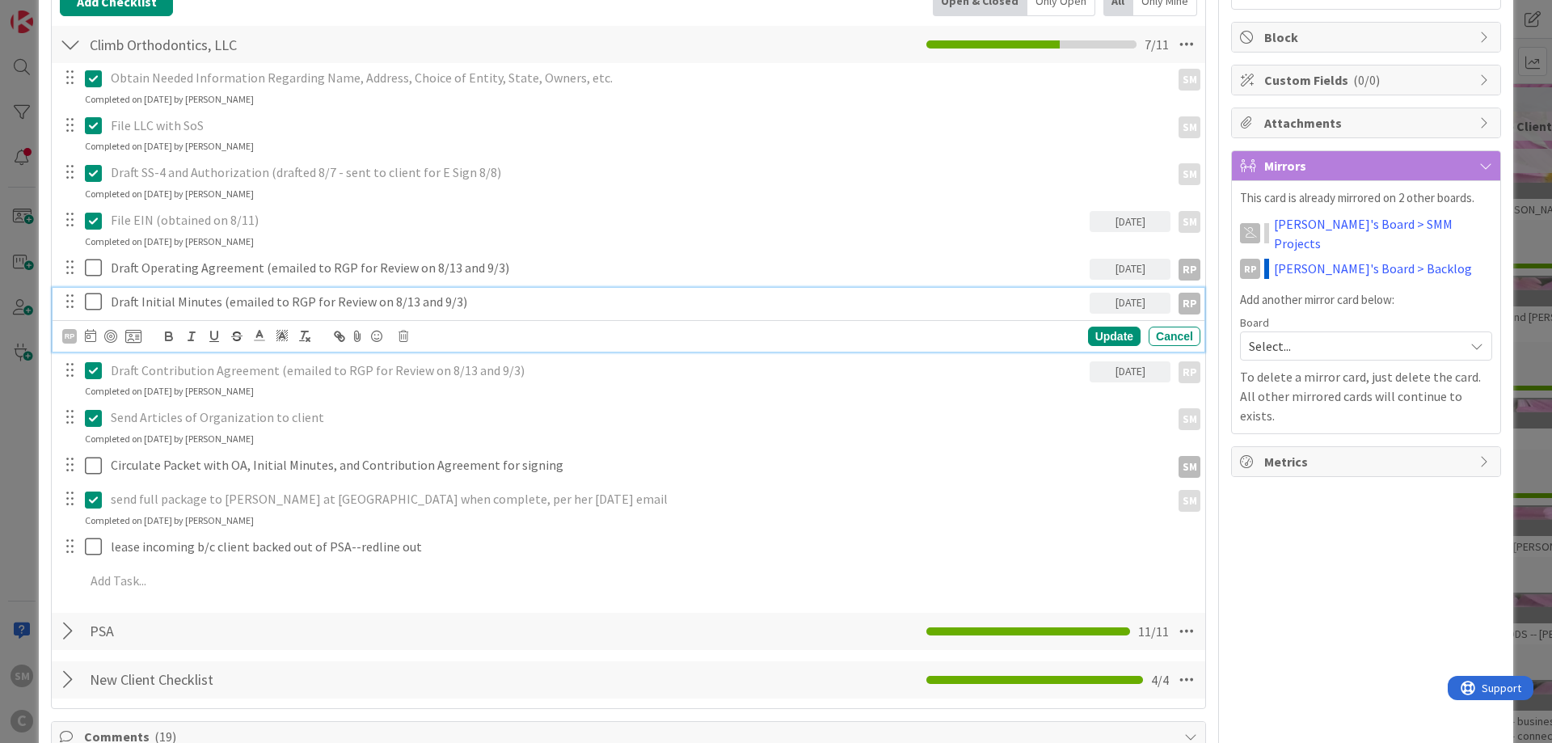
click at [91, 298] on icon at bounding box center [93, 301] width 17 height 19
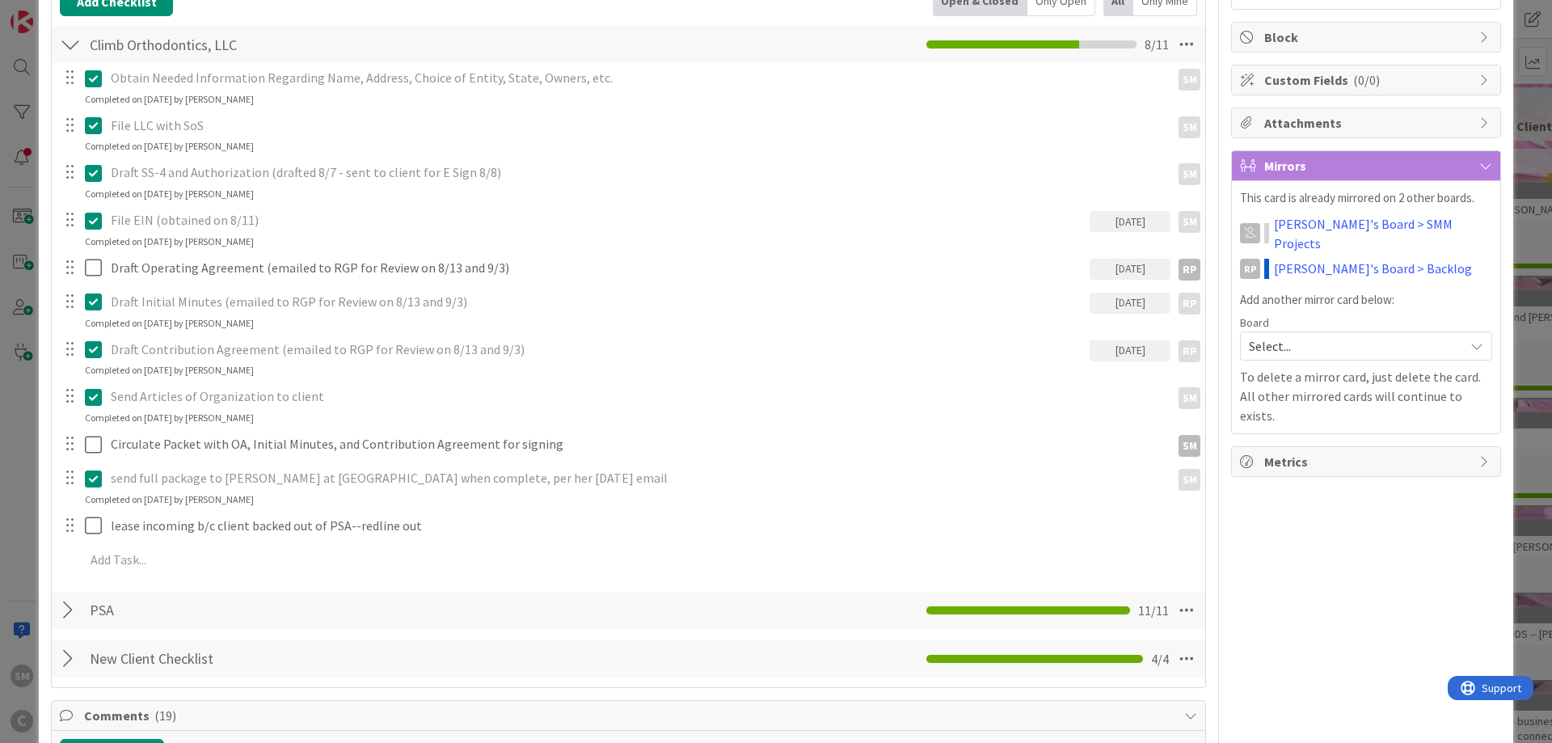
click at [91, 302] on icon at bounding box center [93, 301] width 17 height 19
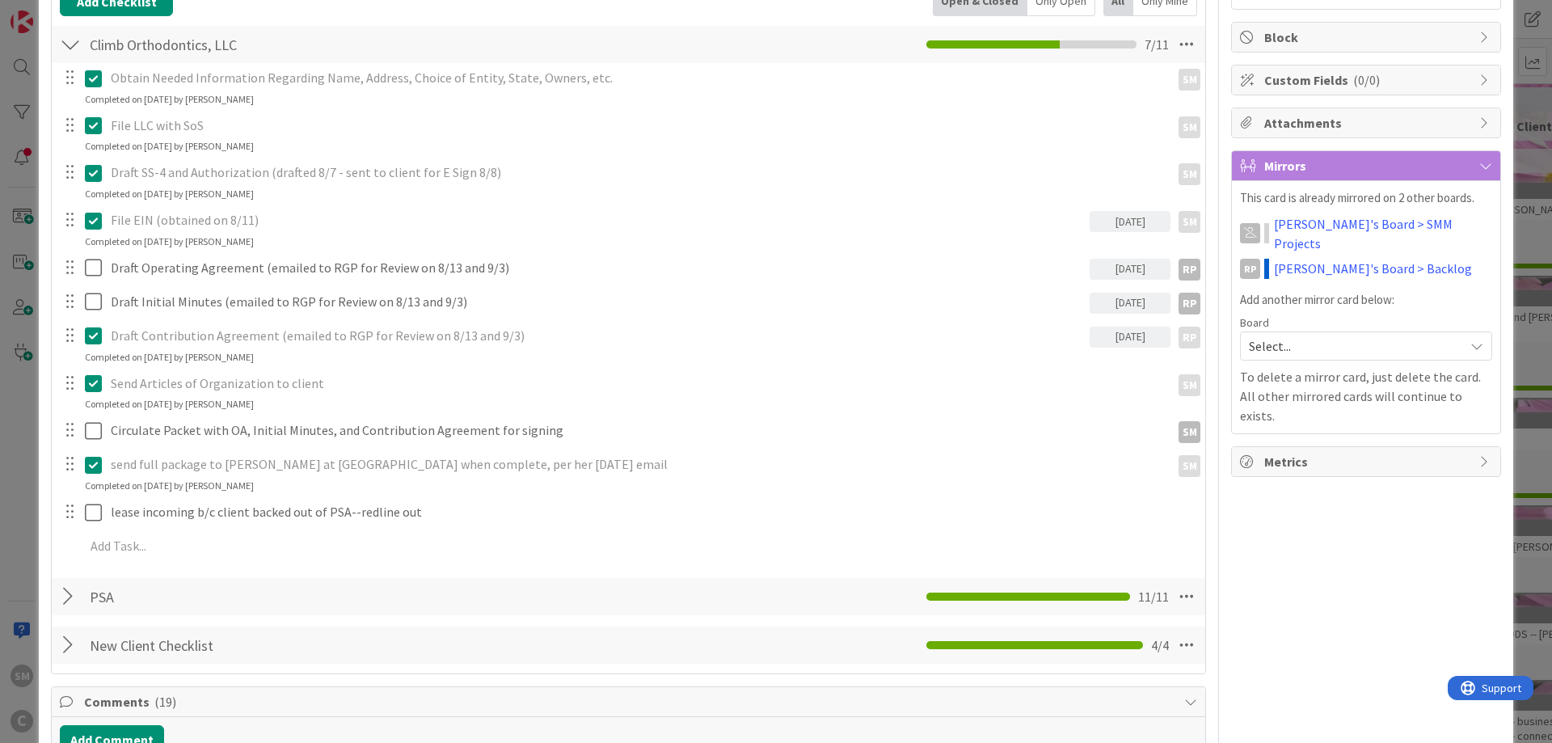
click at [92, 367] on div "Obtain Needed Information Regarding Name, Address, Choice of Entity, State, Own…" at bounding box center [628, 314] width 1137 height 503
click at [102, 331] on icon at bounding box center [93, 335] width 17 height 19
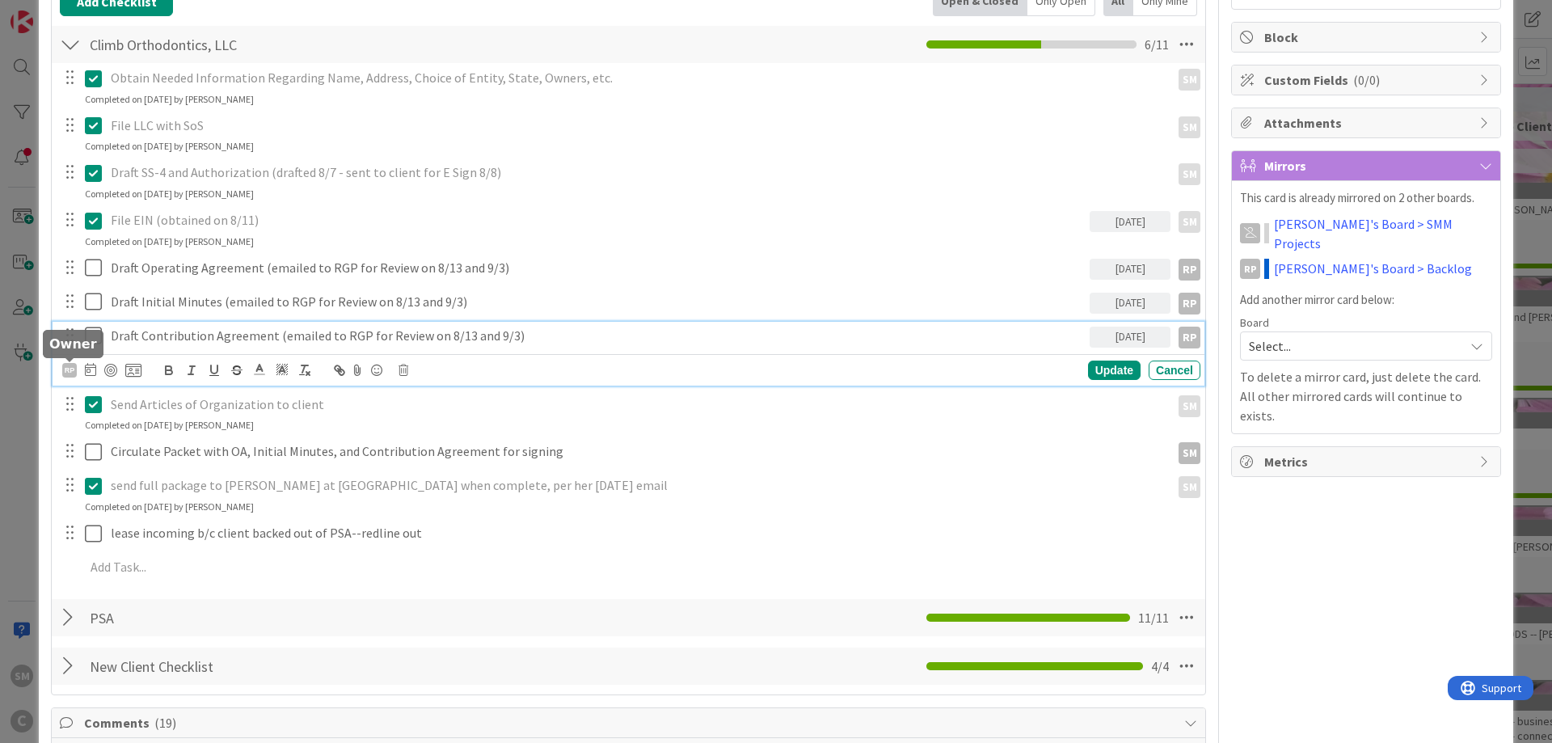
click at [69, 367] on div "RP" at bounding box center [69, 370] width 15 height 15
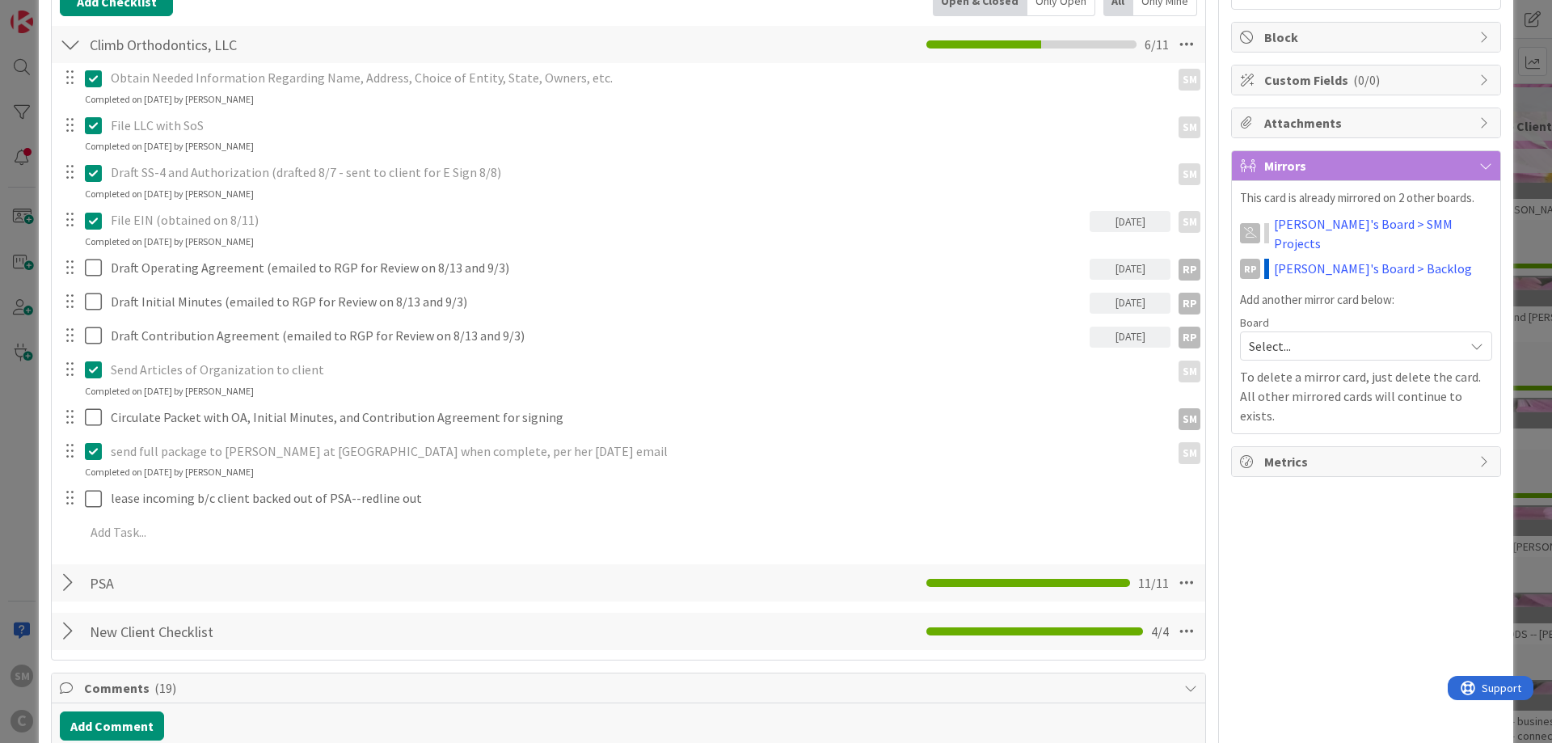
scroll to position [27, 0]
click at [0, 0] on span "[PERSON_NAME]" at bounding box center [0, 0] width 0 height 0
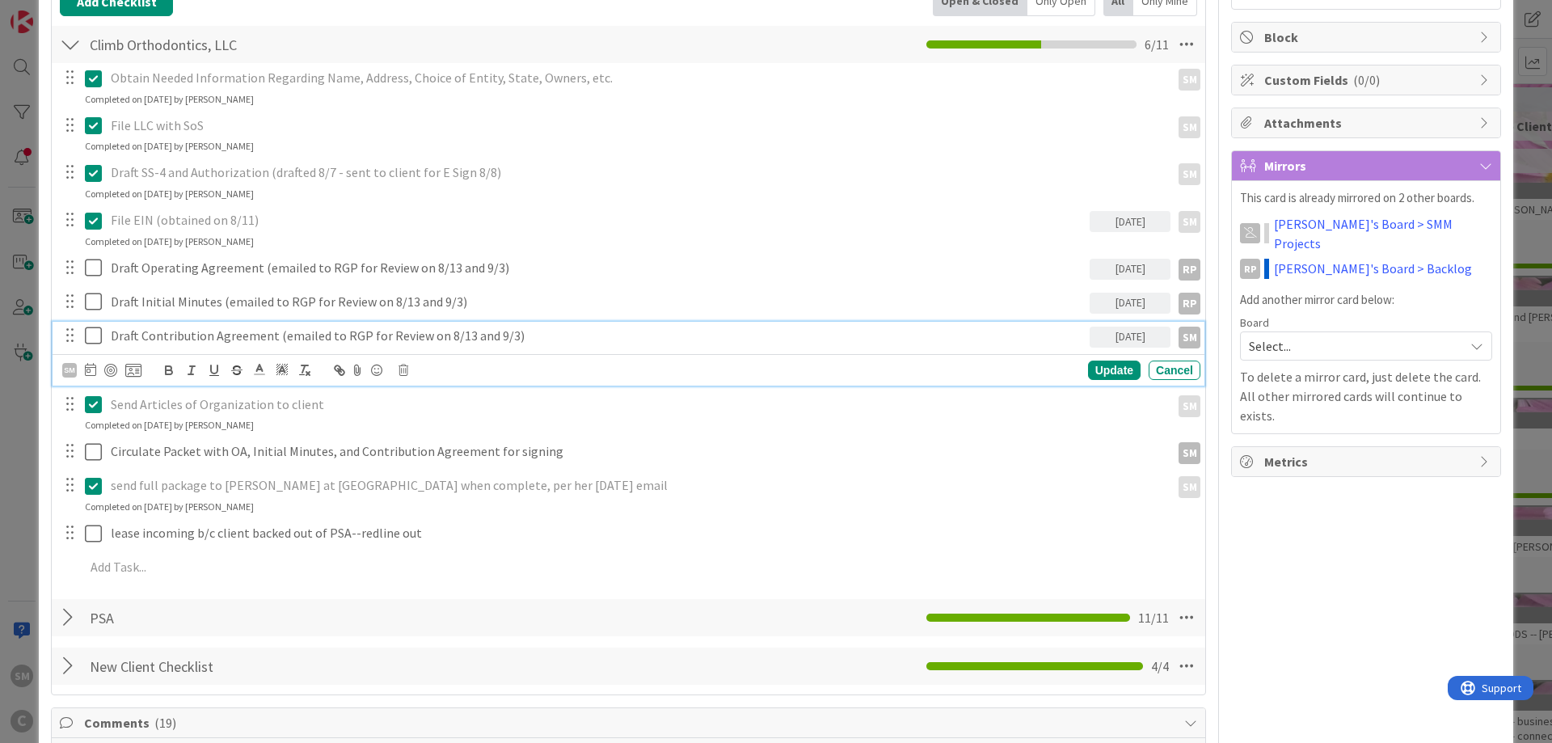
click at [99, 329] on icon at bounding box center [93, 335] width 17 height 19
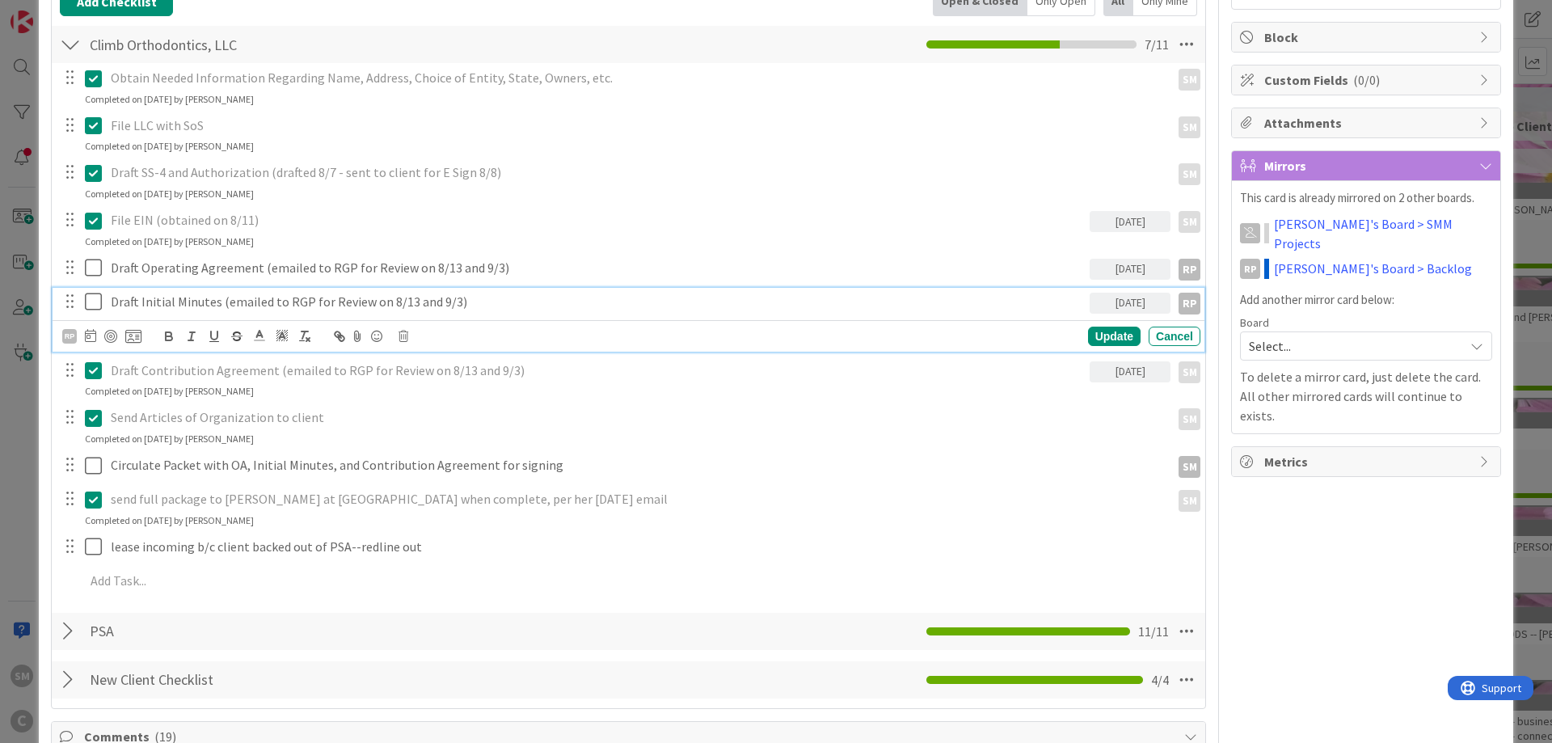
click at [166, 293] on p "Draft Initial Minutes (emailed to RGP for Review on 8/13 and 9/3)" at bounding box center [597, 302] width 972 height 19
click at [66, 337] on div "RP" at bounding box center [69, 336] width 15 height 15
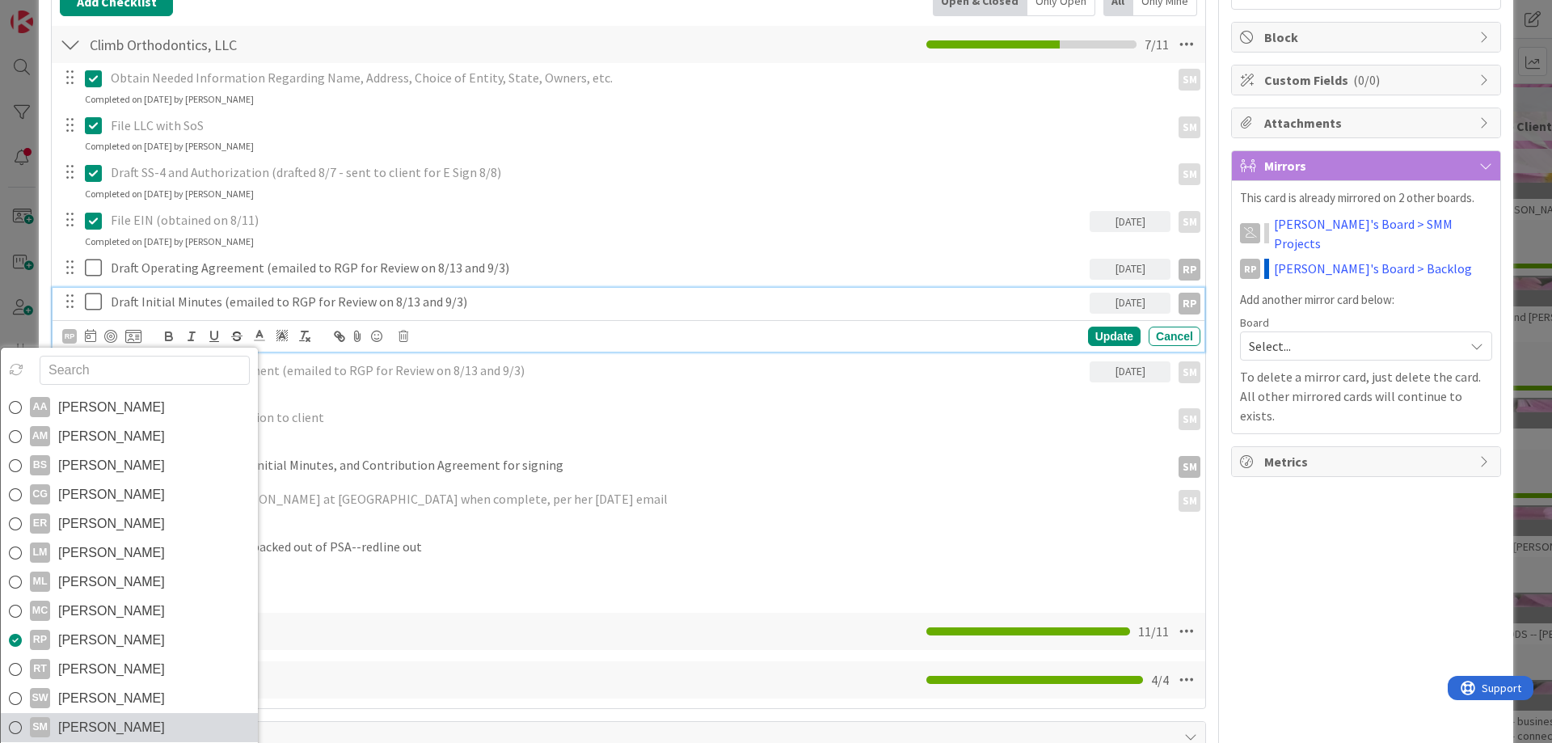
click at [91, 735] on span "[PERSON_NAME]" at bounding box center [111, 727] width 107 height 24
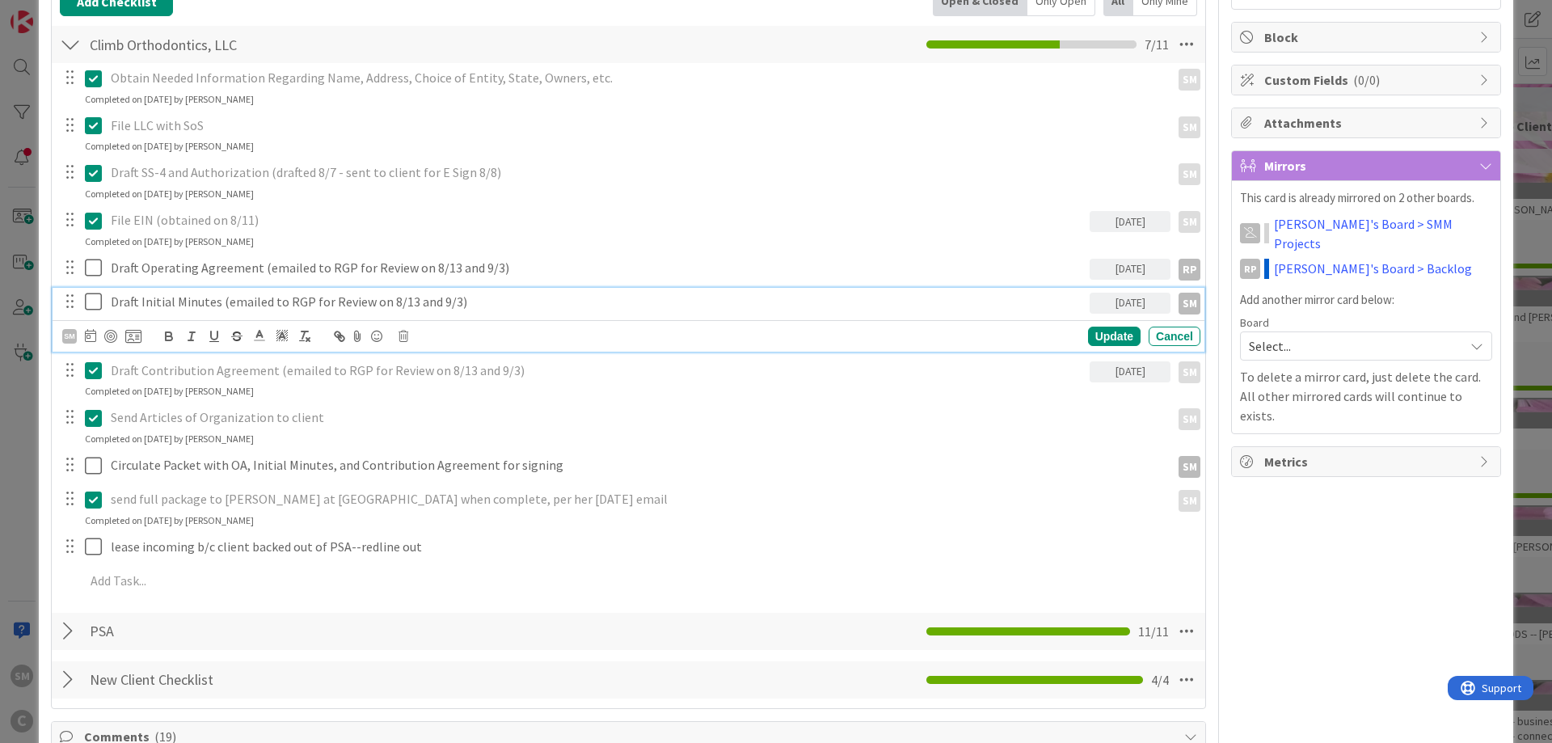
click at [91, 305] on icon at bounding box center [93, 301] width 17 height 19
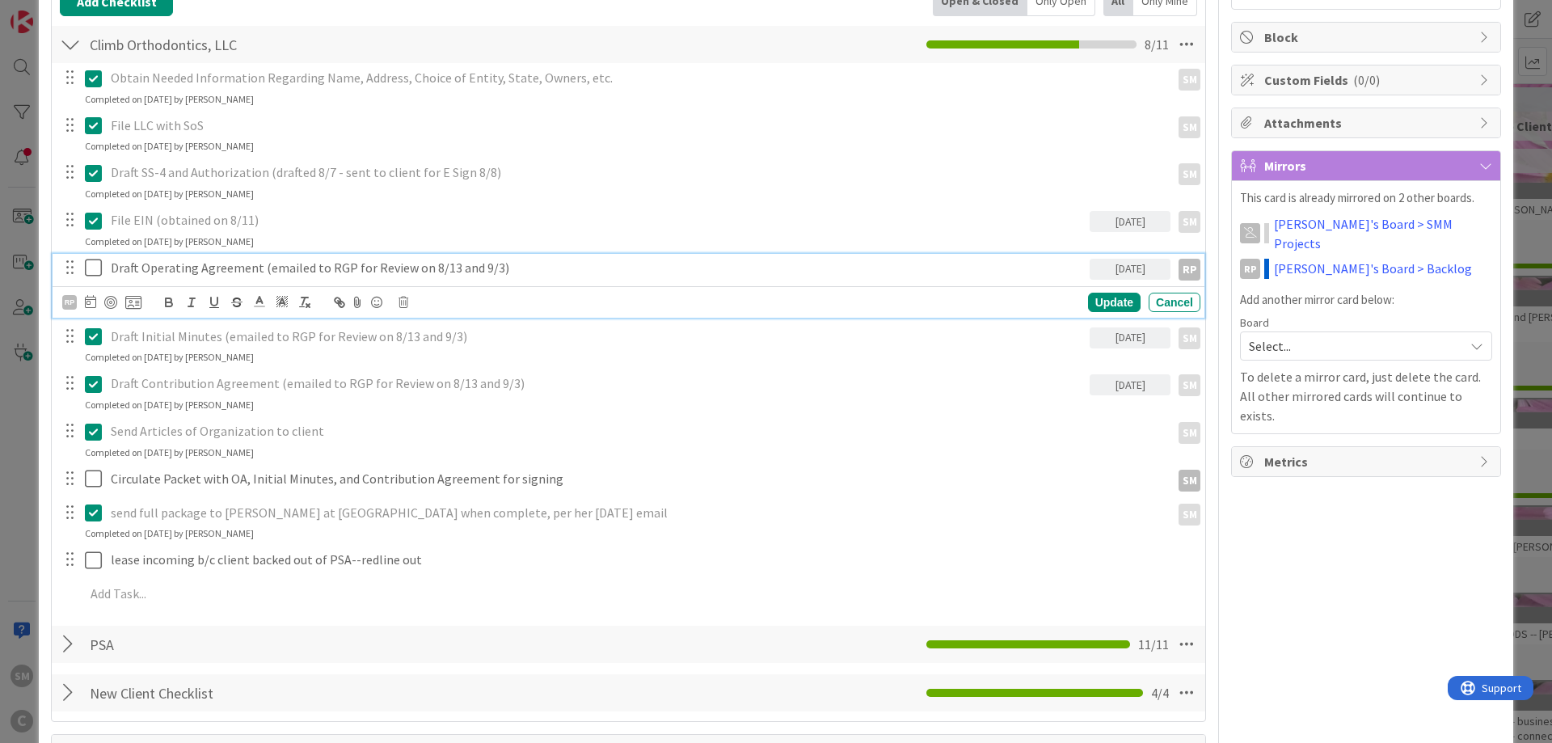
click at [149, 277] on div "Draft Operating Agreement (emailed to RGP for Review on 8/13 and 9/3)" at bounding box center [596, 268] width 985 height 28
click at [88, 303] on icon at bounding box center [90, 301] width 11 height 13
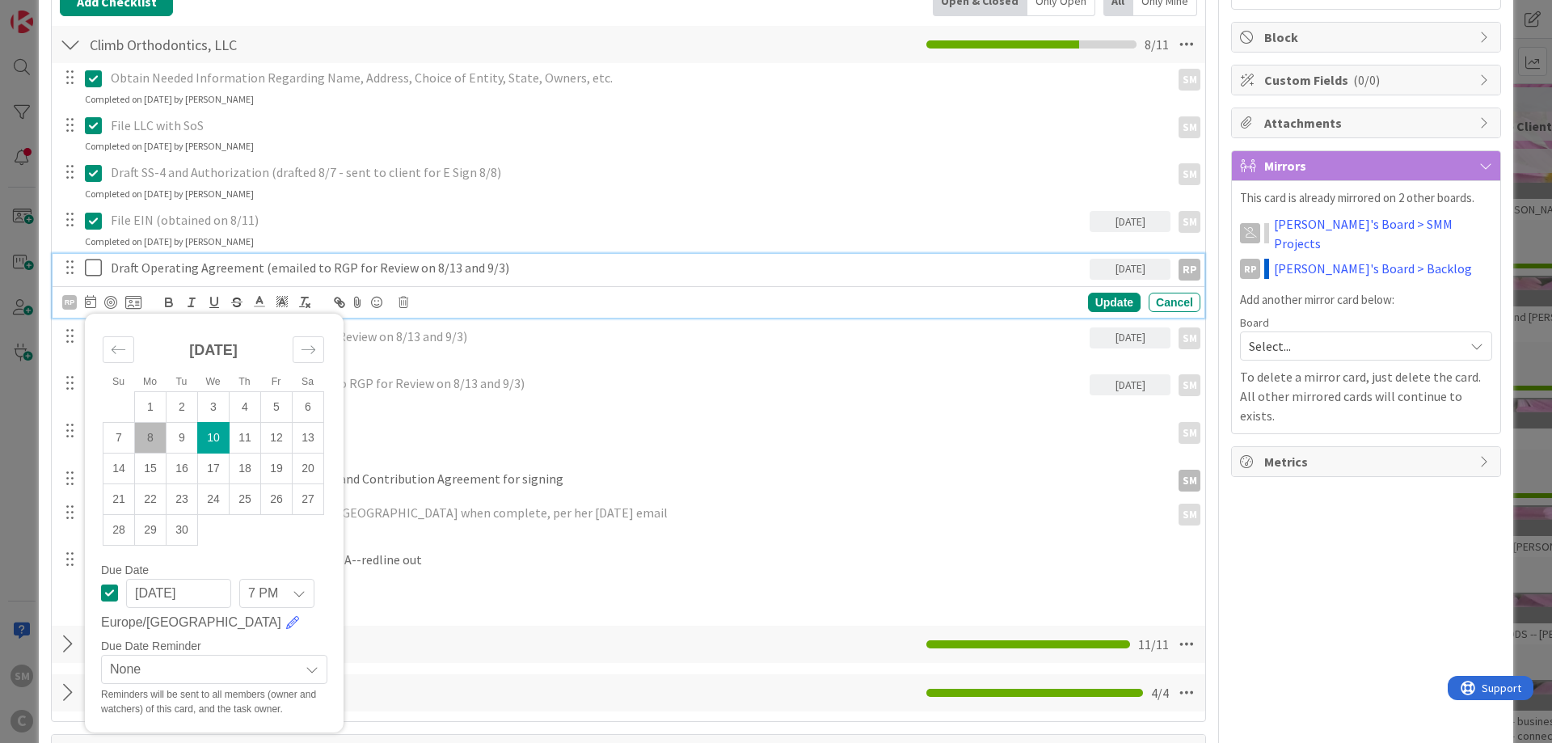
click at [212, 432] on td "10" at bounding box center [214, 437] width 32 height 31
click at [70, 298] on div "RP" at bounding box center [69, 302] width 15 height 15
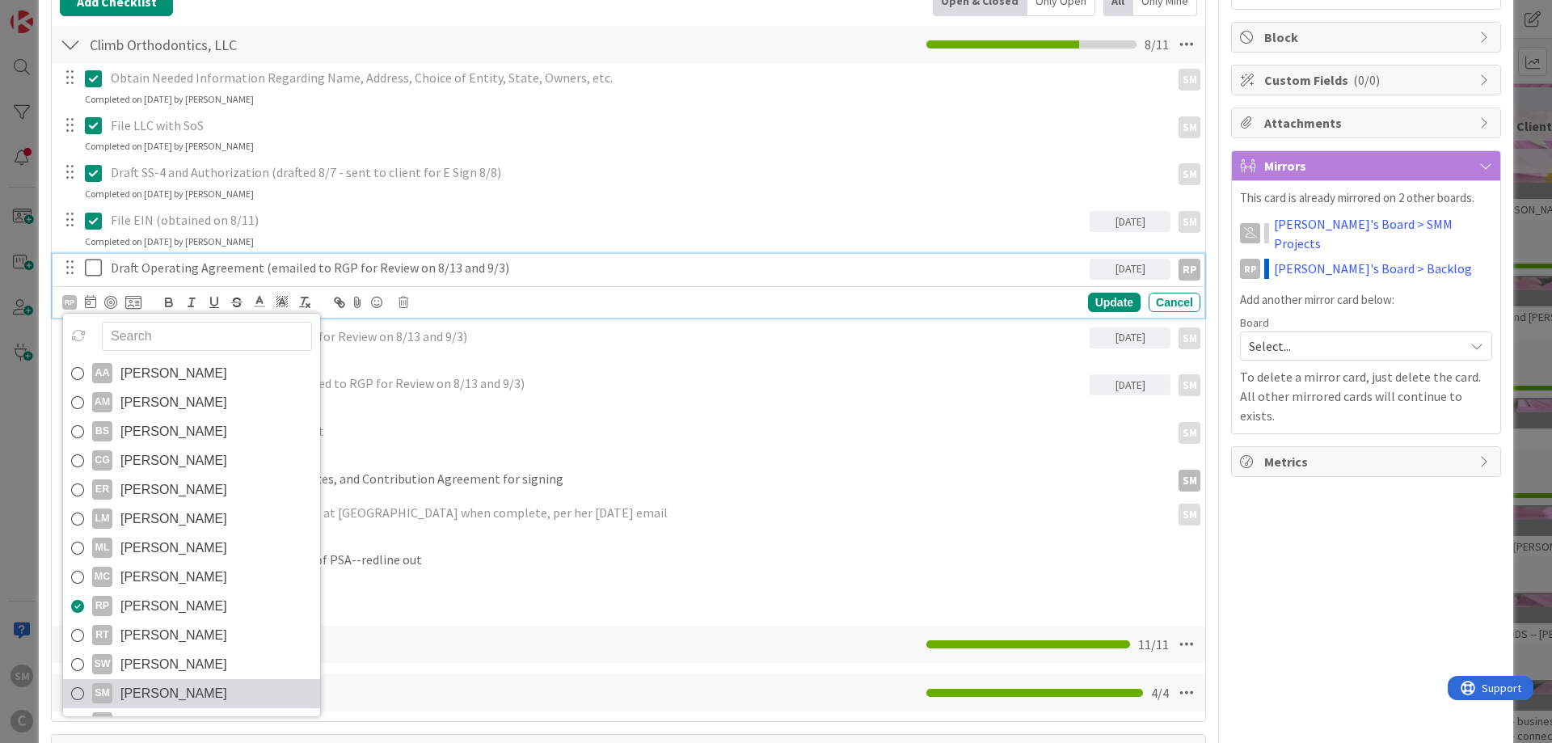
click at [184, 693] on span "[PERSON_NAME]" at bounding box center [173, 693] width 107 height 24
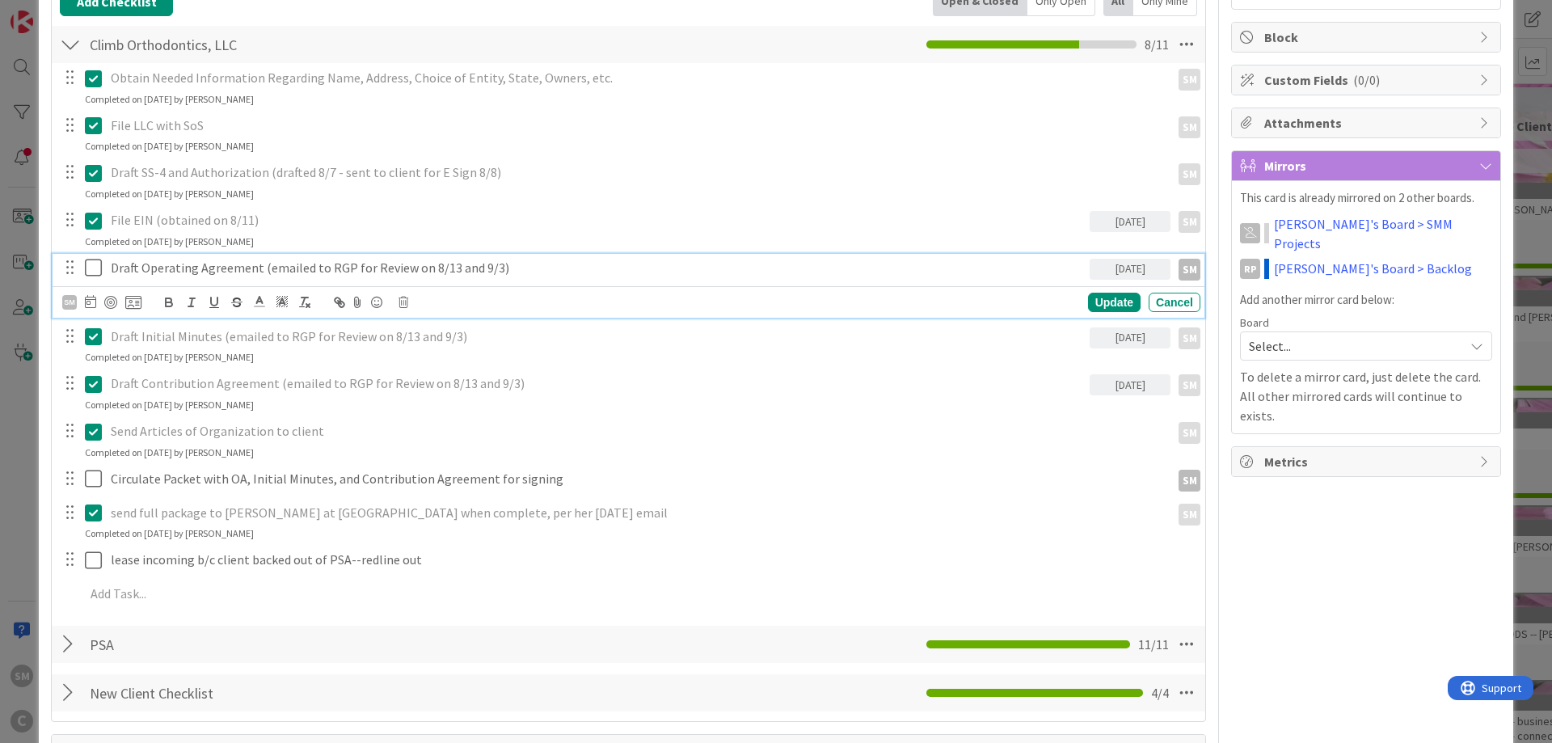
click at [581, 274] on p "Draft Operating Agreement (emailed to RGP for Review on 8/13 and 9/3)" at bounding box center [597, 268] width 972 height 19
drag, startPoint x: 556, startPoint y: 264, endPoint x: 265, endPoint y: 261, distance: 290.9
click at [265, 261] on p "Draft Operating Agreement (emailed to RGP for Review on 8/13 and 9/3)" at bounding box center [597, 268] width 972 height 19
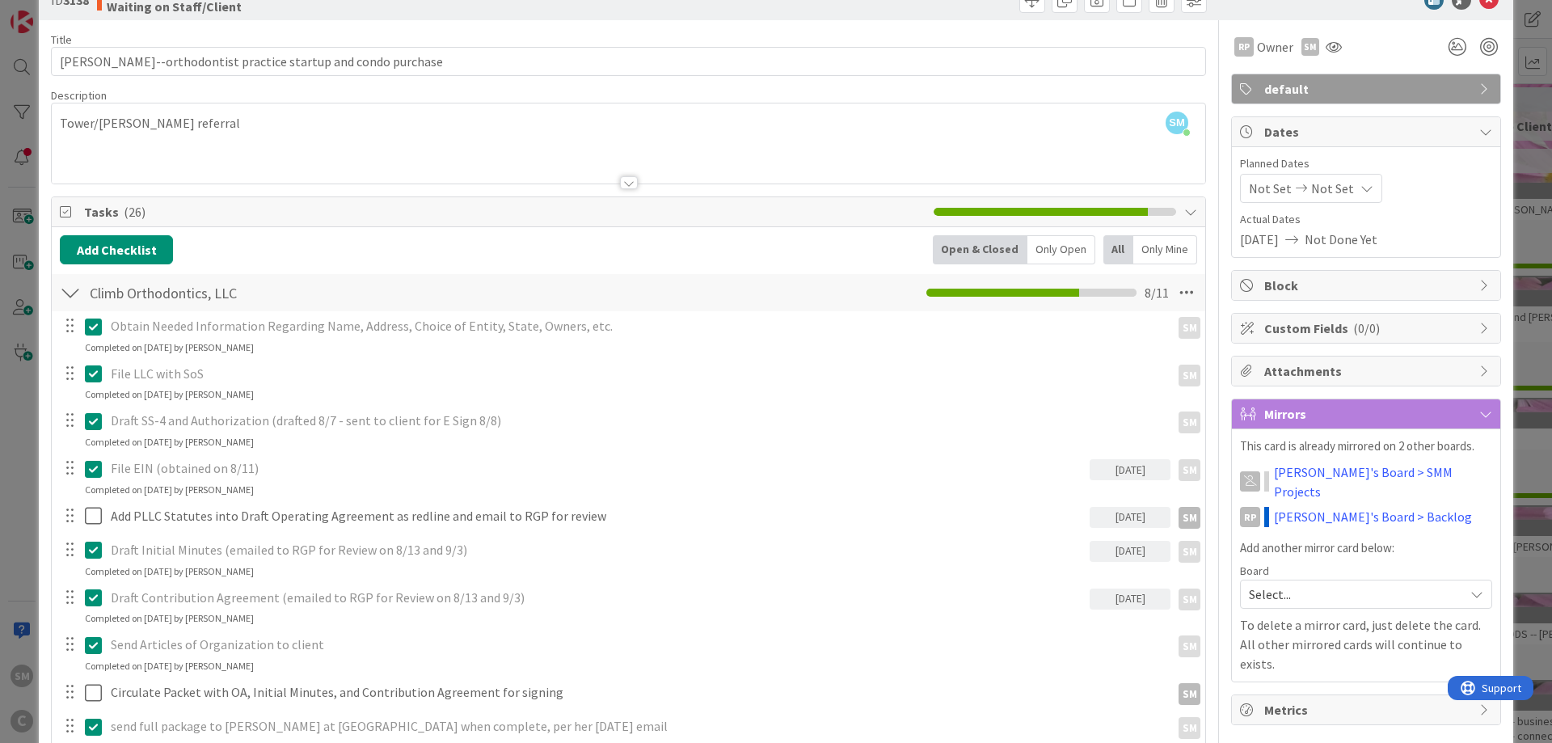
scroll to position [0, 0]
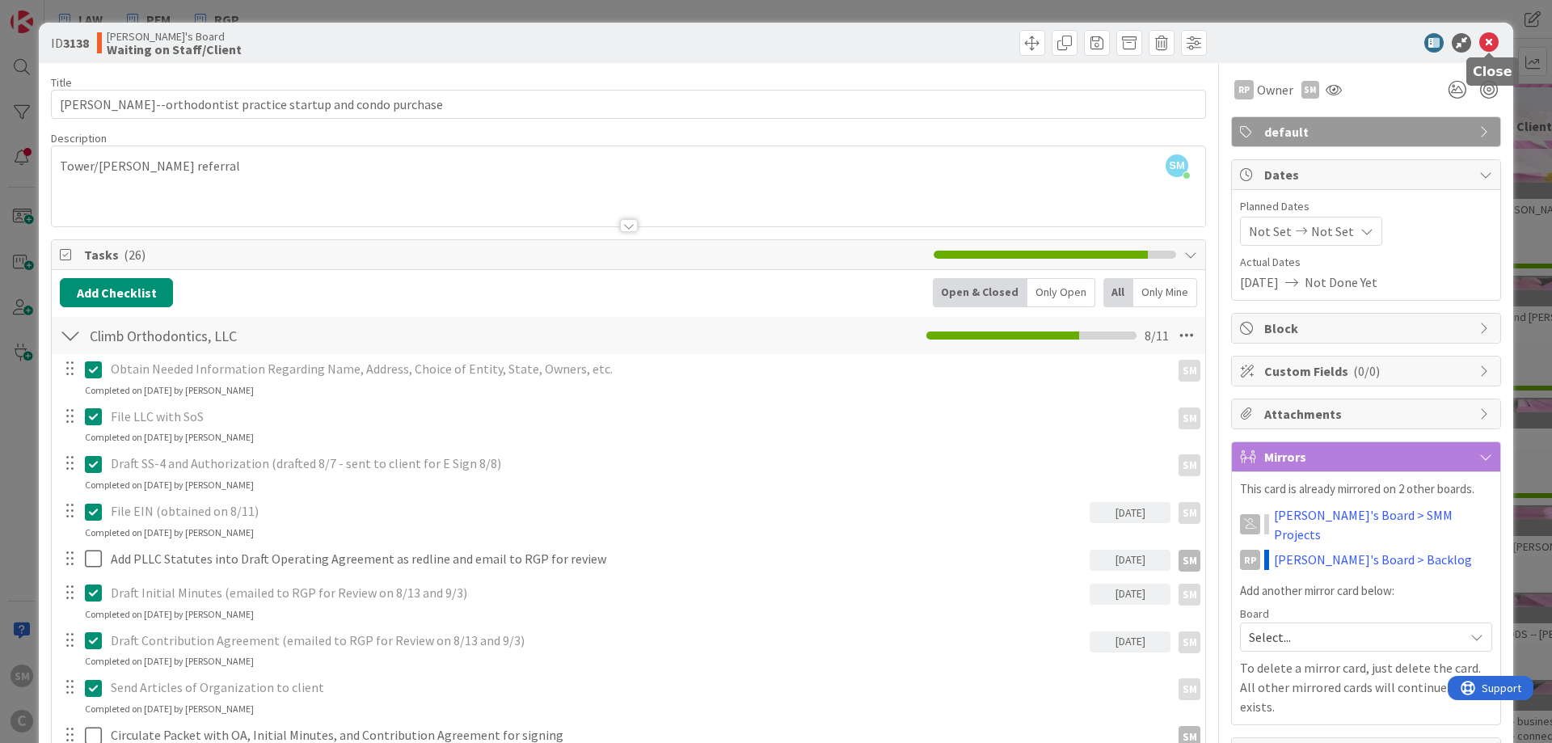
click at [1491, 48] on icon at bounding box center [1488, 42] width 19 height 19
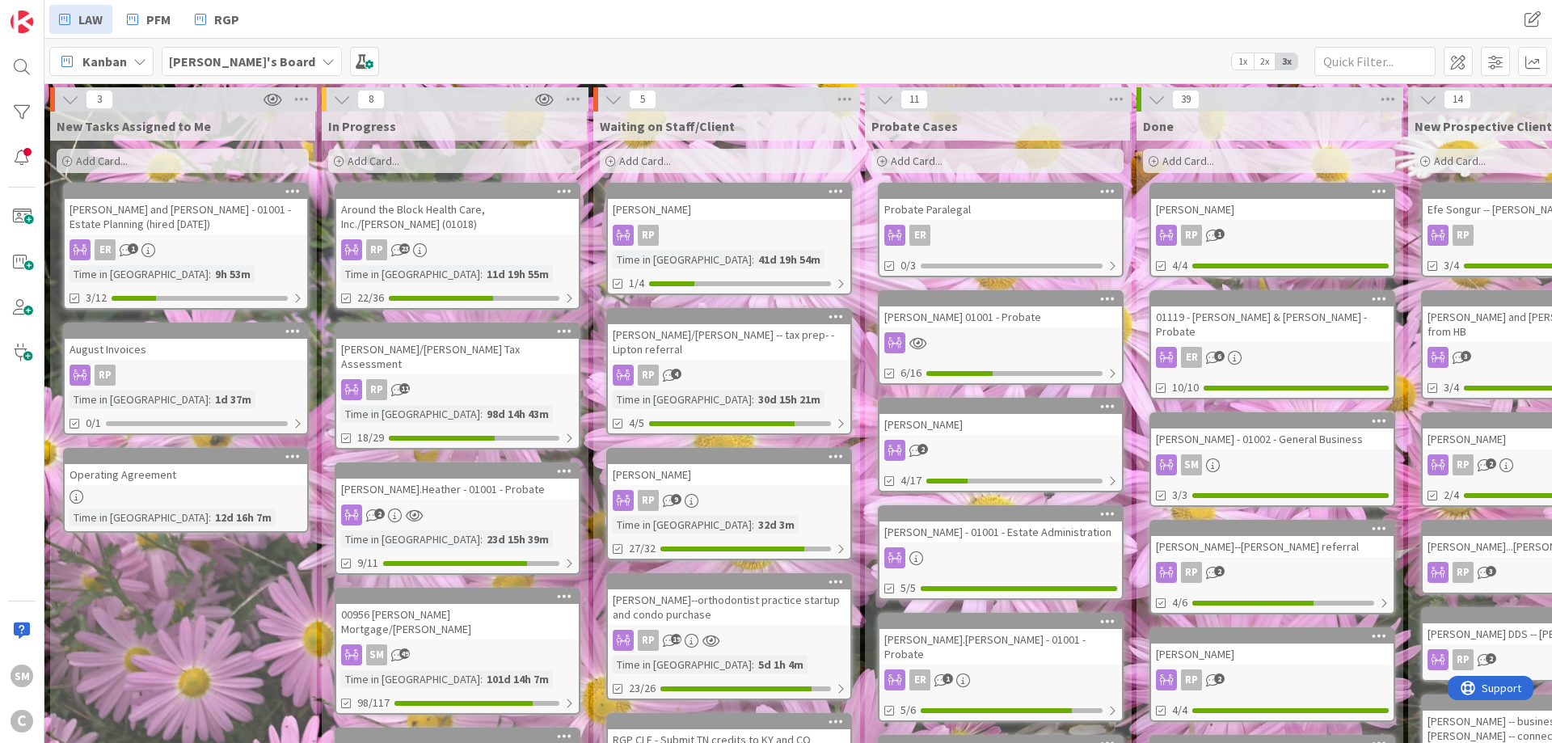
click at [213, 215] on div "[PERSON_NAME] and [PERSON_NAME] - 01001 - Estate Planning (hired [DATE])" at bounding box center [186, 217] width 242 height 36
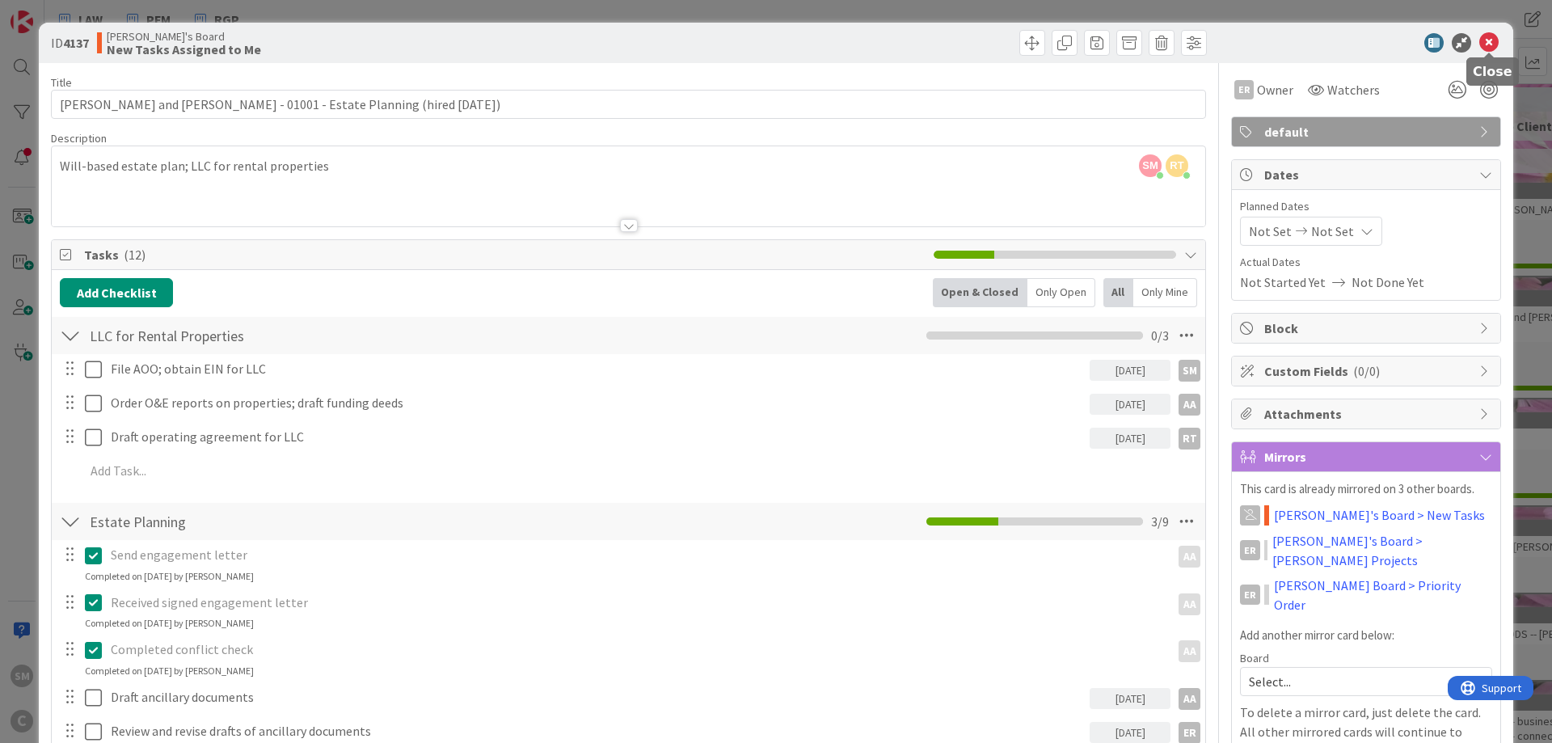
click at [1489, 41] on icon at bounding box center [1488, 42] width 19 height 19
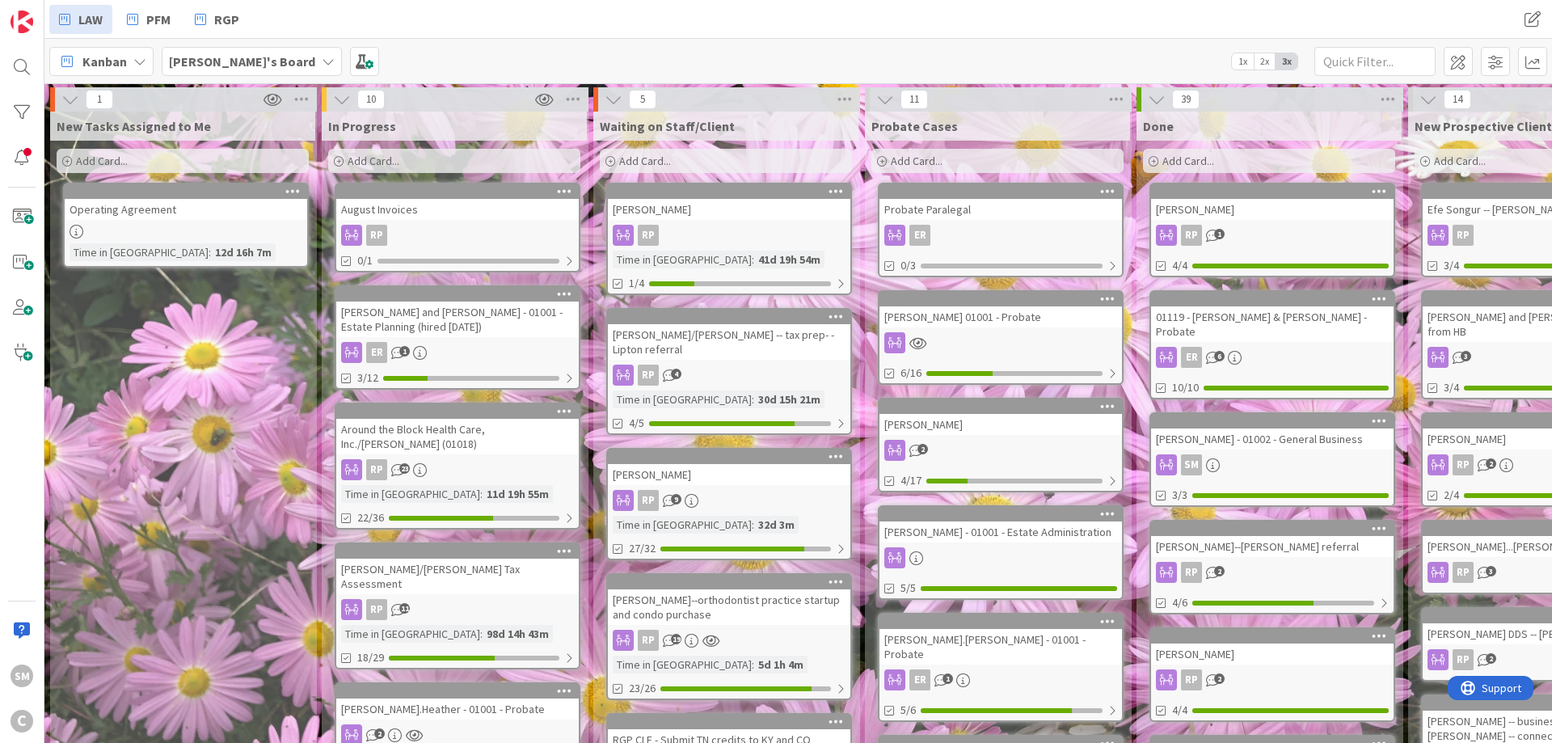
click at [178, 296] on div "New Tasks Assigned to Me Add Card... Operating Agreement Time in Column : 12d 1…" at bounding box center [182, 753] width 265 height 1282
click at [456, 213] on div "August Invoices" at bounding box center [457, 209] width 242 height 21
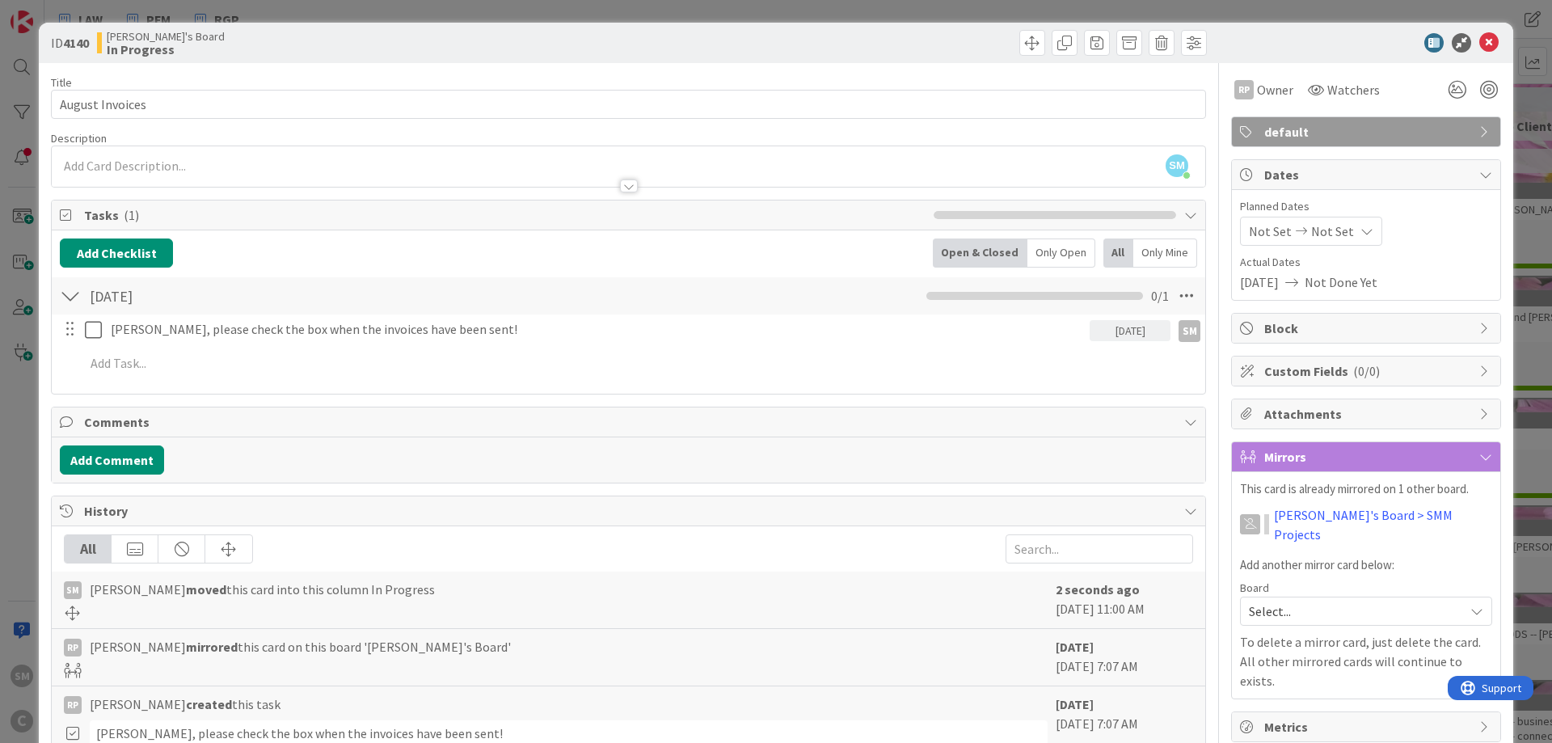
click at [141, 164] on div at bounding box center [628, 170] width 1153 height 33
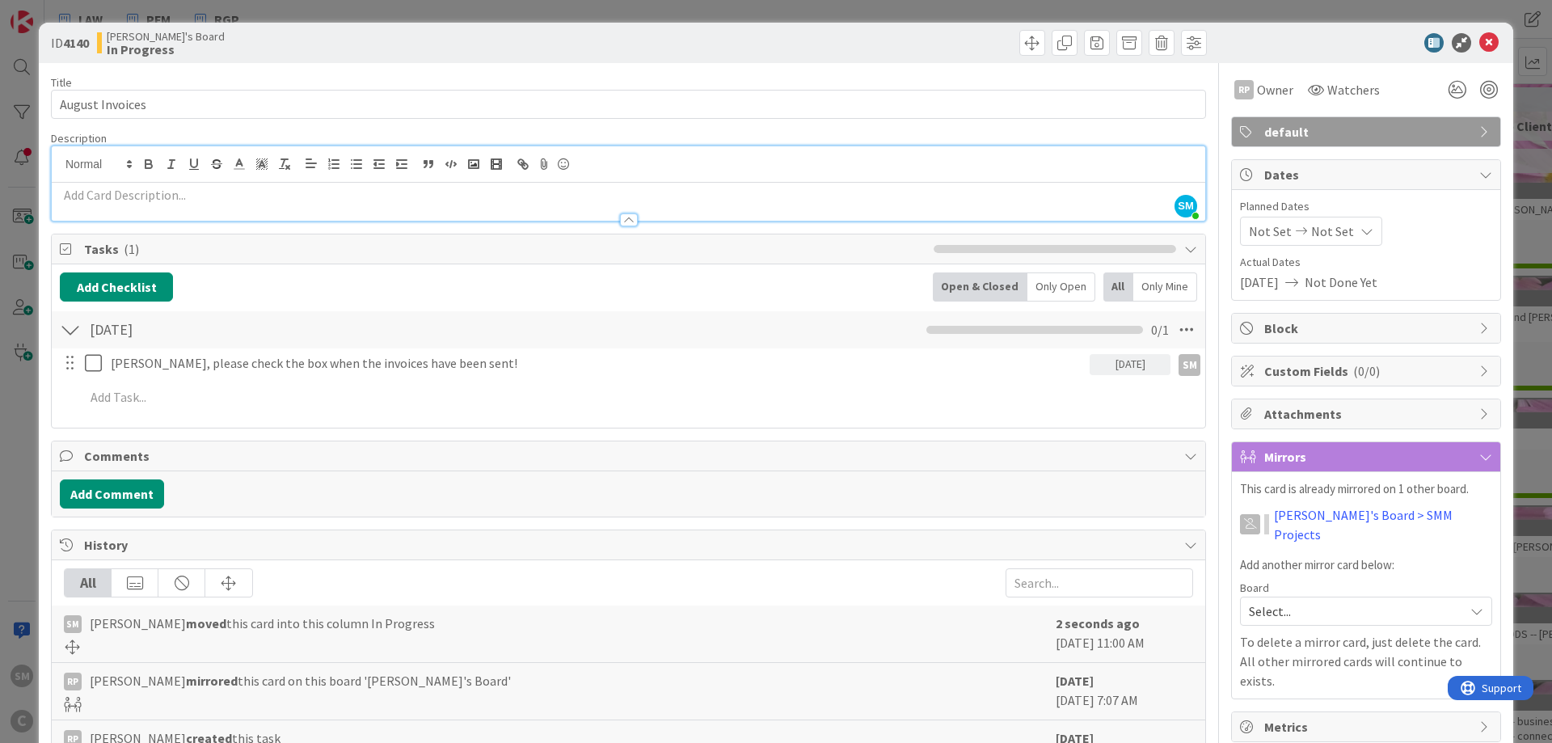
click at [547, 42] on div "[PERSON_NAME]'s Board In Progress" at bounding box center [361, 43] width 528 height 26
click at [536, 121] on div "Title 15 / 128 August Invoices Description SM [PERSON_NAME] just joined RP Owne…" at bounding box center [628, 508] width 1155 height 890
click at [1480, 38] on div at bounding box center [1358, 42] width 286 height 19
click at [1486, 44] on icon at bounding box center [1488, 42] width 19 height 19
